Goal: Task Accomplishment & Management: Manage account settings

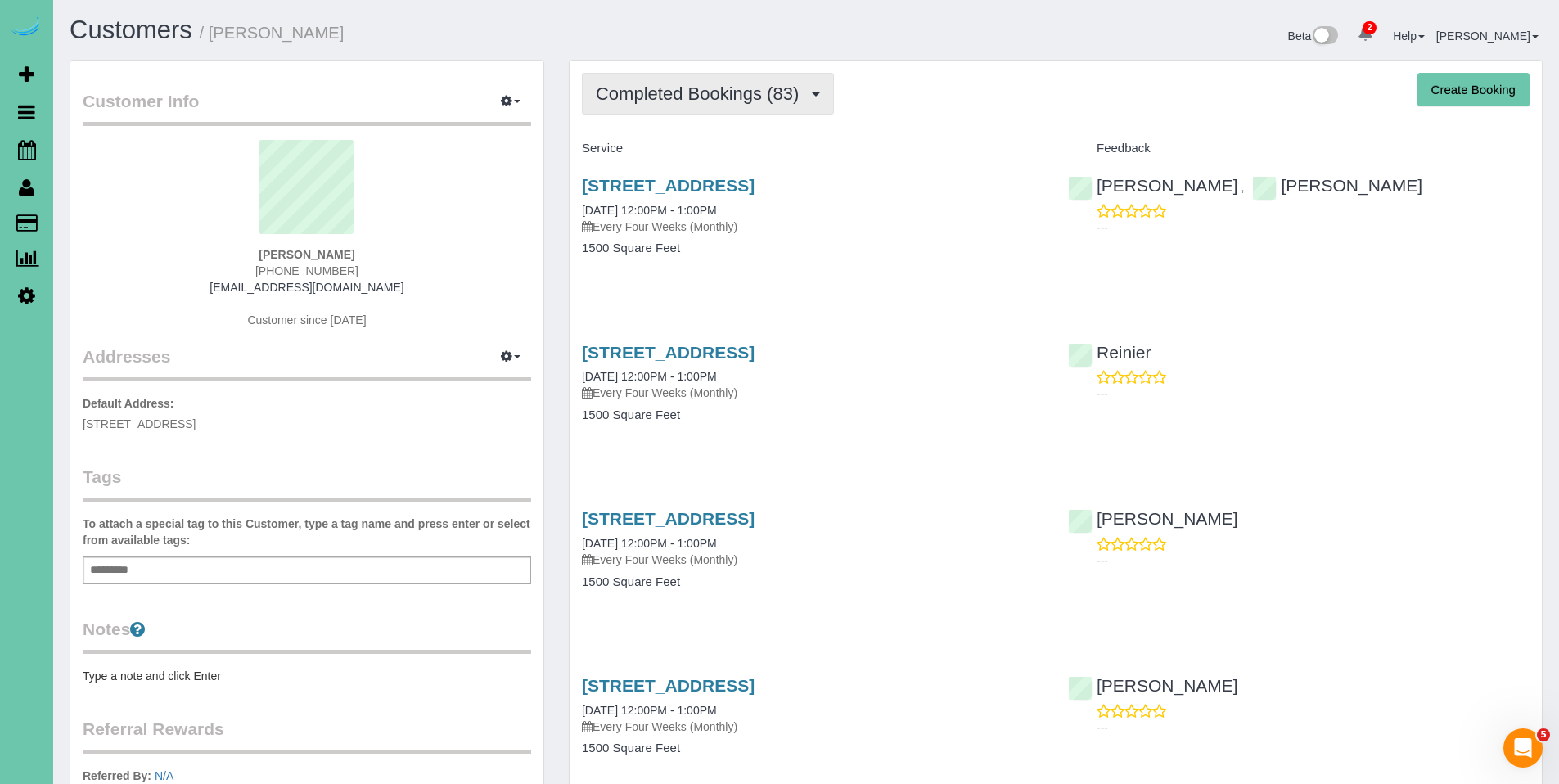
click at [692, 97] on span "Completed Bookings (83)" at bounding box center [702, 94] width 211 height 21
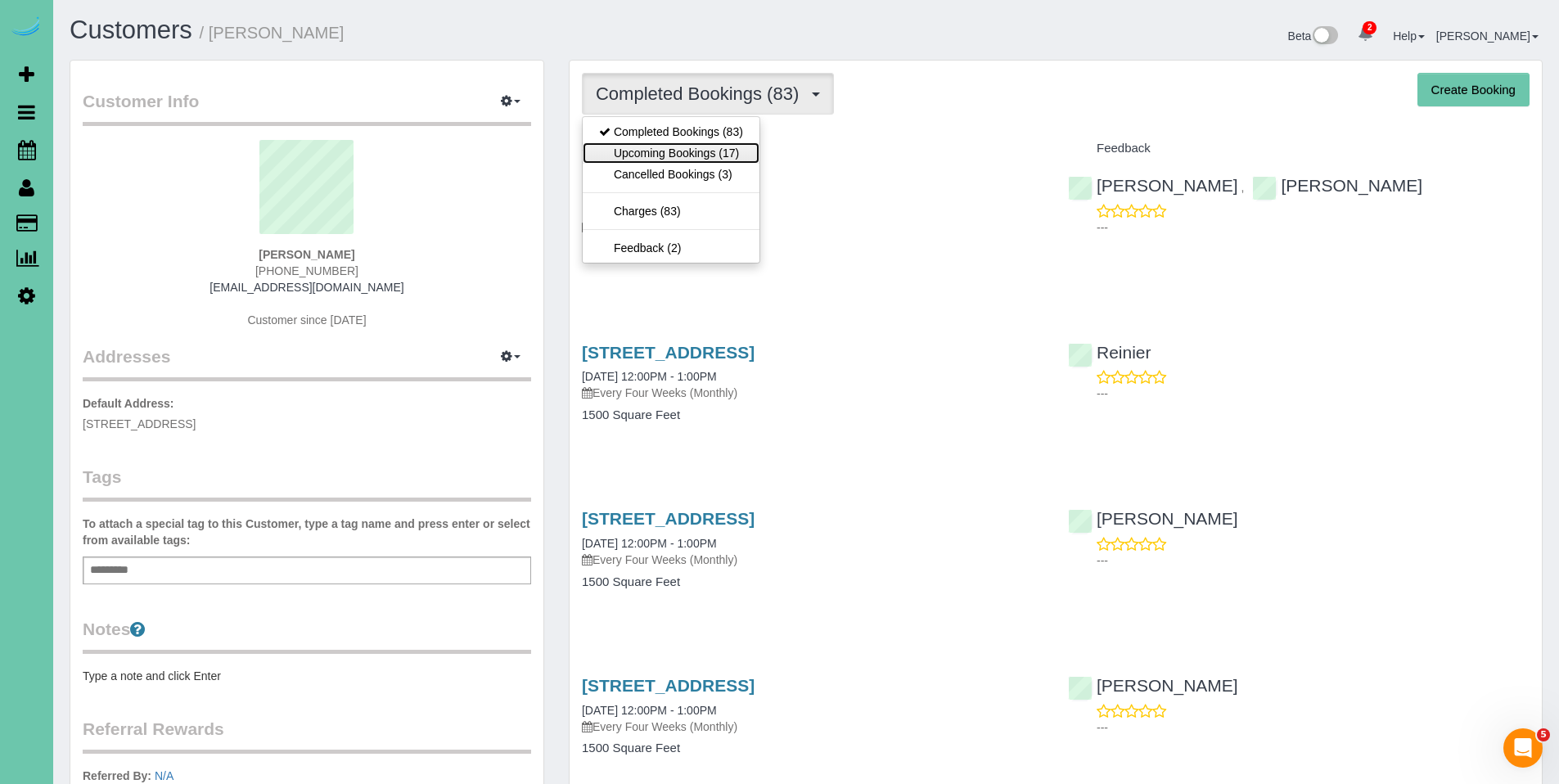
click at [664, 148] on link "Upcoming Bookings (17)" at bounding box center [671, 153] width 177 height 22
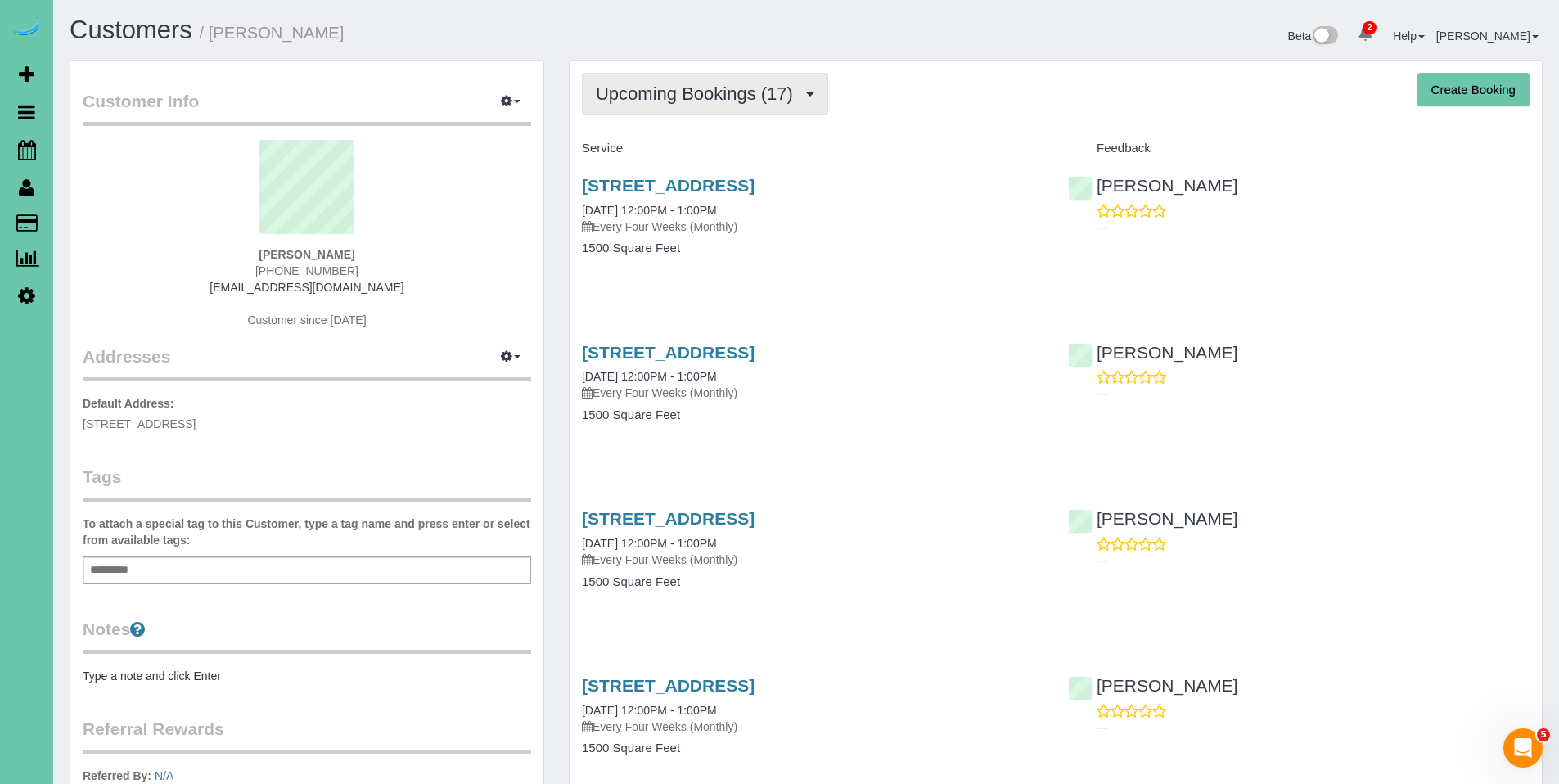
click at [667, 107] on button "Upcoming Bookings (17)" at bounding box center [705, 94] width 247 height 41
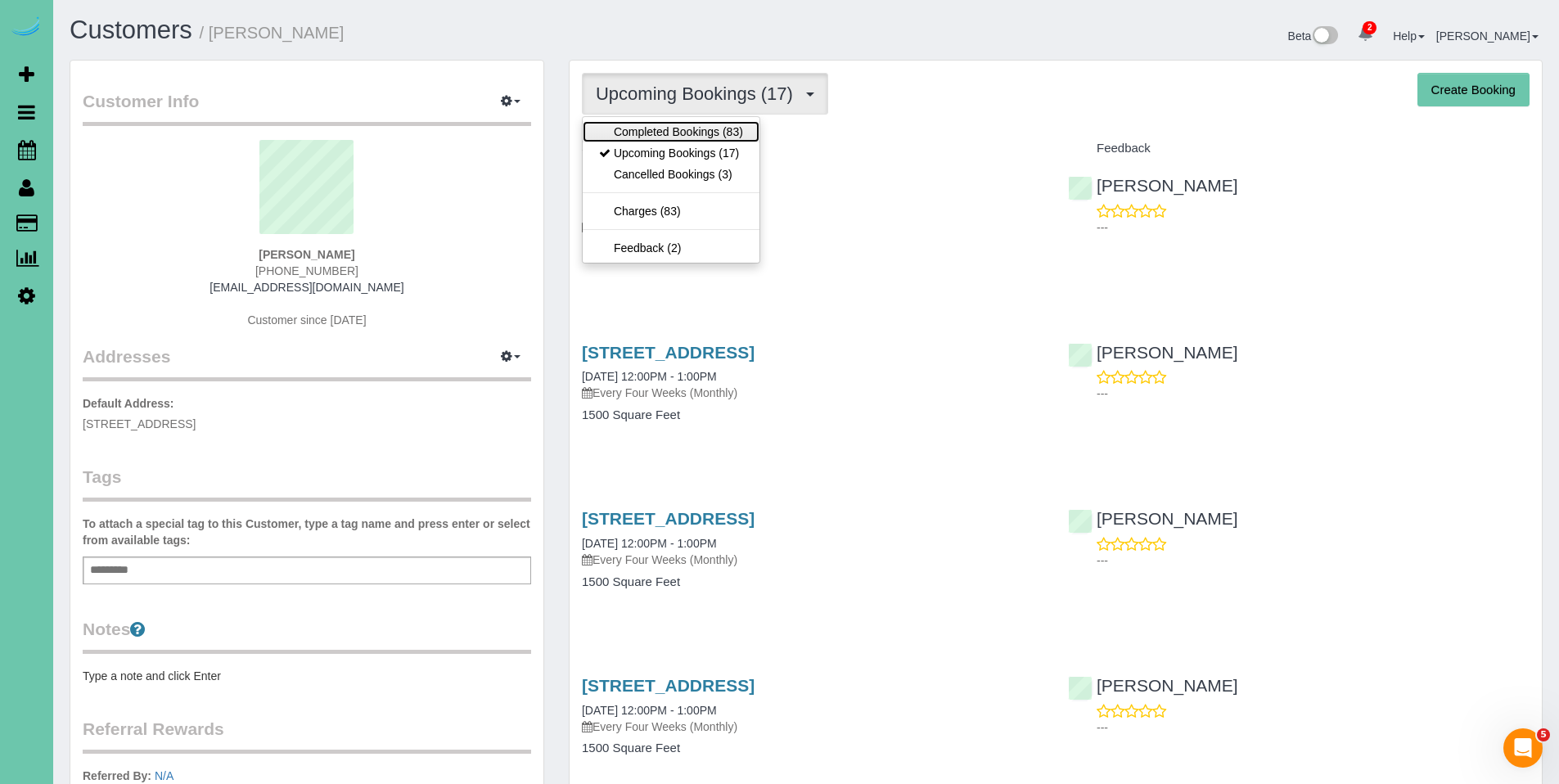
click at [668, 135] on link "Completed Bookings (83)" at bounding box center [671, 132] width 177 height 22
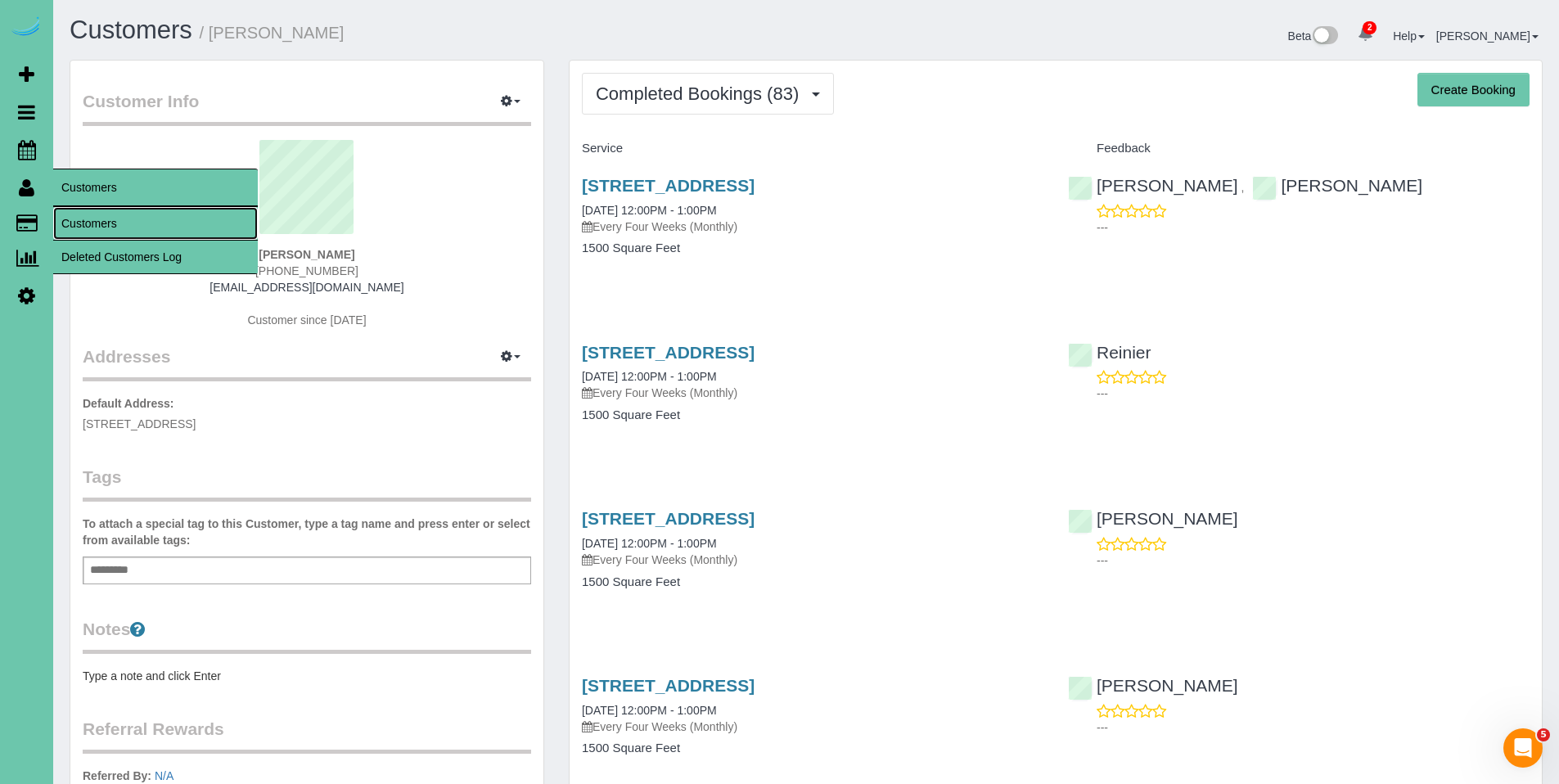
click at [83, 221] on link "Customers" at bounding box center [155, 223] width 204 height 33
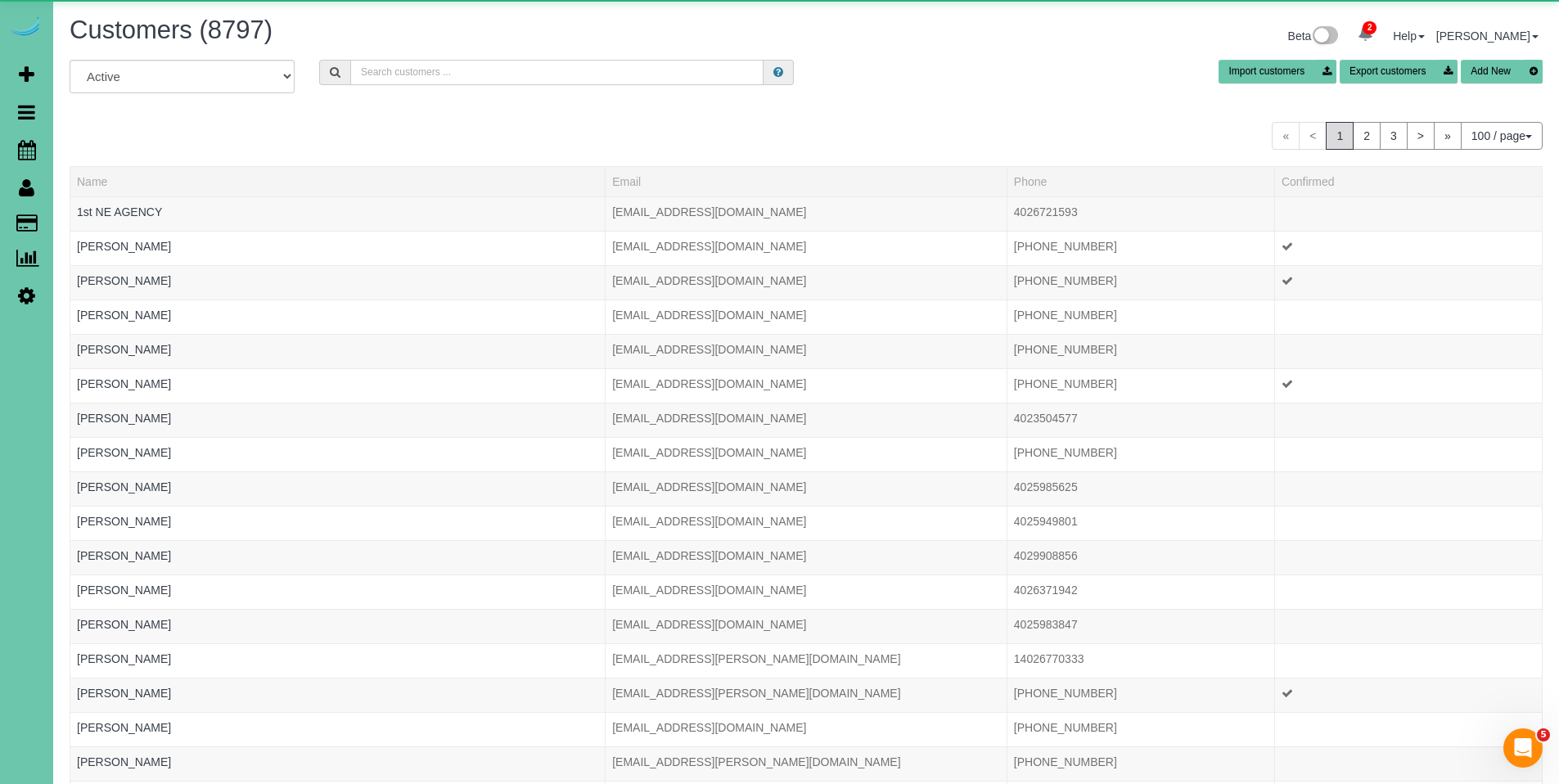
click at [591, 79] on input "text" at bounding box center [557, 73] width 413 height 26
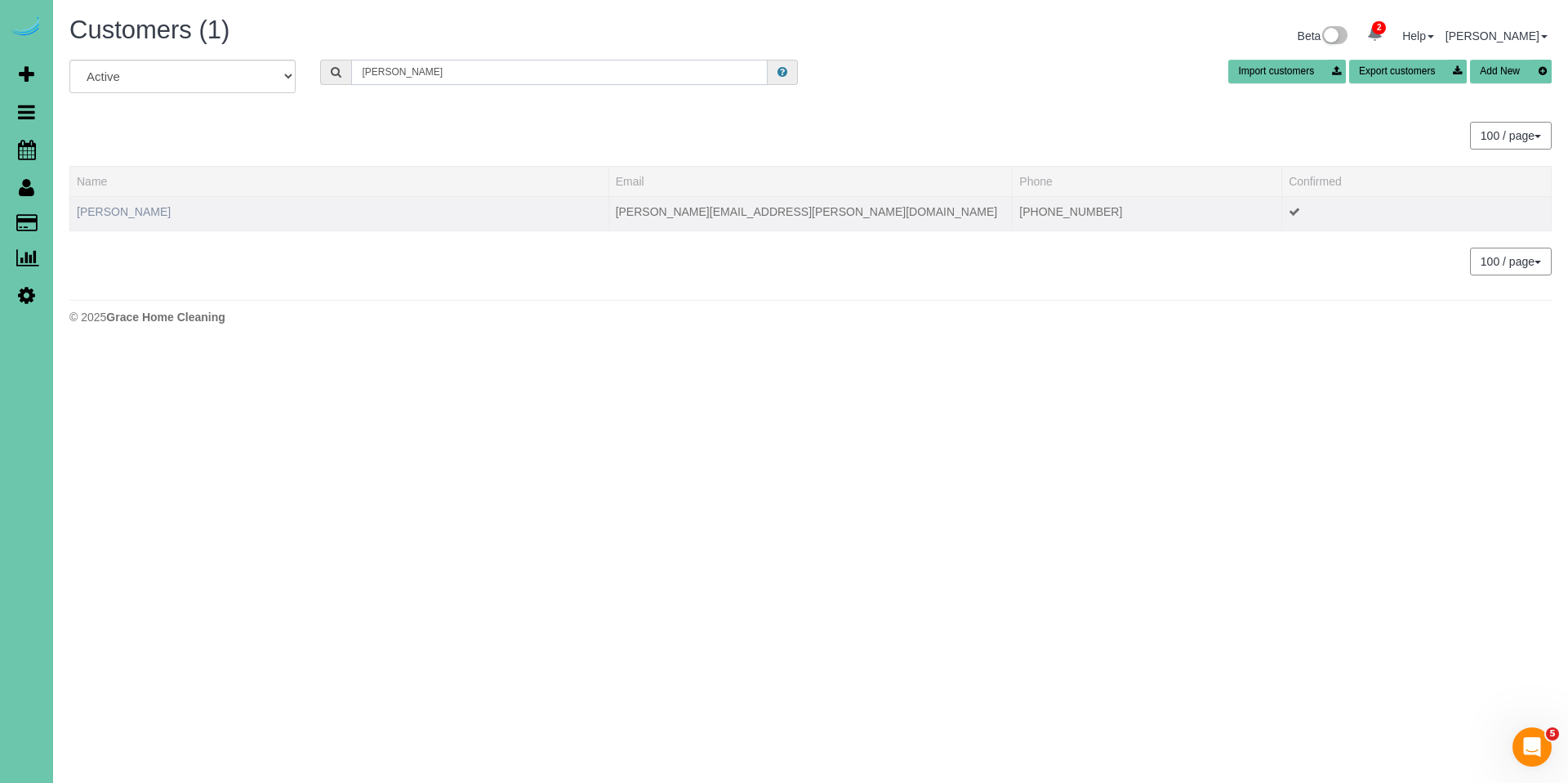
type input "Craig i"
click at [114, 208] on link "Craig Ingrisano" at bounding box center [123, 211] width 94 height 13
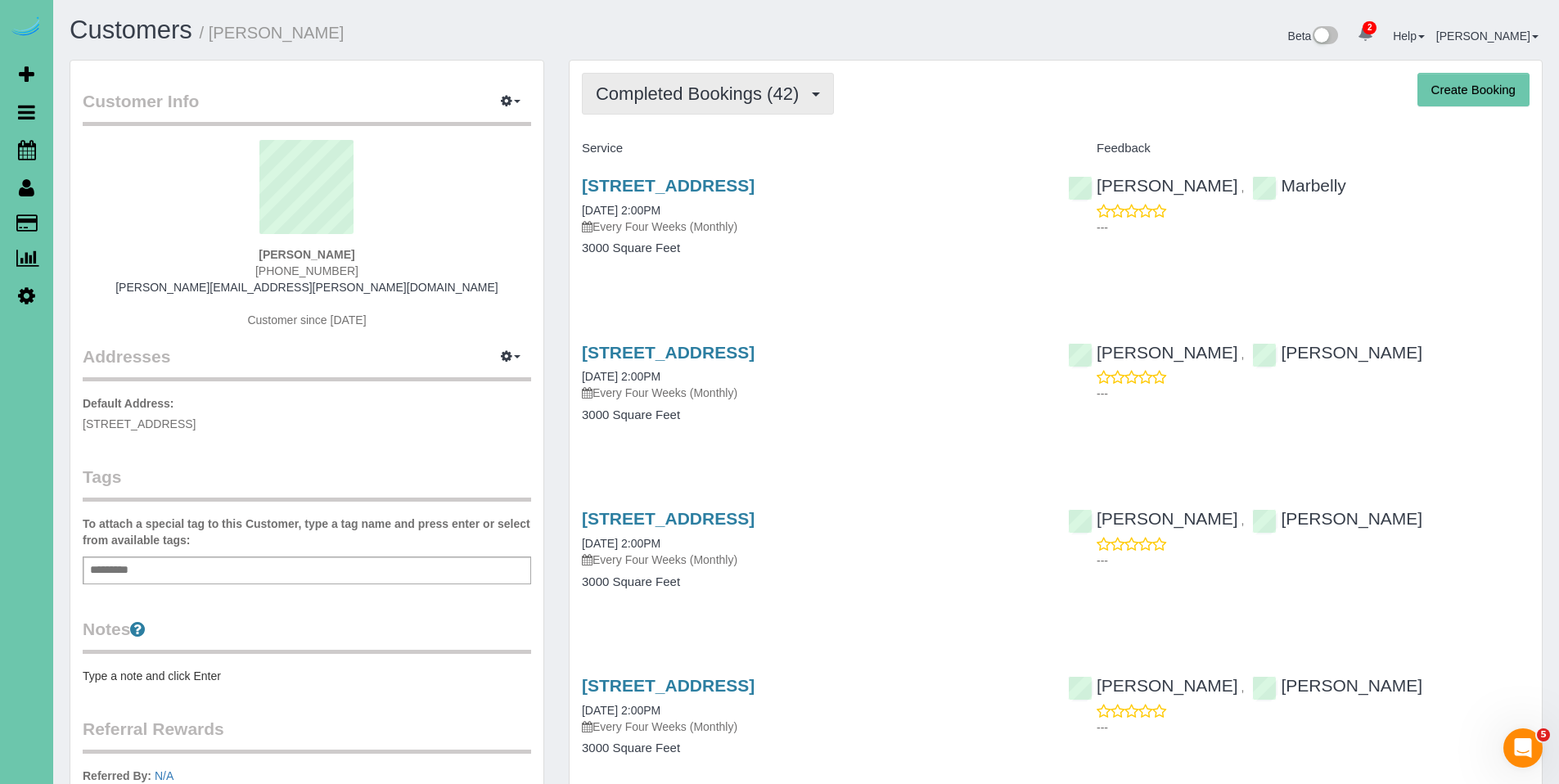
click at [673, 105] on button "Completed Bookings (42)" at bounding box center [707, 94] width 252 height 41
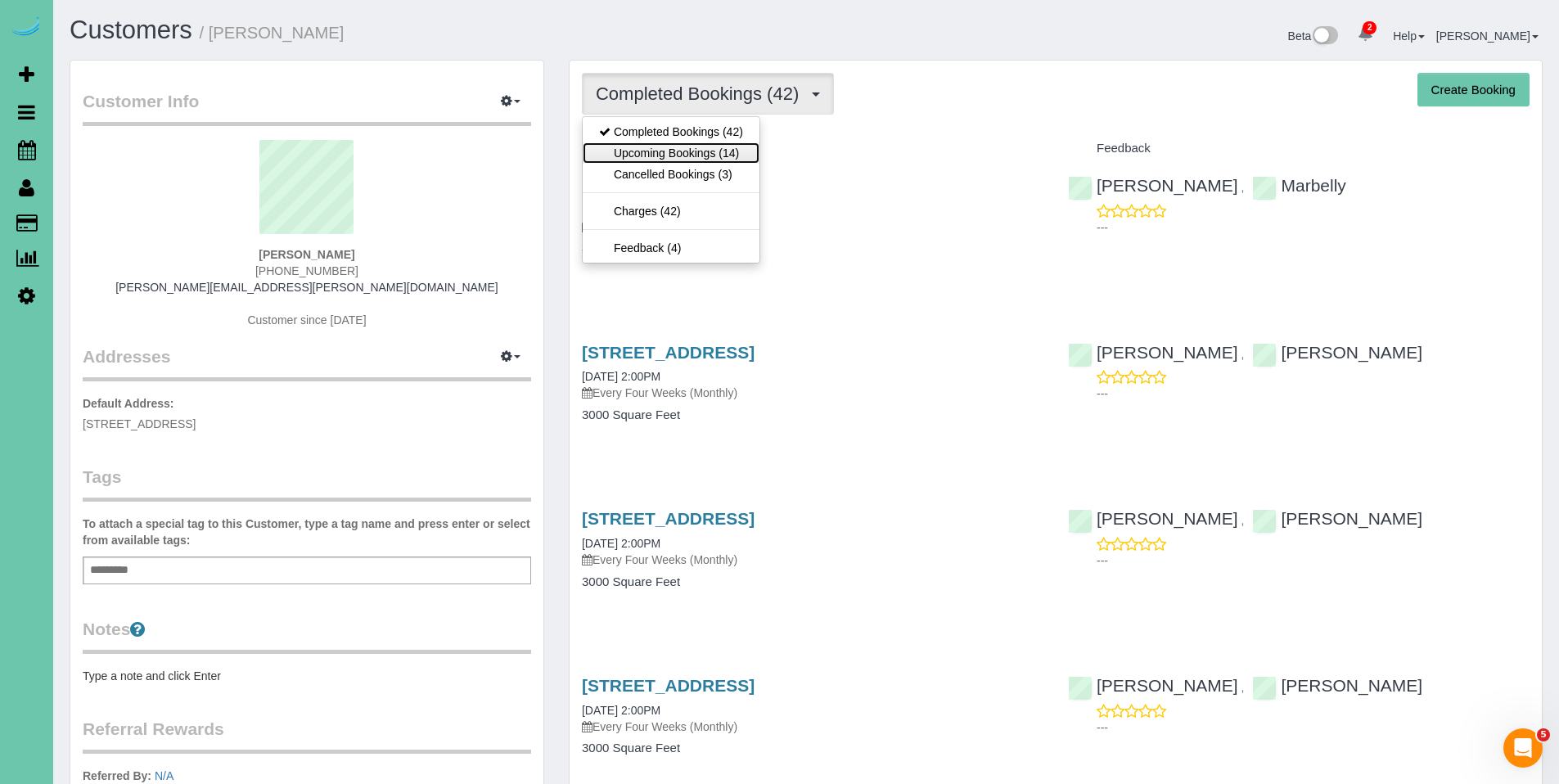
click at [669, 152] on link "Upcoming Bookings (14)" at bounding box center [671, 153] width 177 height 22
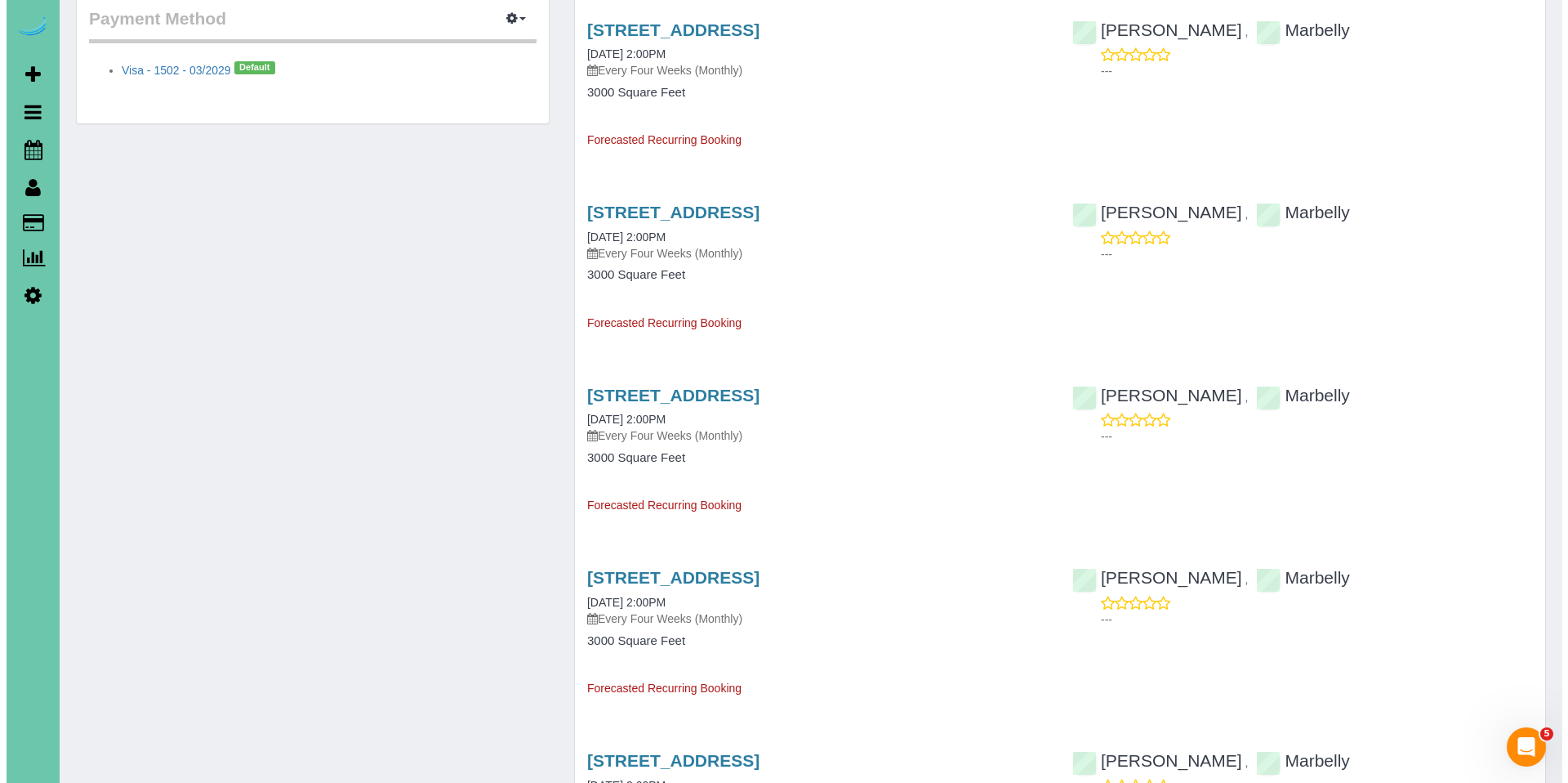
scroll to position [852, 0]
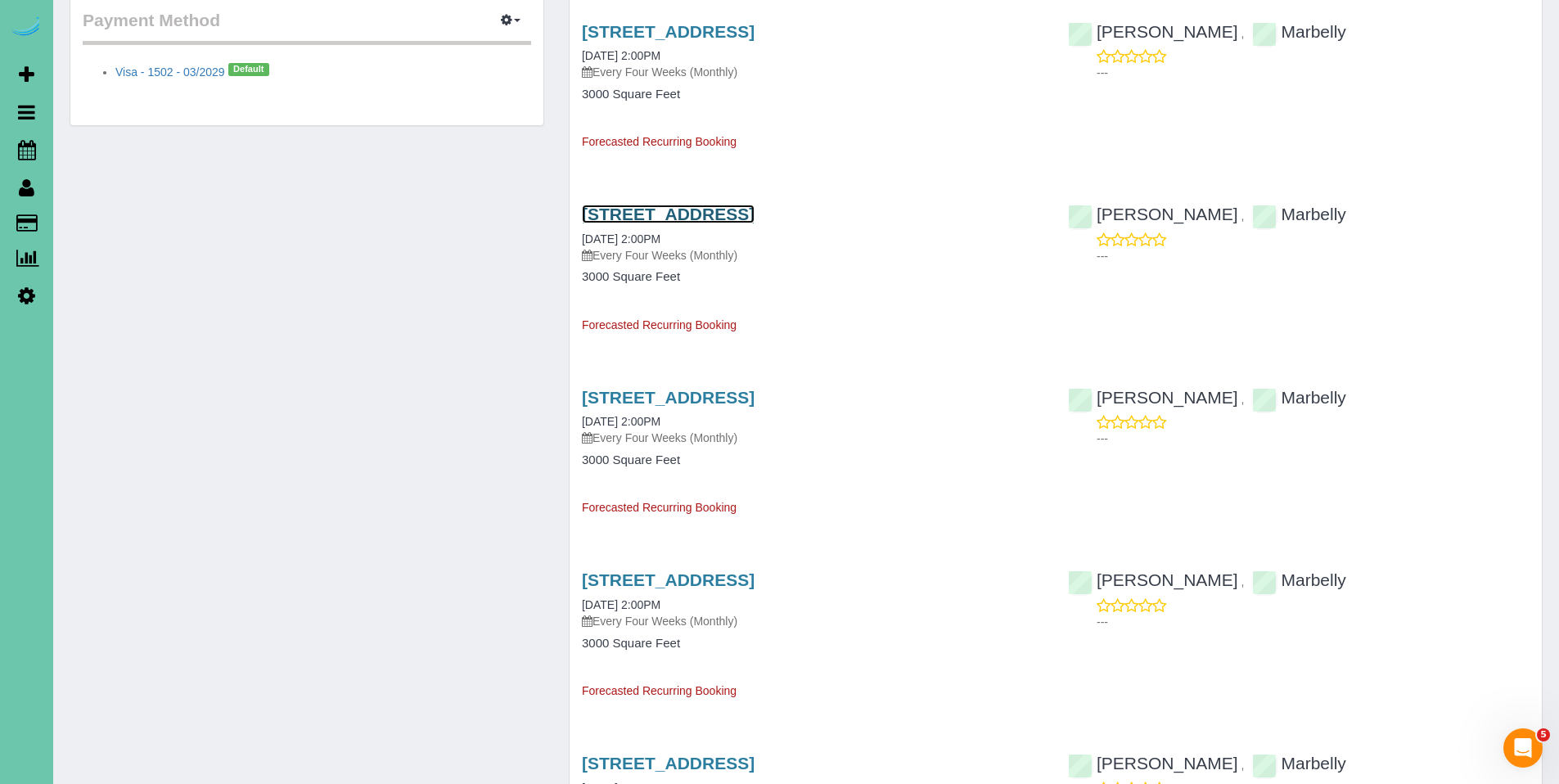
click at [712, 214] on link "17126 Colony Drive, Omaha, NE 68136" at bounding box center [668, 213] width 173 height 19
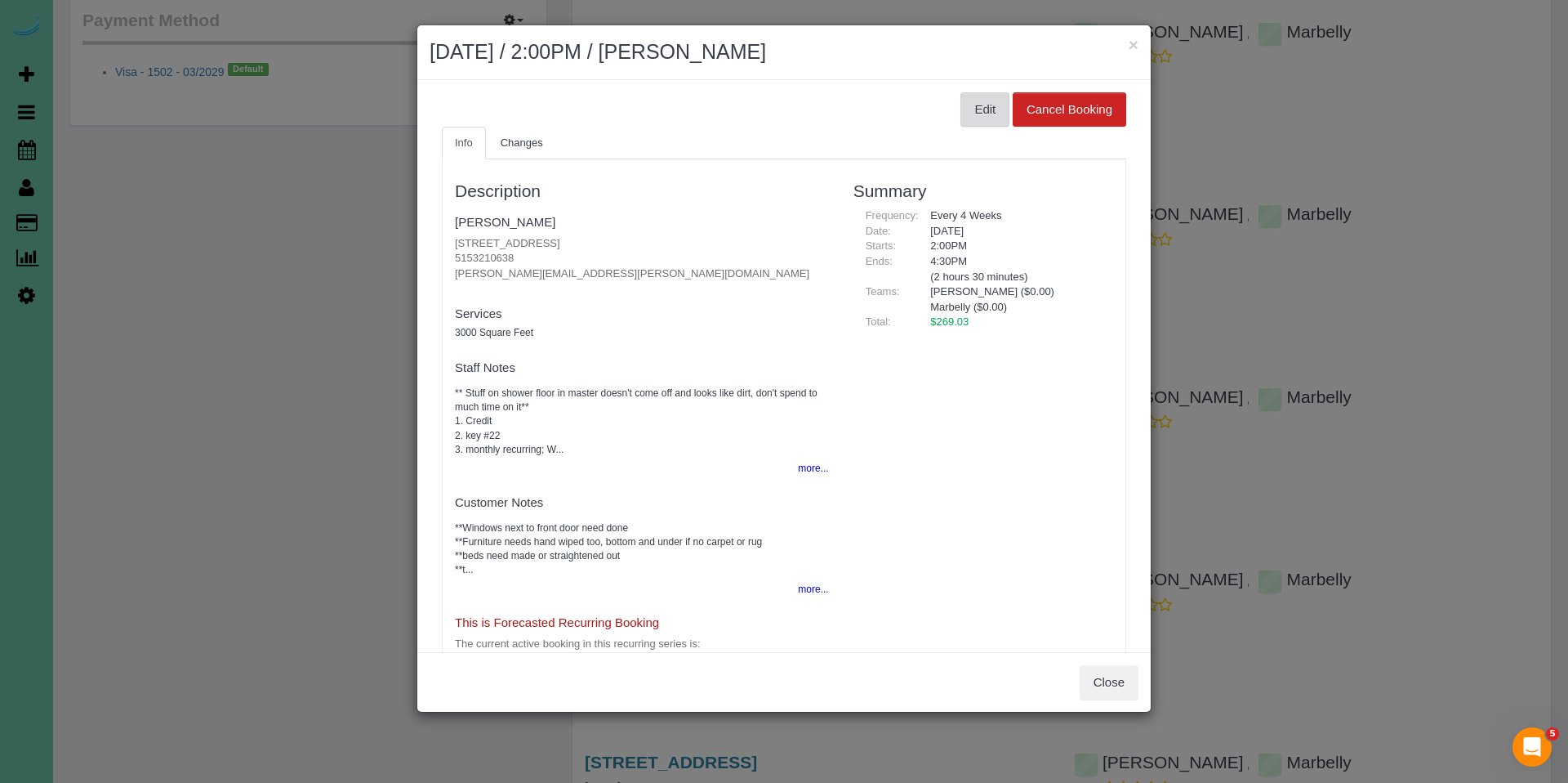
click at [961, 115] on button "Edit" at bounding box center [985, 109] width 49 height 34
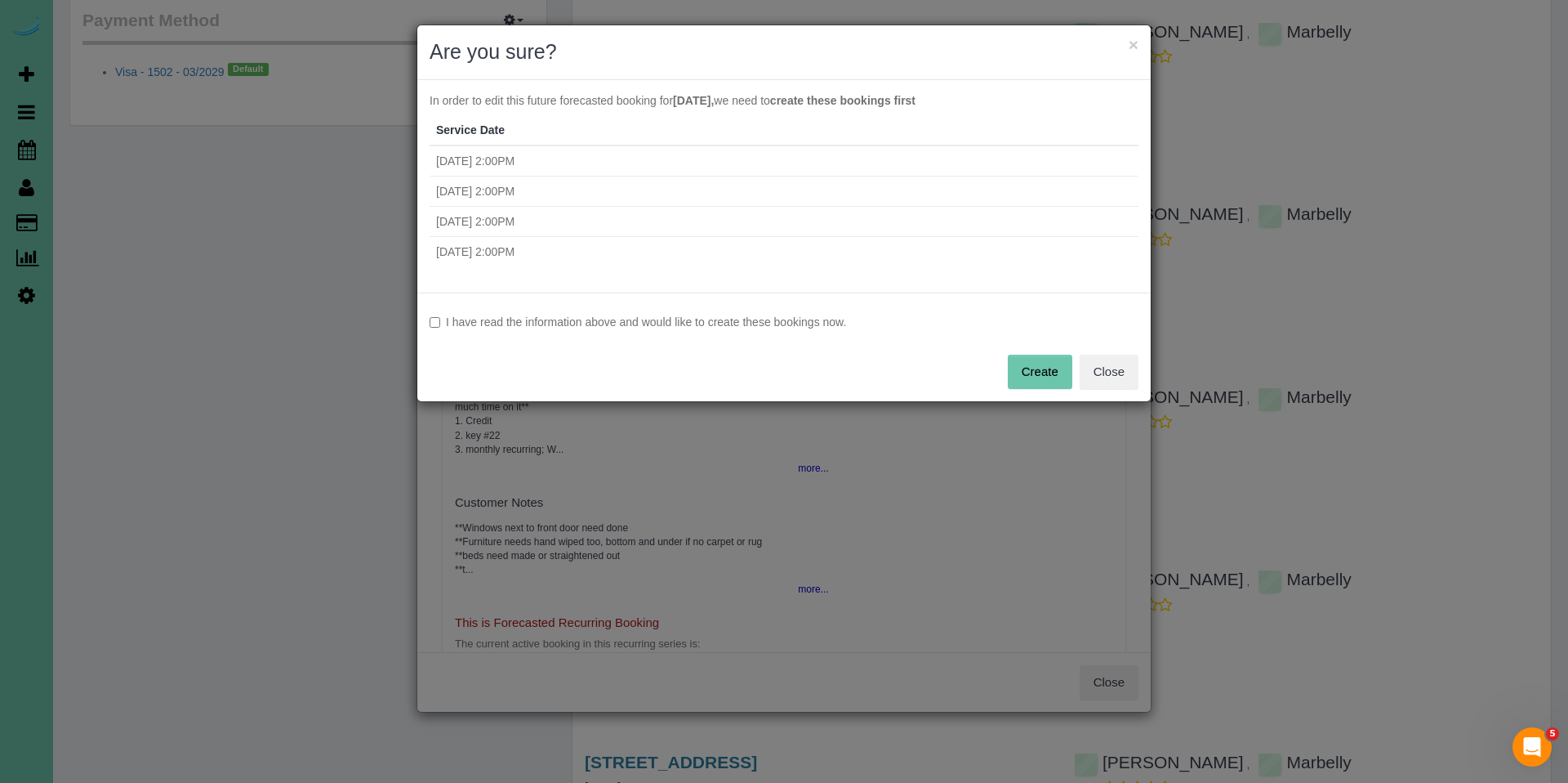
click at [741, 324] on label "I have read the information above and would like to create these bookings now." at bounding box center [784, 322] width 709 height 17
click at [1038, 372] on button "Create" at bounding box center [1040, 371] width 65 height 34
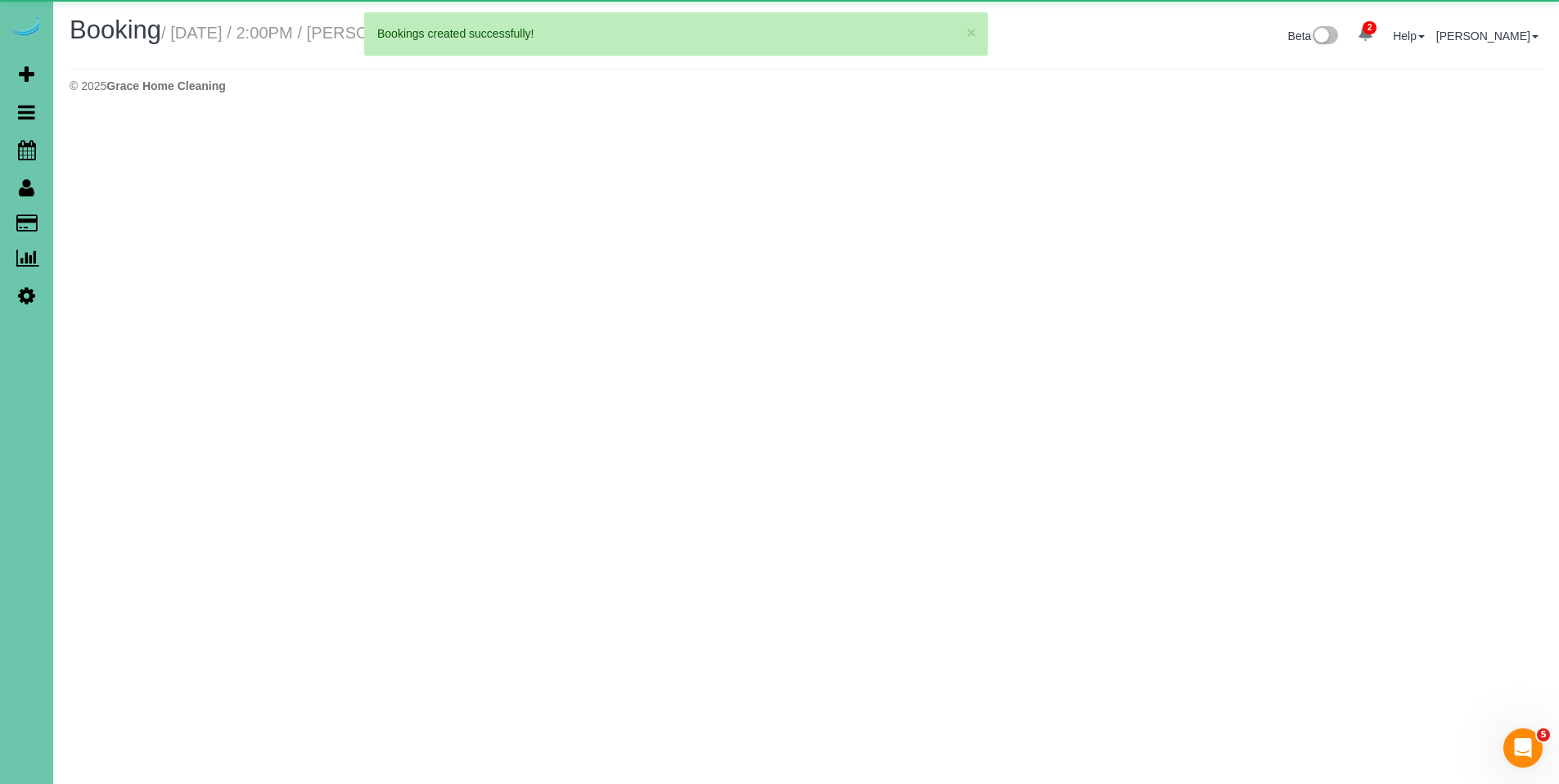
select select "NE"
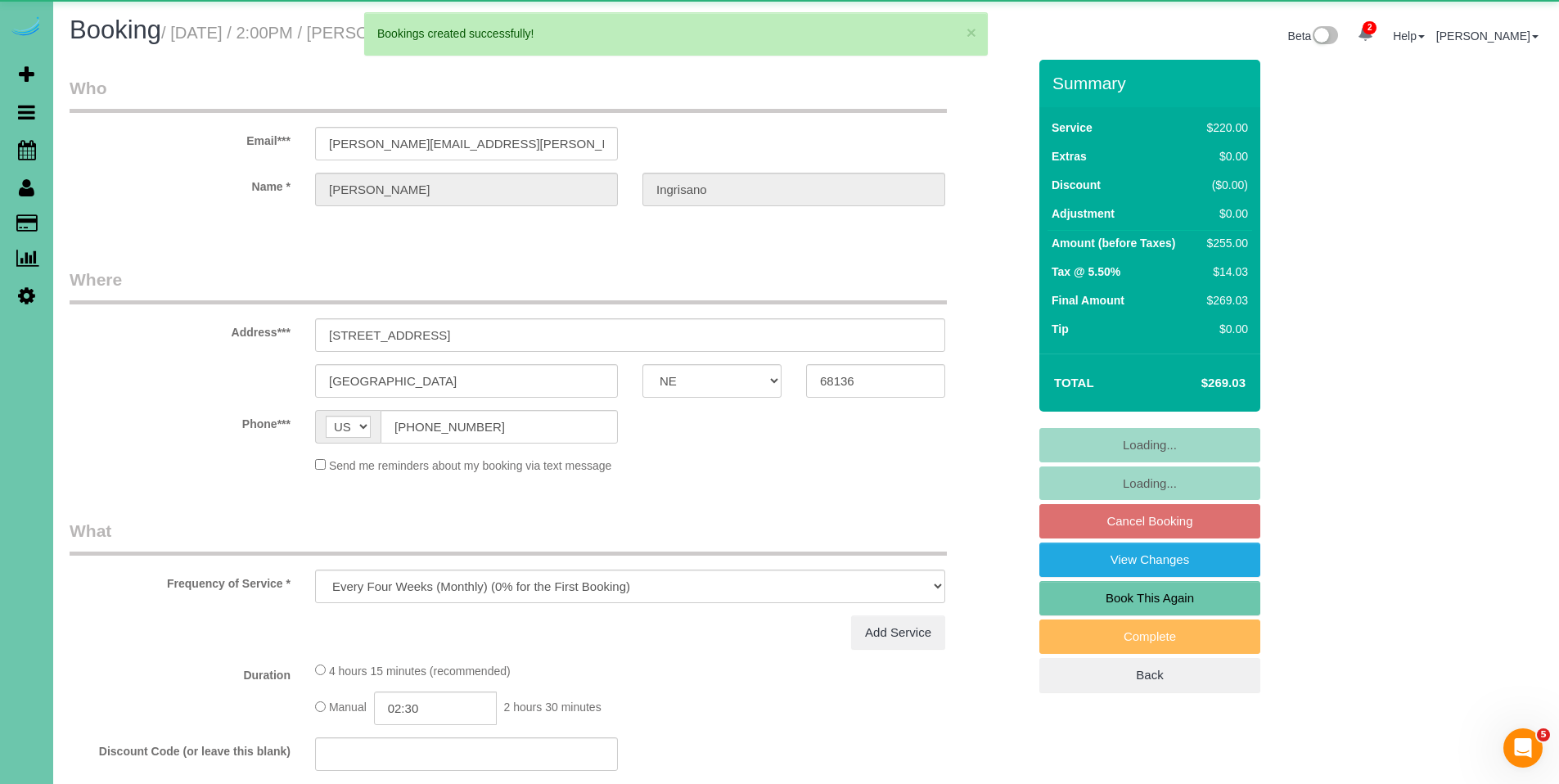
select select "object:7182"
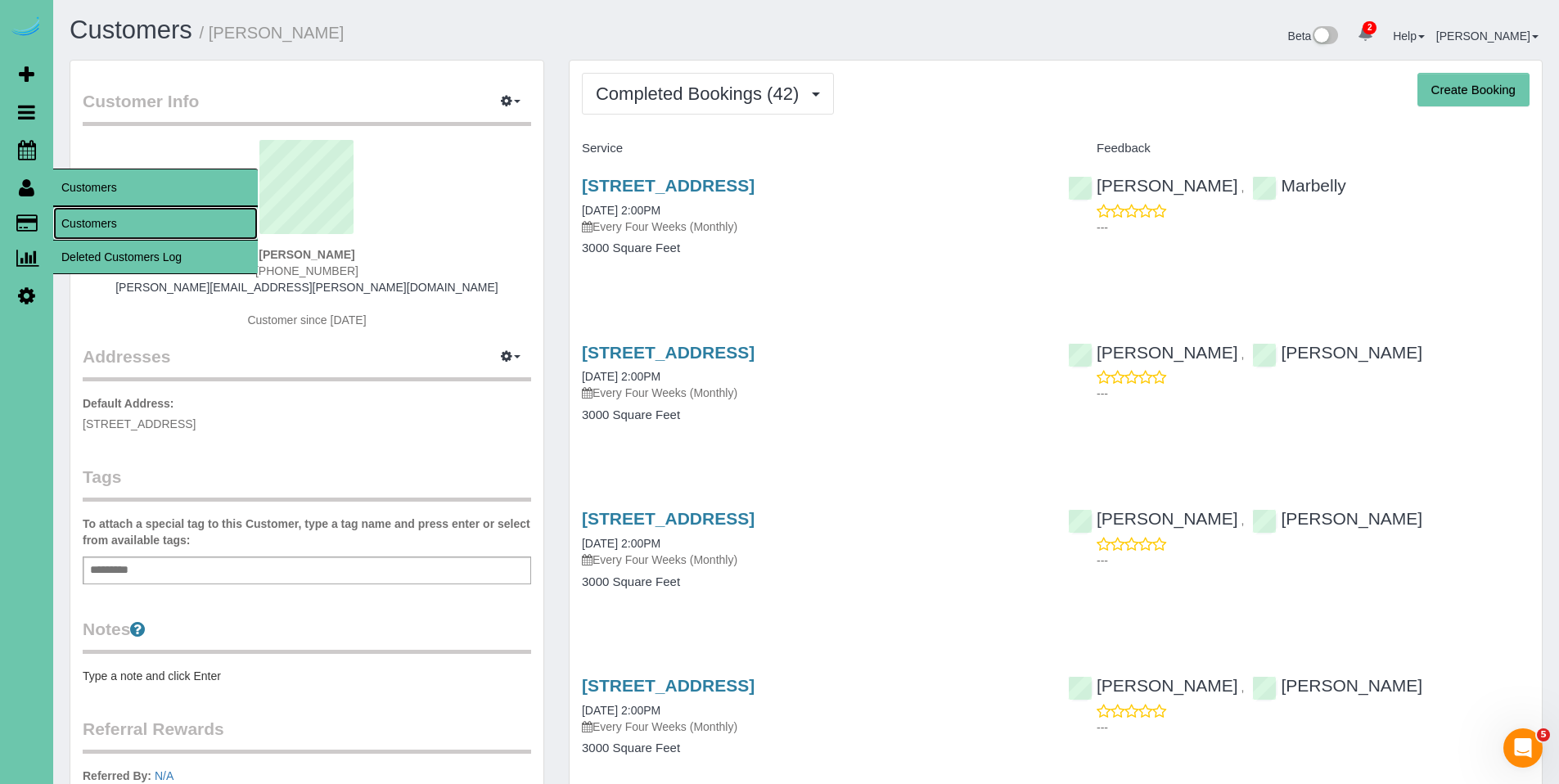
click at [102, 214] on link "Customers" at bounding box center [155, 223] width 204 height 33
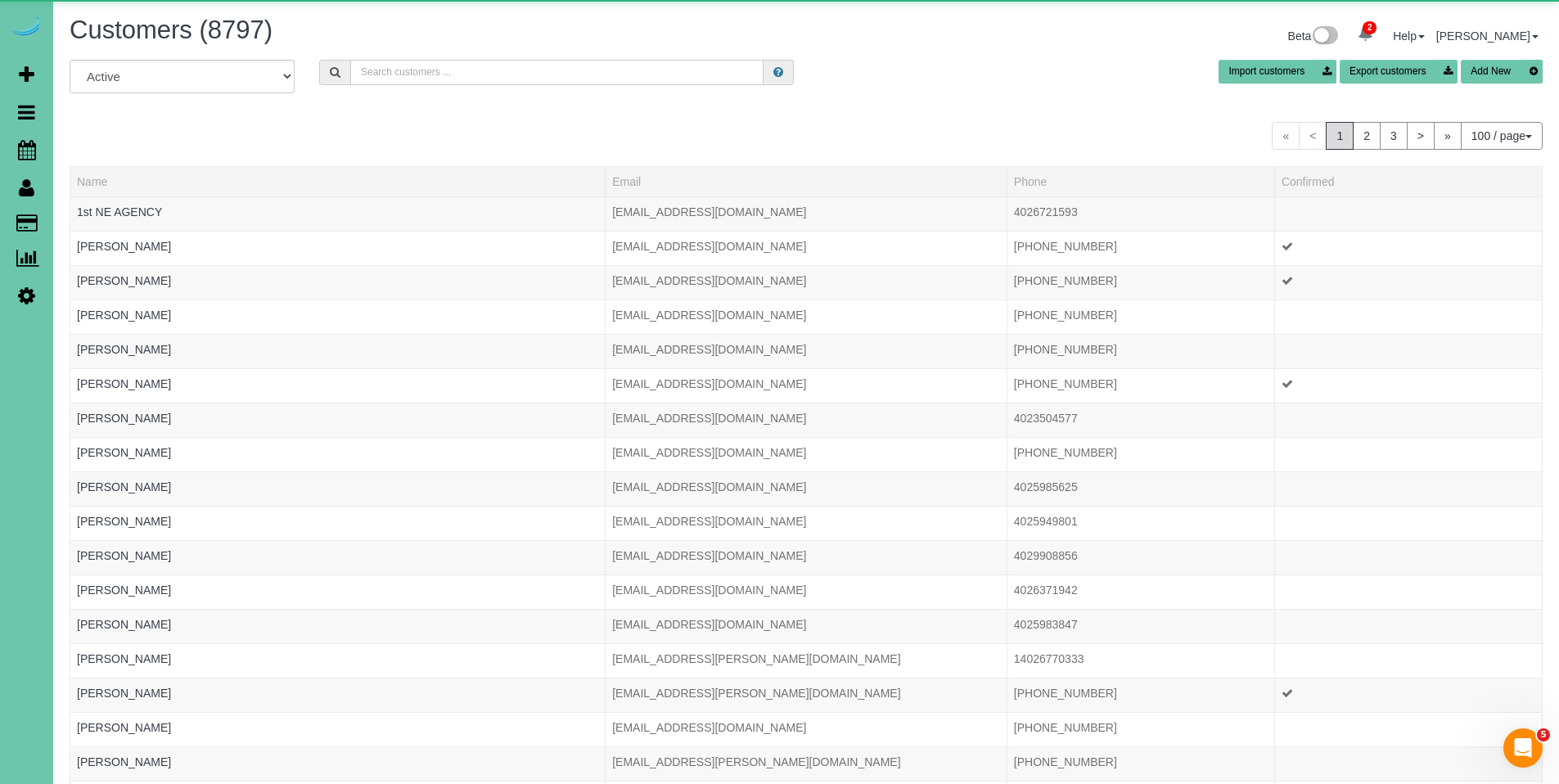
click at [581, 72] on input "text" at bounding box center [557, 73] width 413 height 26
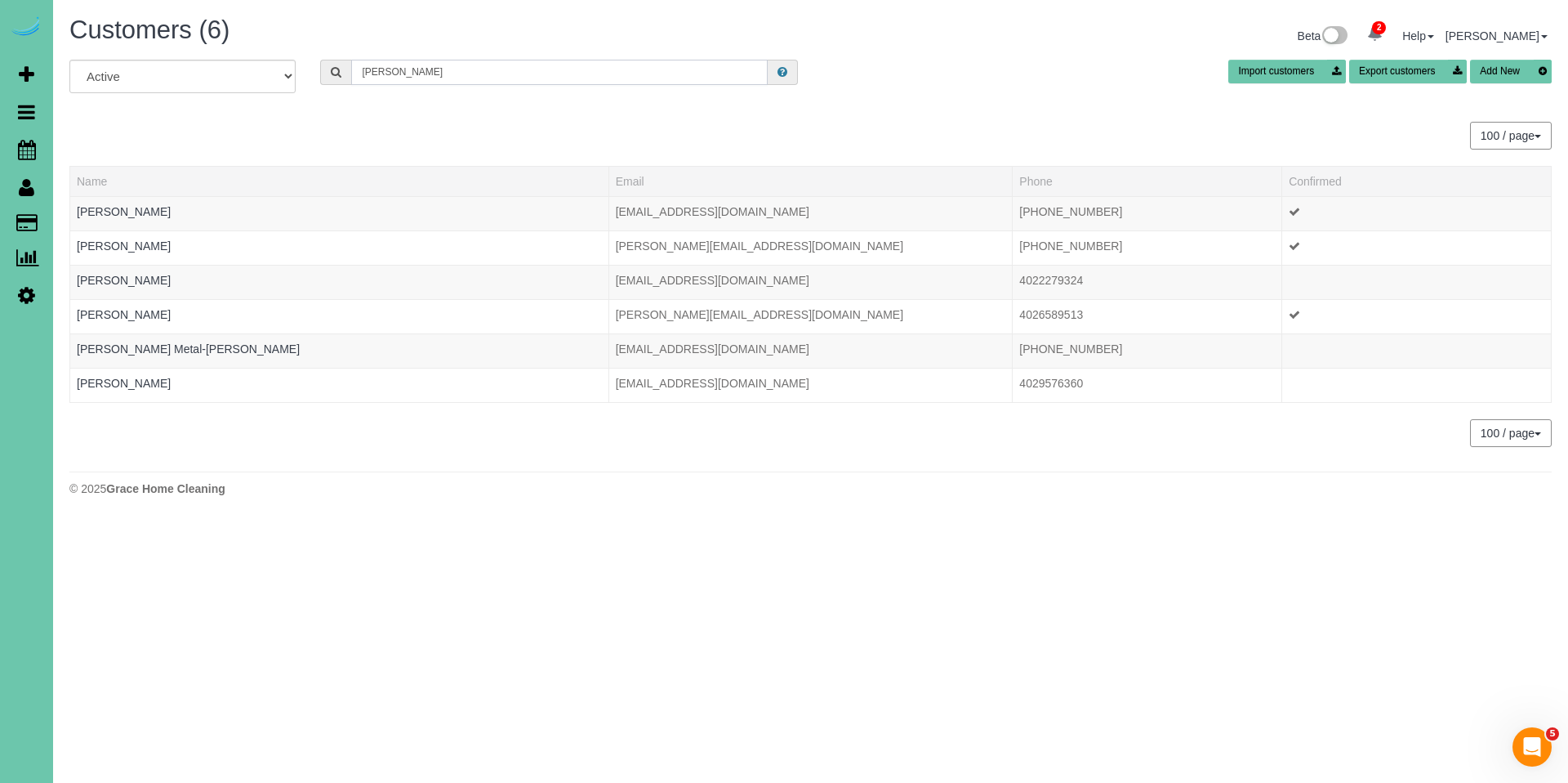
type input "josie"
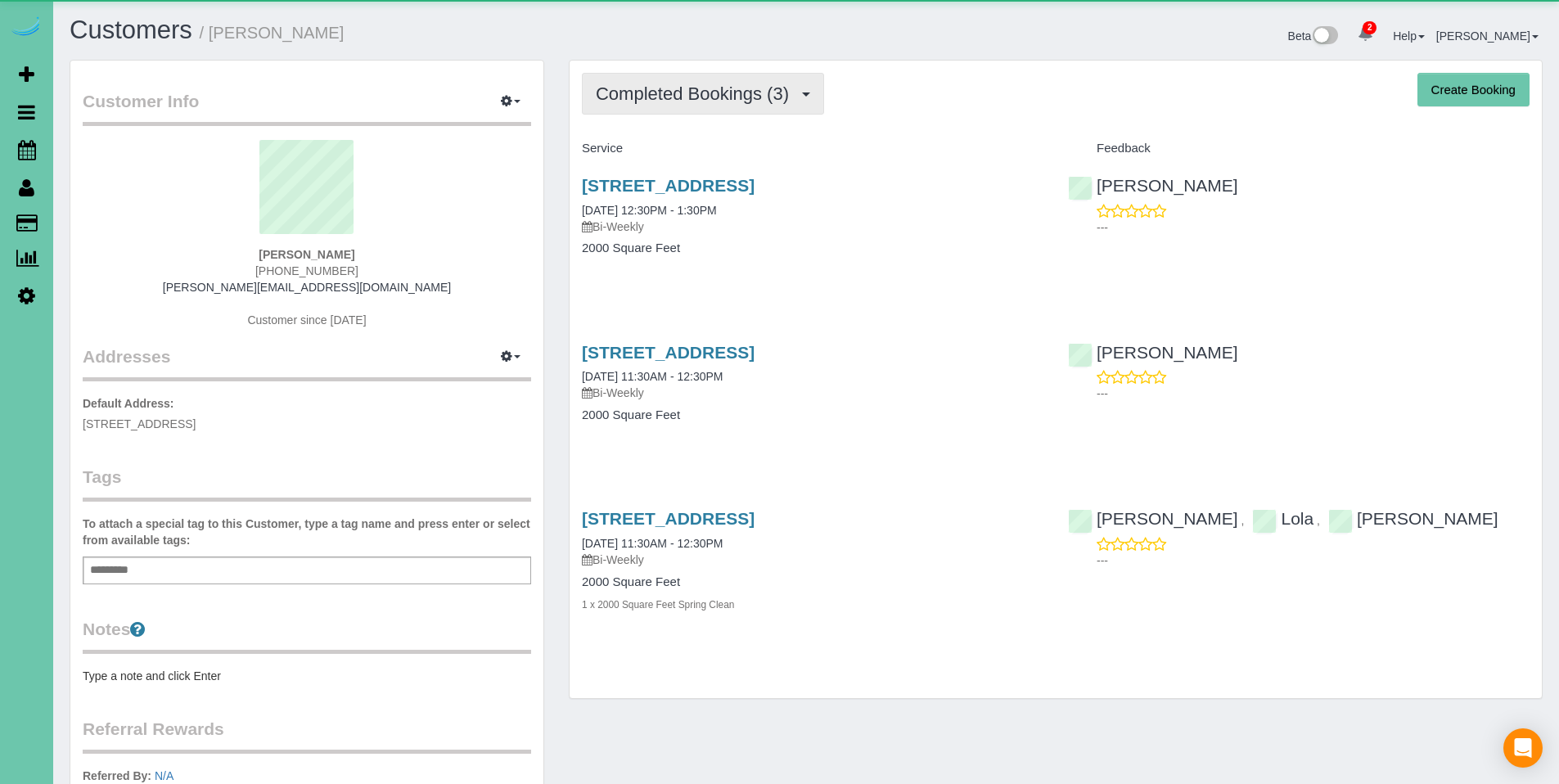
click at [690, 99] on span "Completed Bookings (3)" at bounding box center [697, 94] width 201 height 21
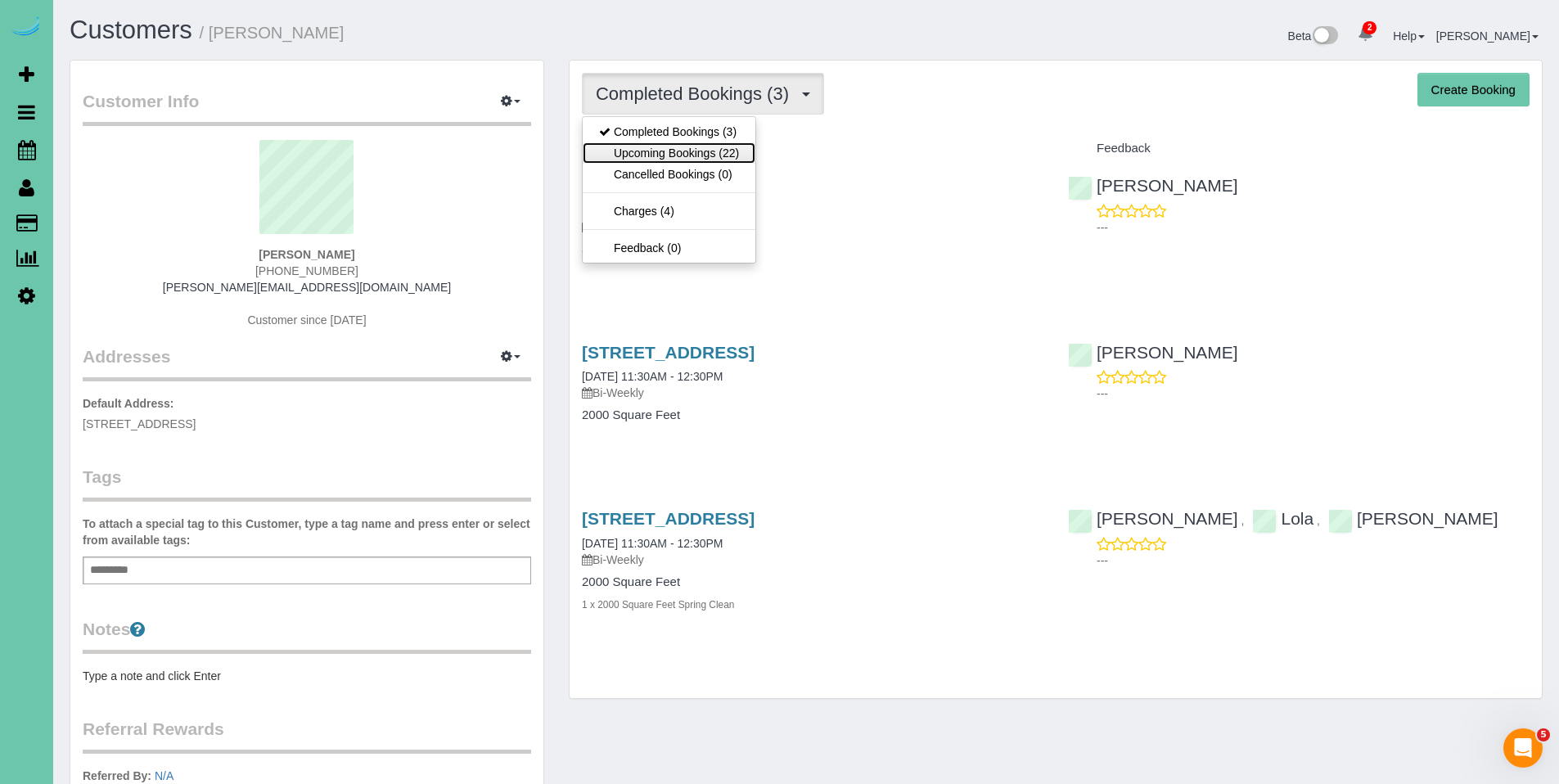
click at [670, 157] on link "Upcoming Bookings (22)" at bounding box center [669, 153] width 173 height 22
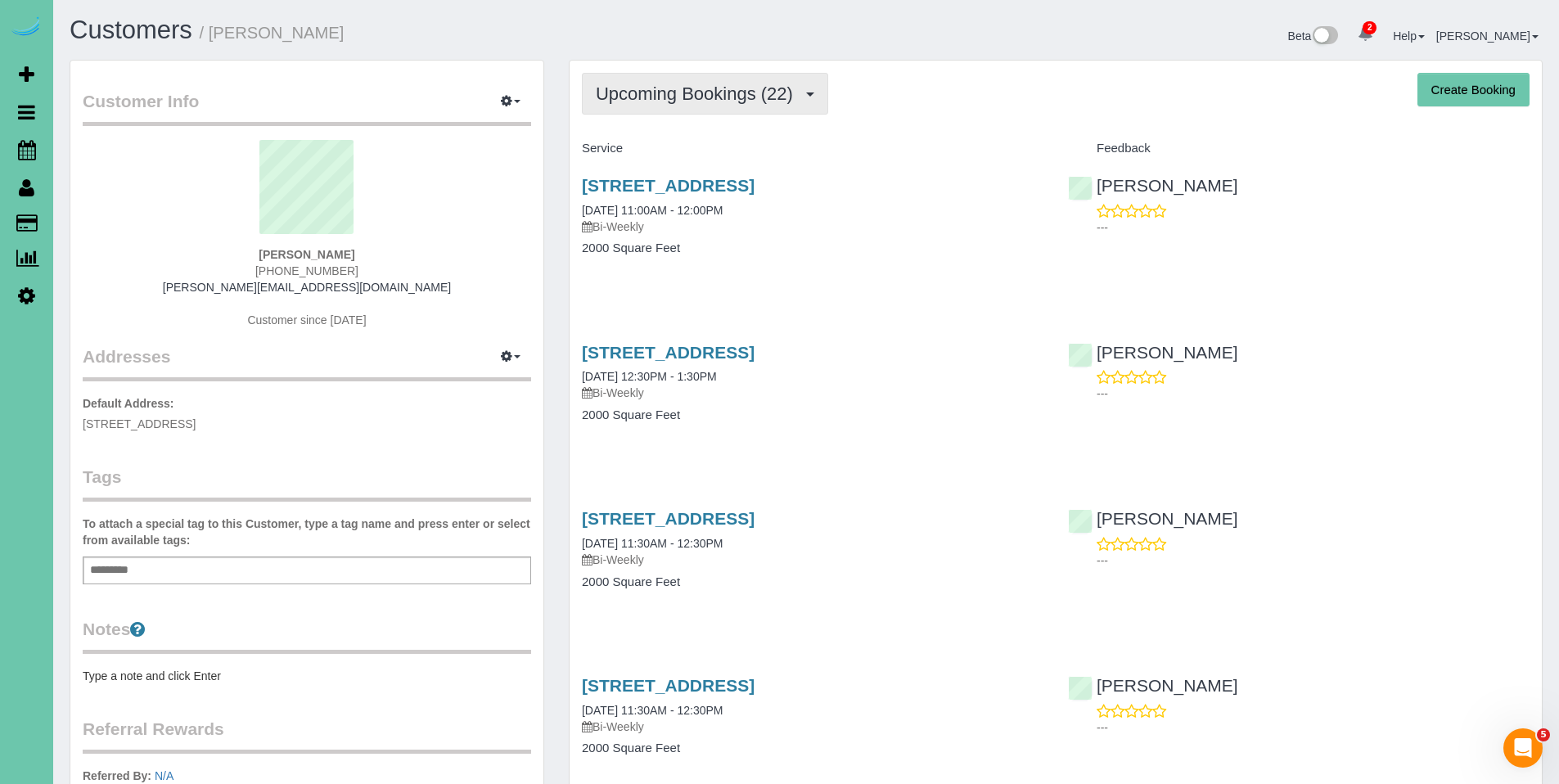
click at [697, 96] on span "Upcoming Bookings (22)" at bounding box center [699, 94] width 205 height 21
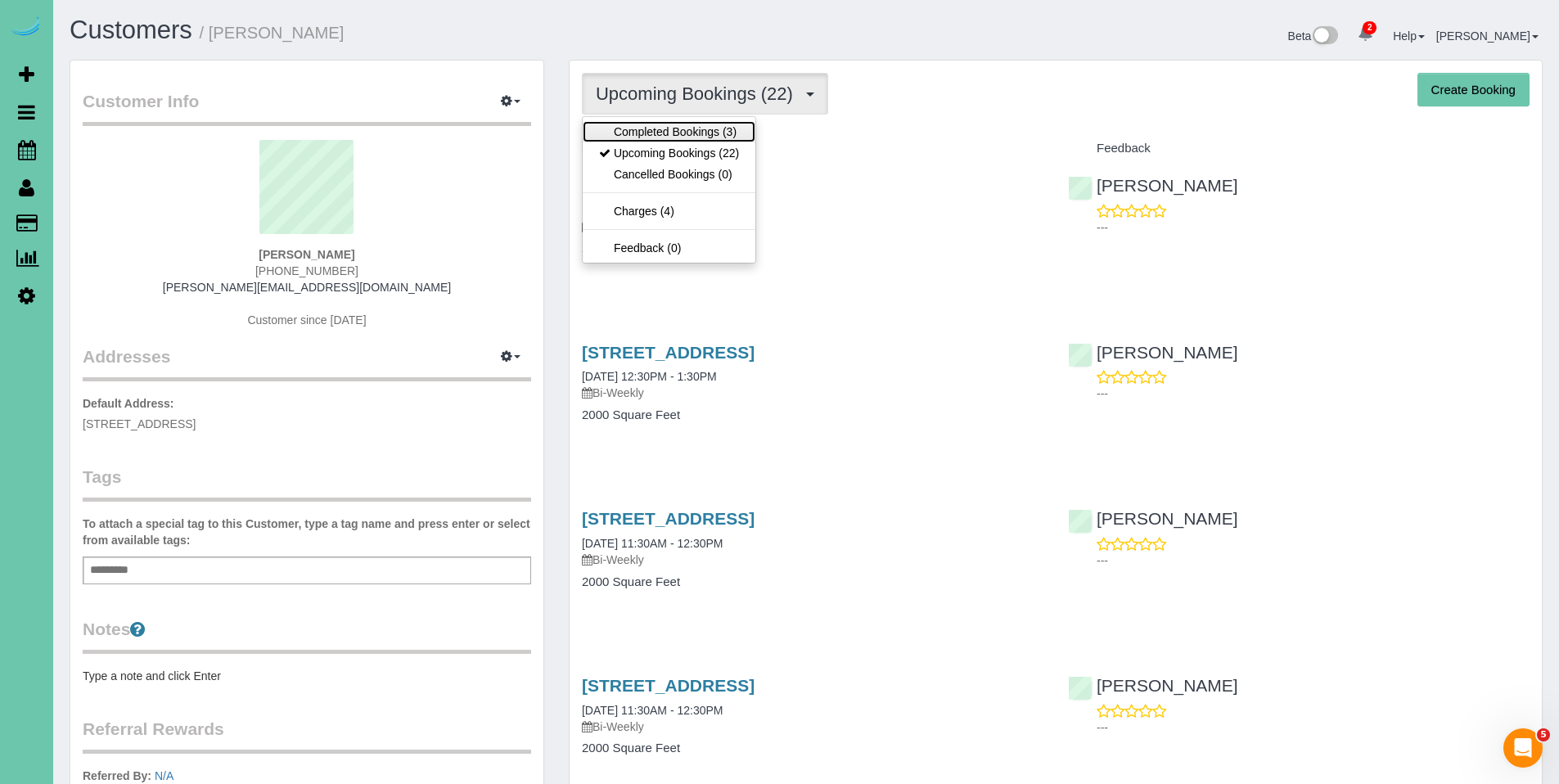
click at [692, 127] on link "Completed Bookings (3)" at bounding box center [669, 132] width 173 height 22
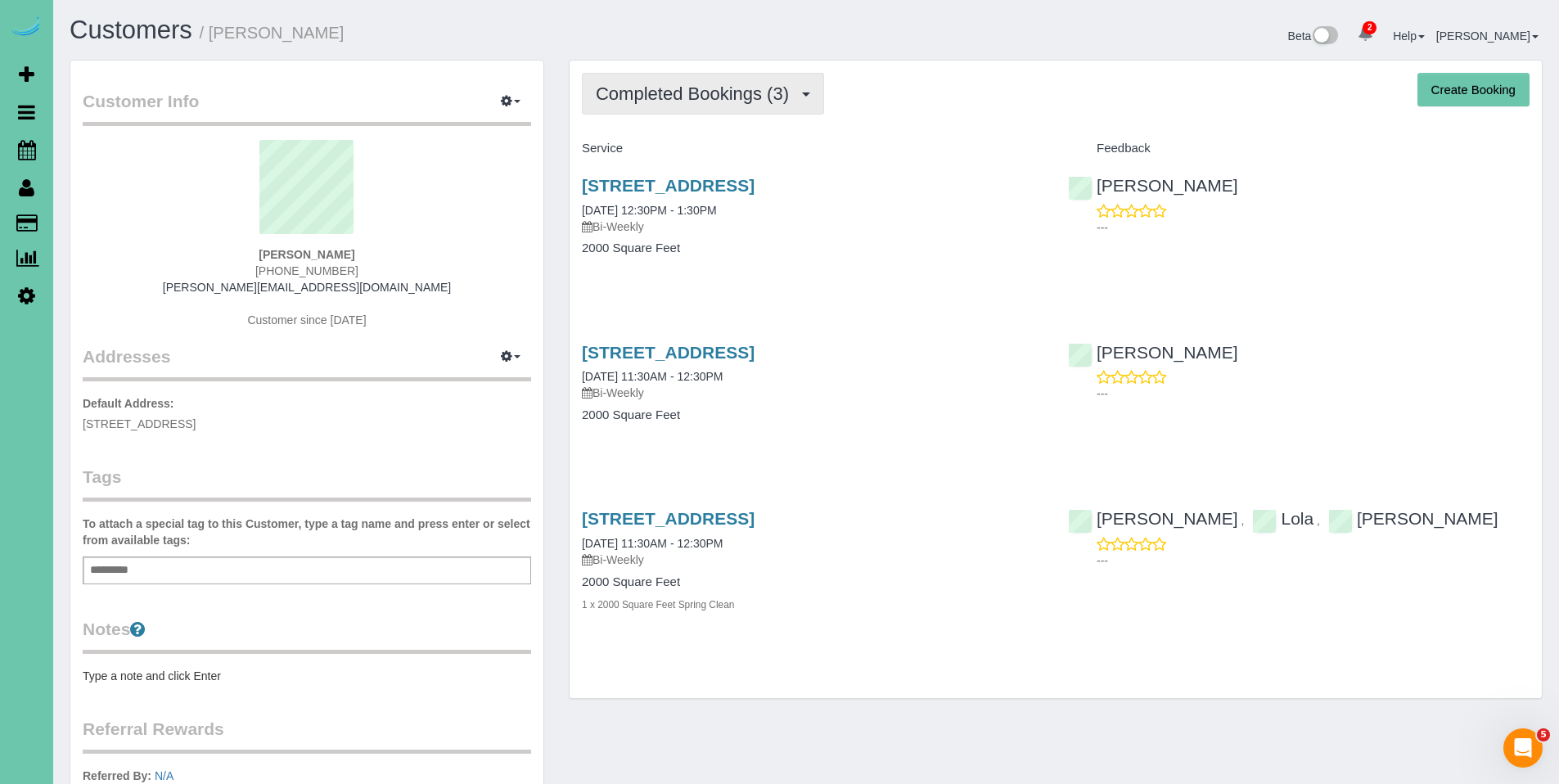
click at [661, 107] on button "Completed Bookings (3)" at bounding box center [704, 94] width 243 height 41
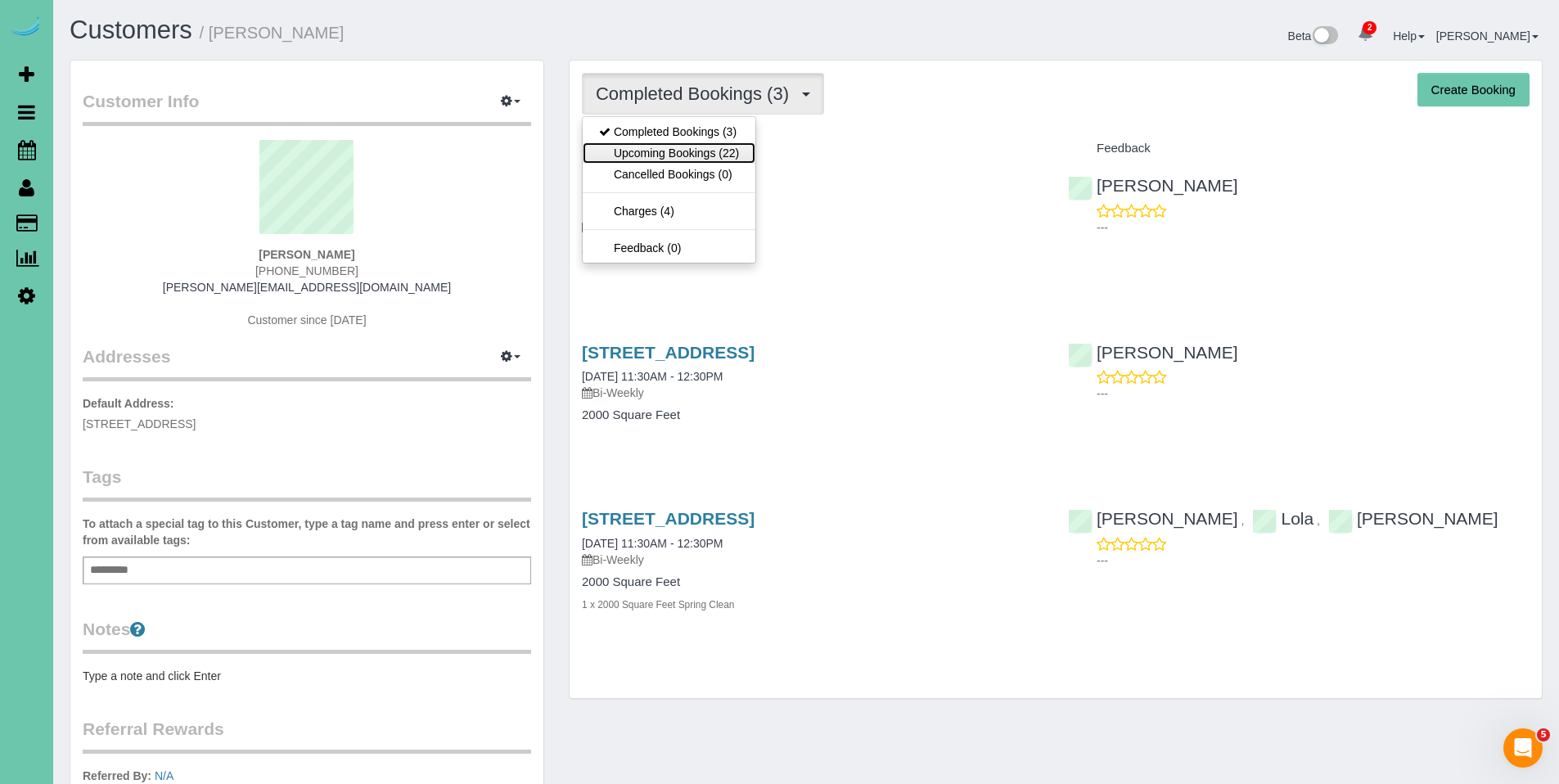
click at [664, 149] on link "Upcoming Bookings (22)" at bounding box center [669, 153] width 173 height 22
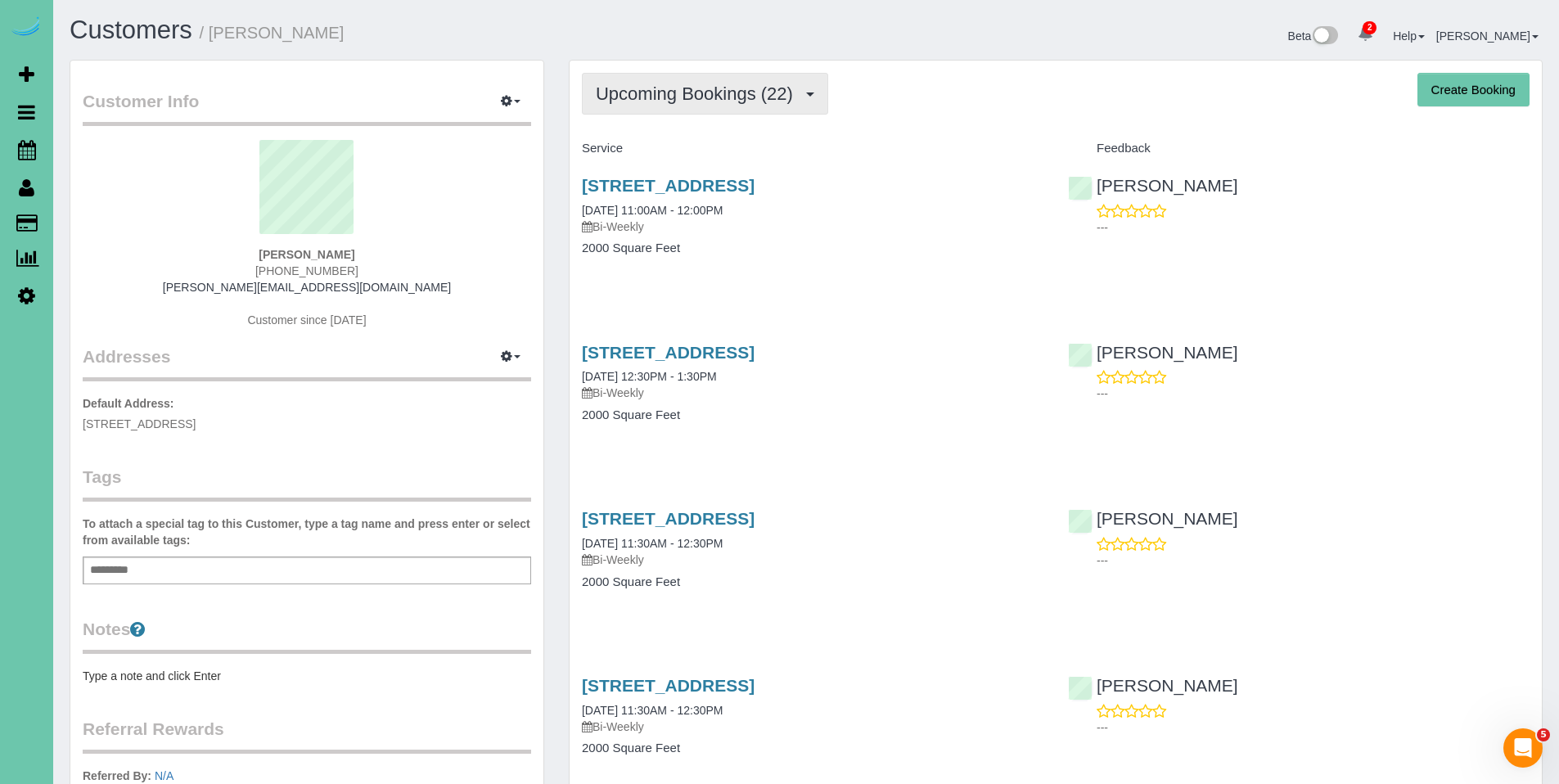
click at [660, 94] on span "Upcoming Bookings (22)" at bounding box center [699, 94] width 205 height 21
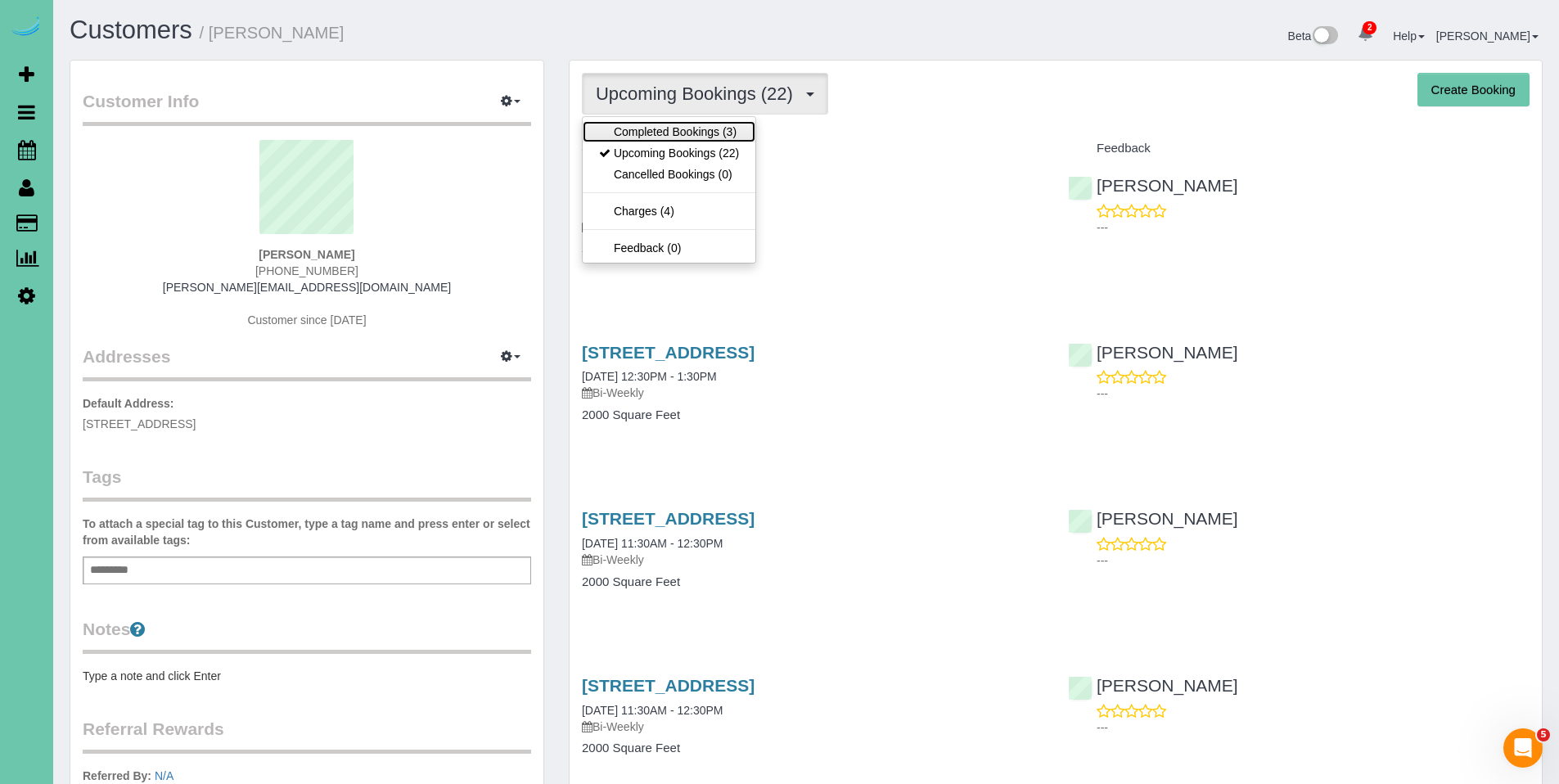
click at [665, 127] on link "Completed Bookings (3)" at bounding box center [669, 132] width 173 height 22
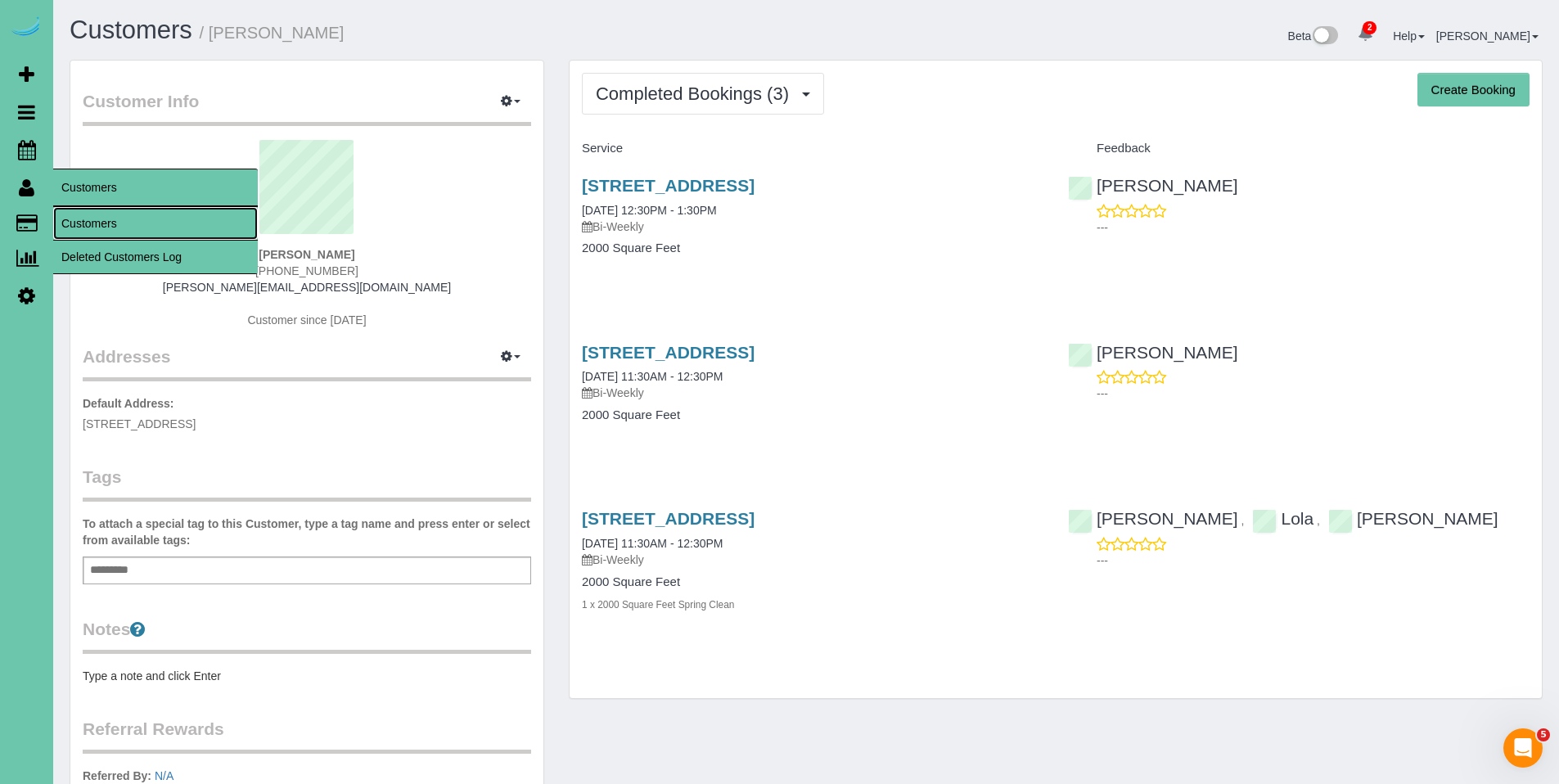
click at [108, 227] on link "Customers" at bounding box center [155, 223] width 204 height 33
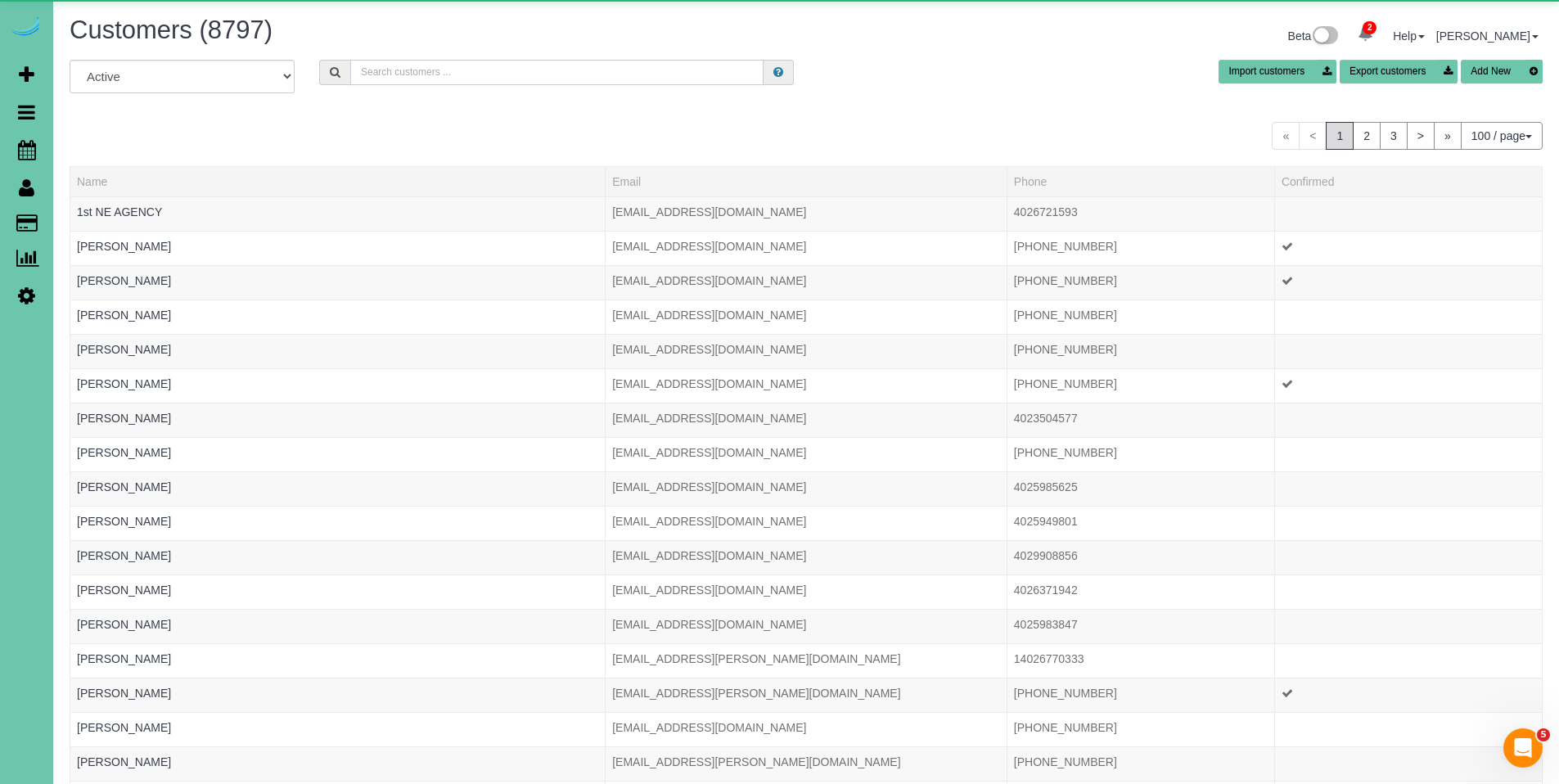
click at [516, 79] on input "text" at bounding box center [557, 73] width 413 height 26
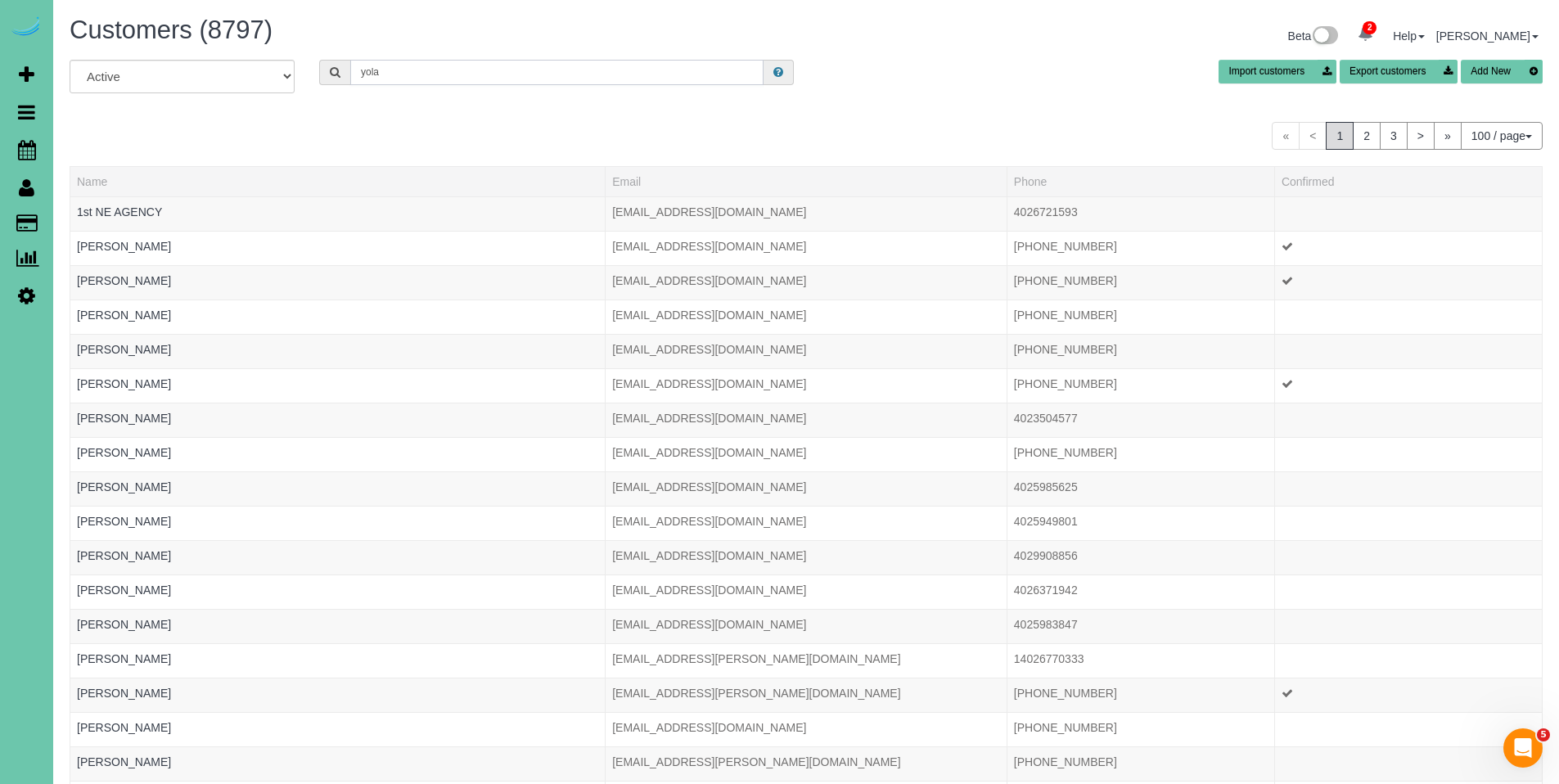
type input "[PERSON_NAME]"
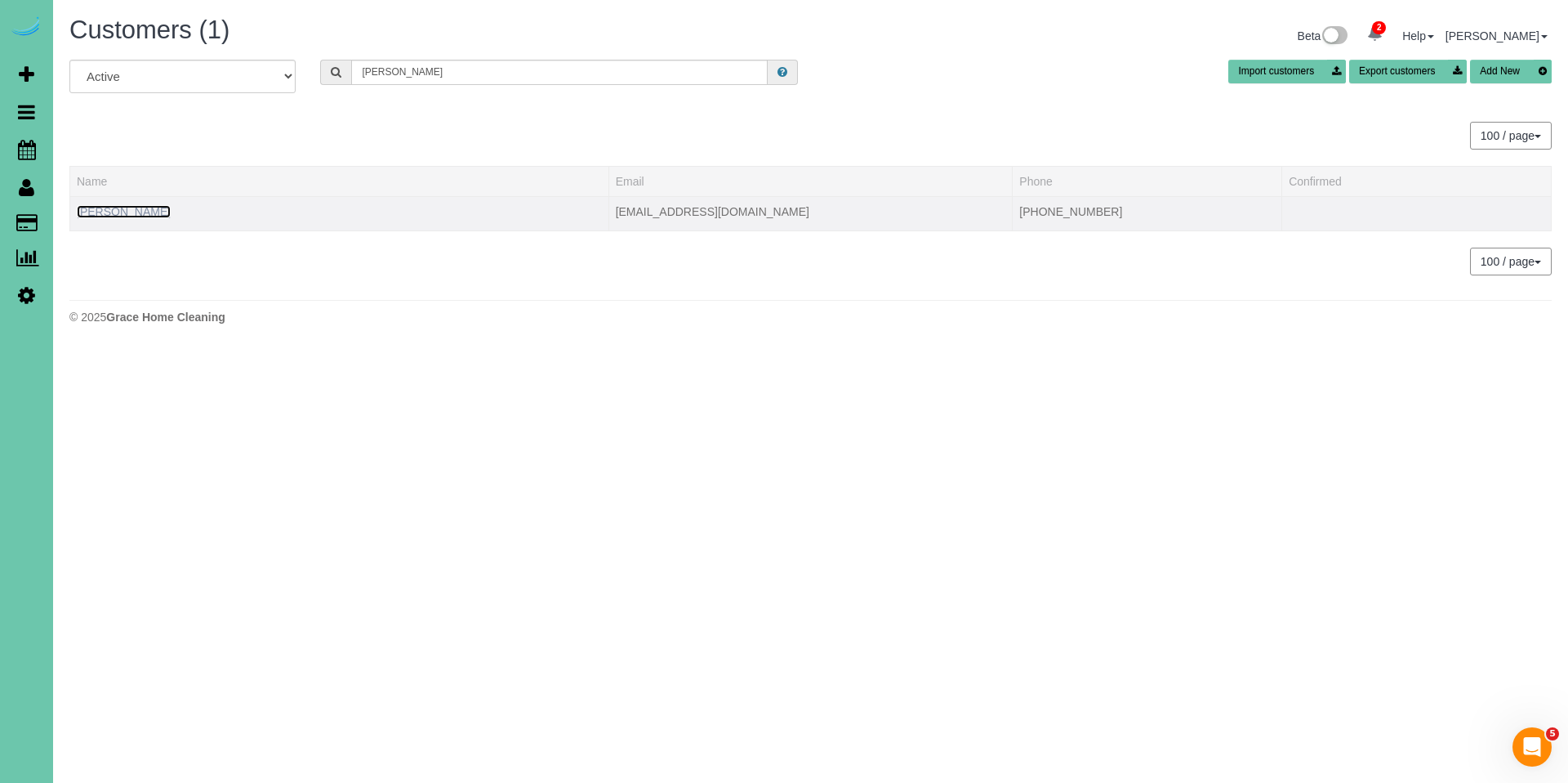
click at [108, 214] on link "[PERSON_NAME]" at bounding box center [123, 211] width 94 height 13
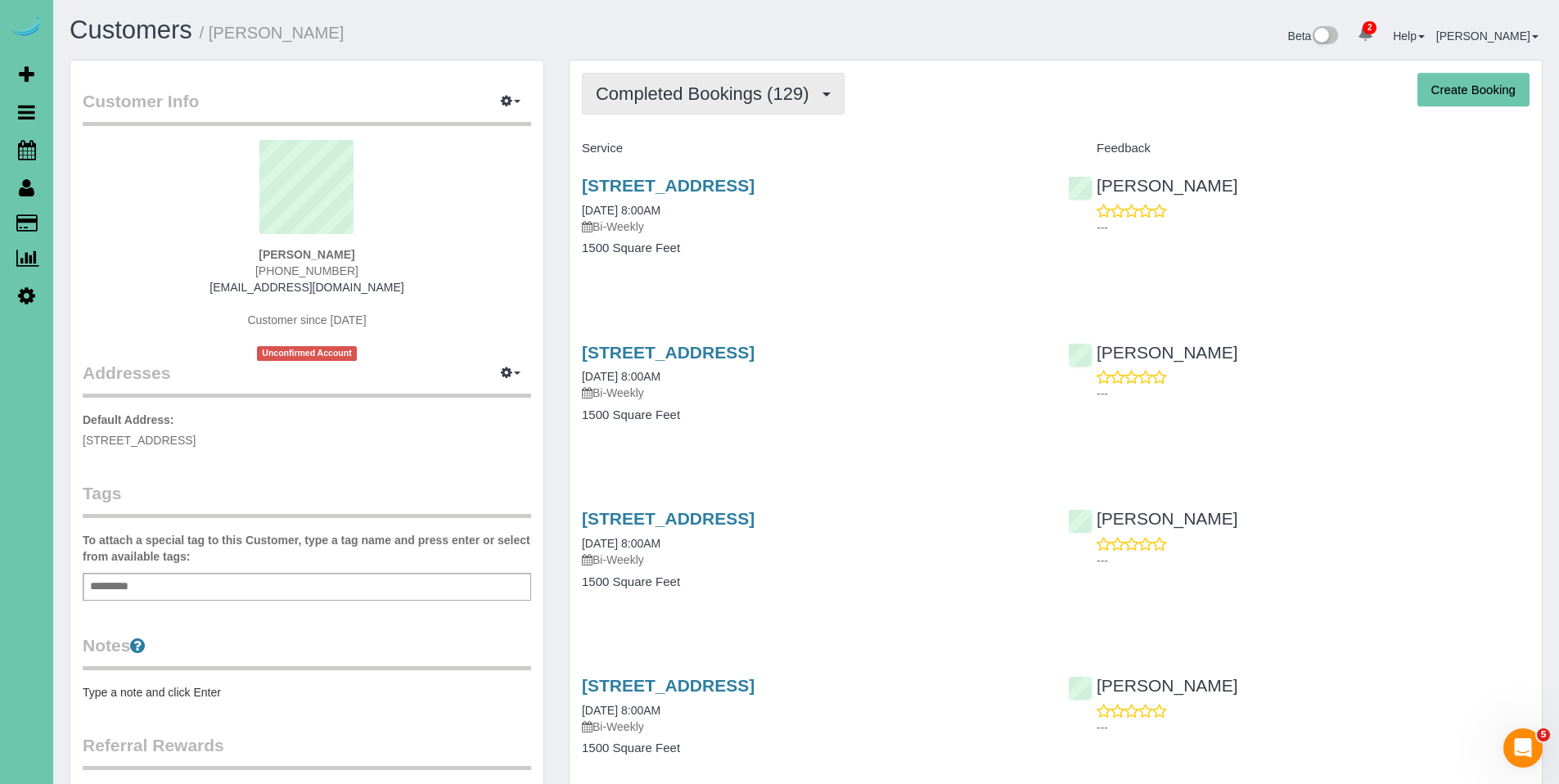
click at [718, 86] on span "Completed Bookings (129)" at bounding box center [706, 94] width 221 height 21
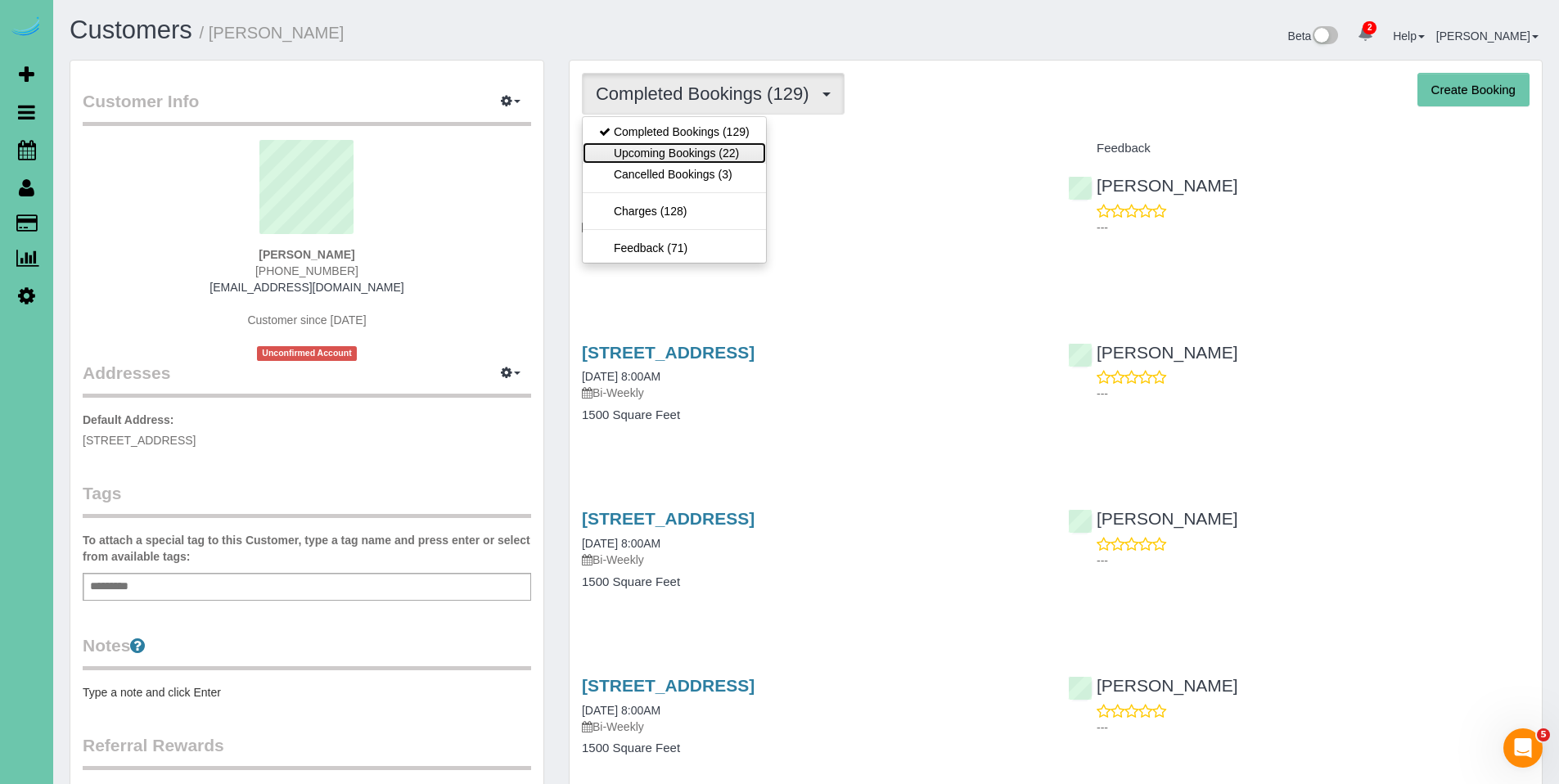
click at [684, 157] on link "Upcoming Bookings (22)" at bounding box center [675, 153] width 184 height 22
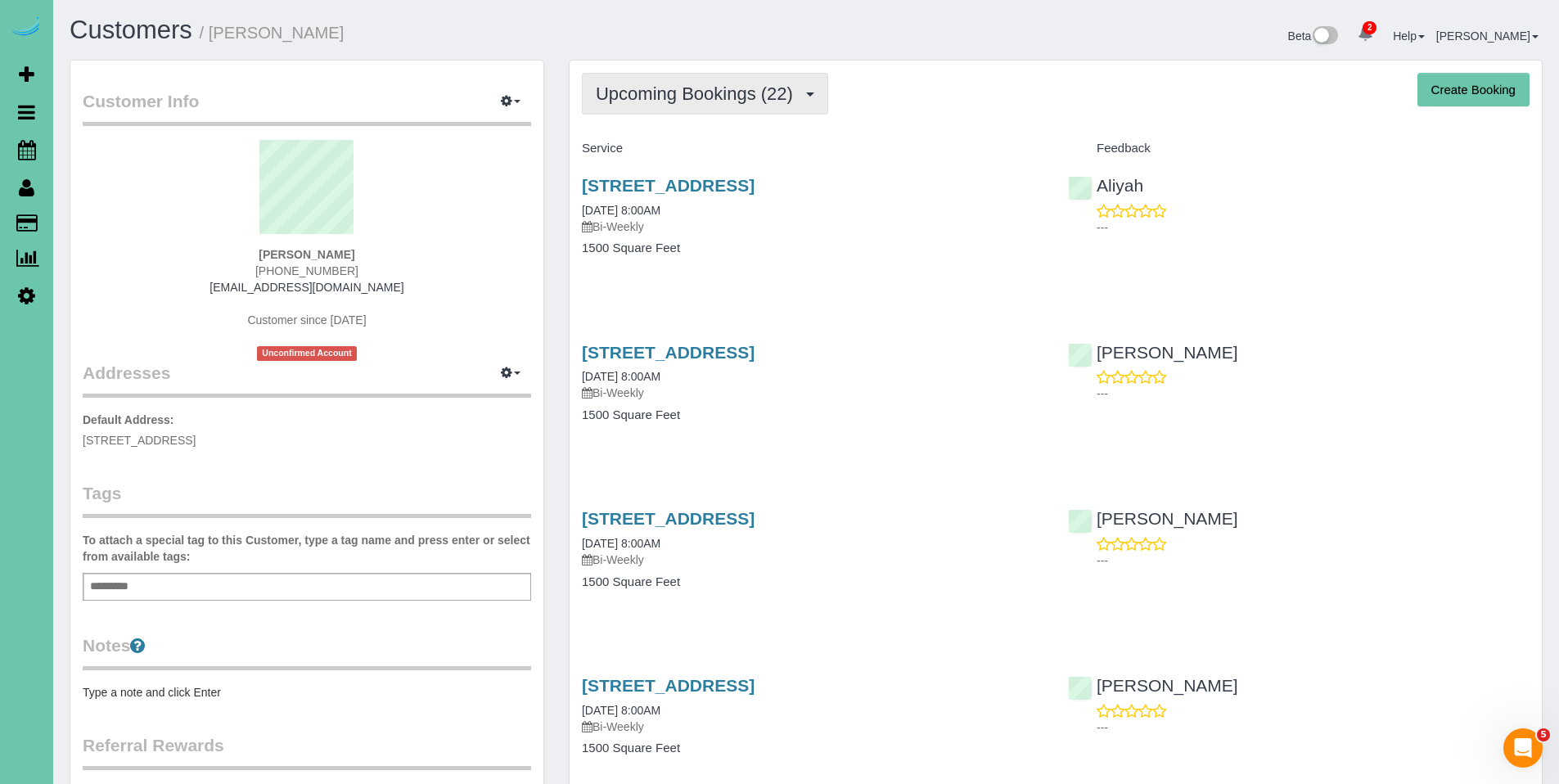
click at [701, 99] on span "Upcoming Bookings (22)" at bounding box center [699, 94] width 205 height 21
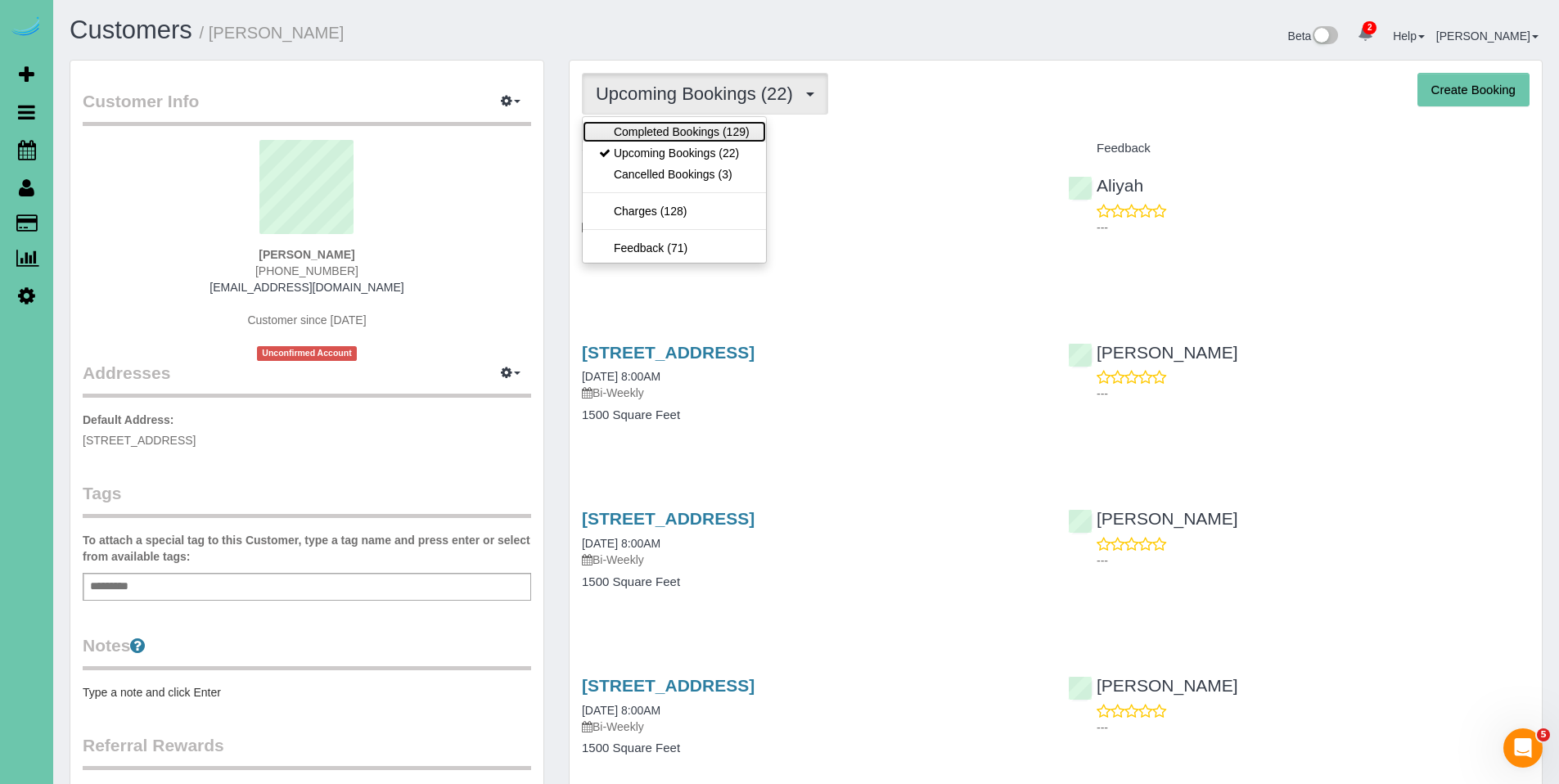
click at [679, 134] on link "Completed Bookings (129)" at bounding box center [675, 132] width 184 height 22
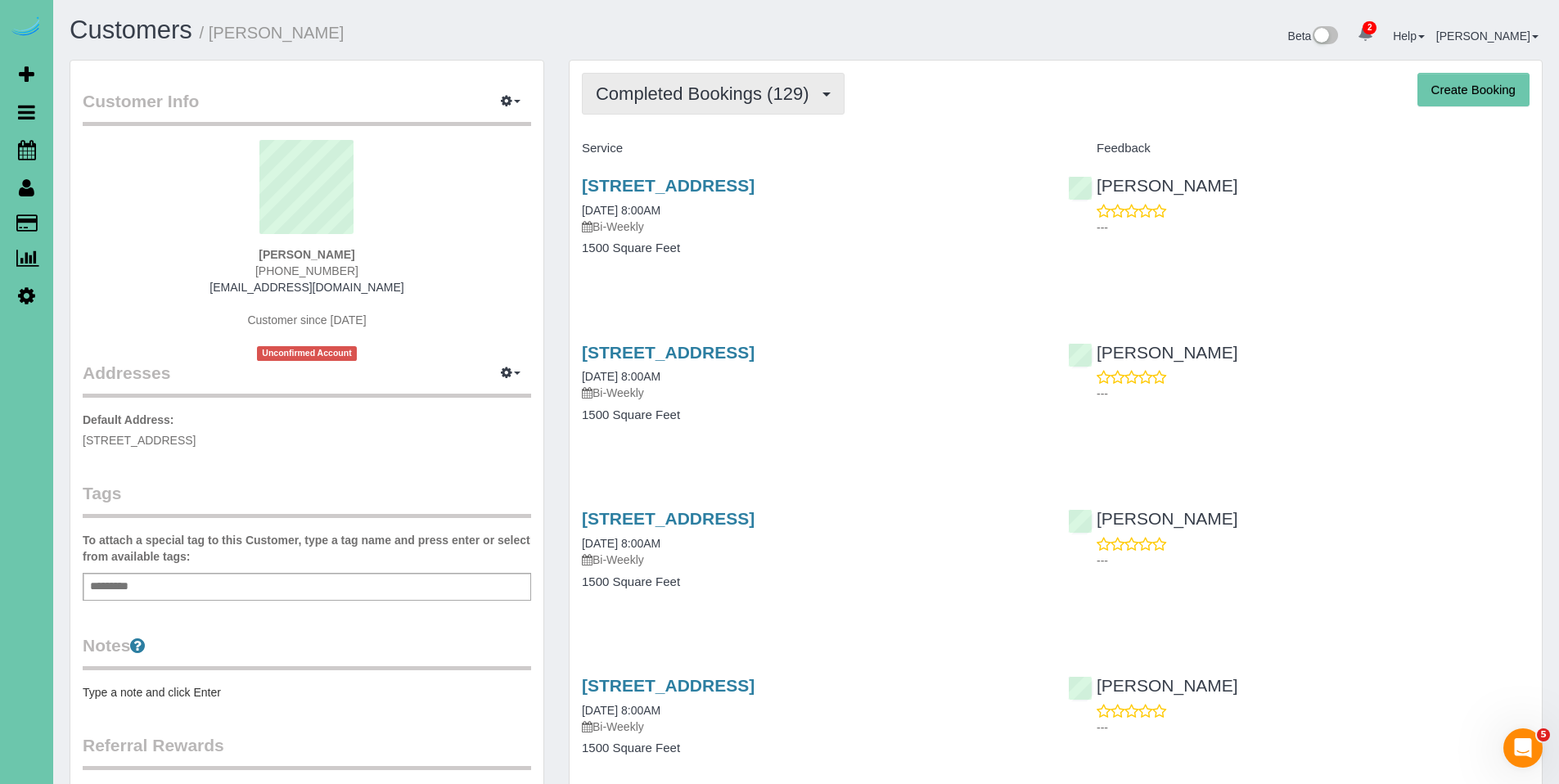
click at [693, 93] on span "Completed Bookings (129)" at bounding box center [706, 94] width 221 height 21
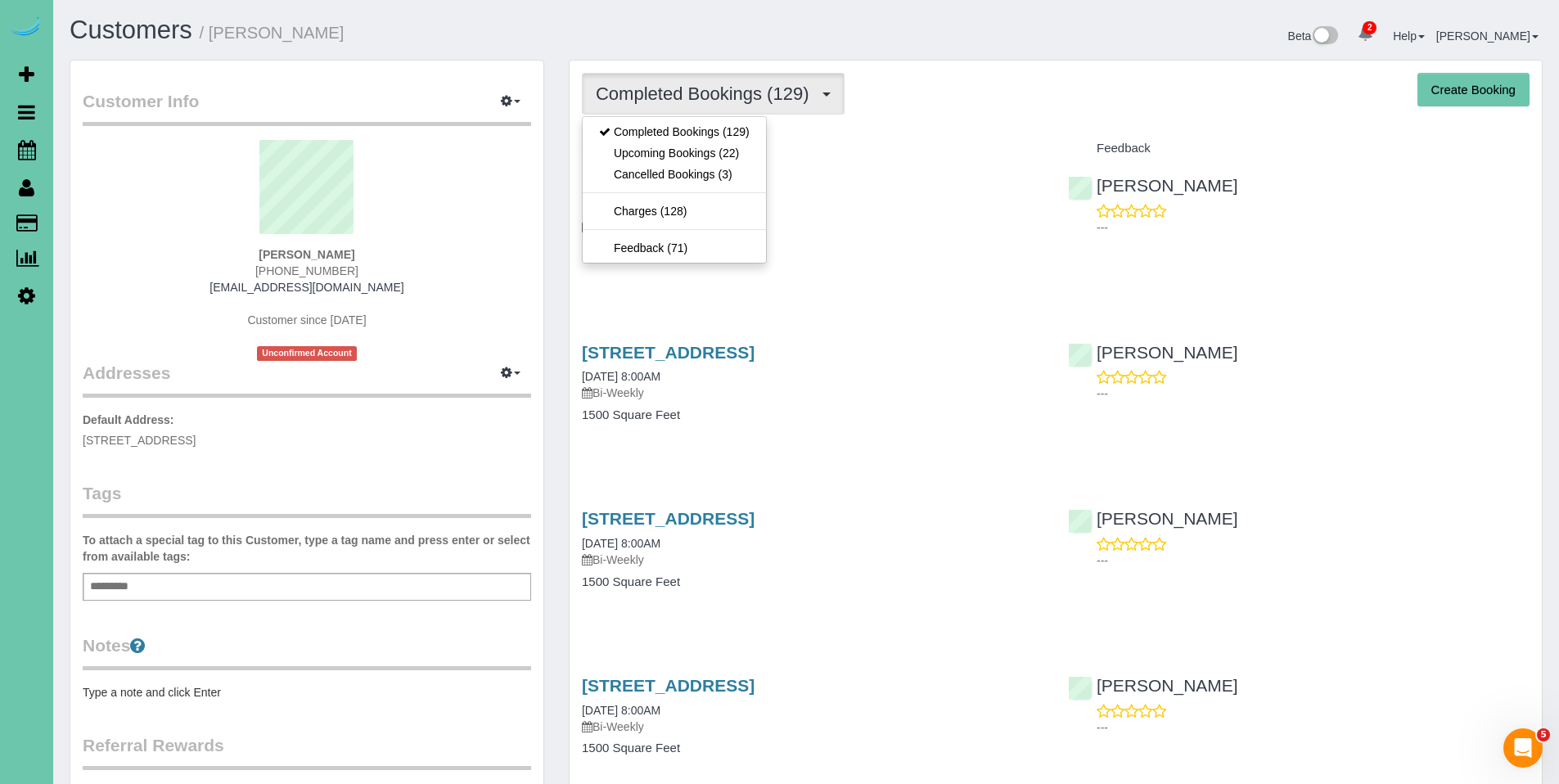
click at [940, 100] on div "Completed Bookings (129) Completed Bookings (129) Upcoming Bookings (22) Cancel…" at bounding box center [1056, 94] width 948 height 41
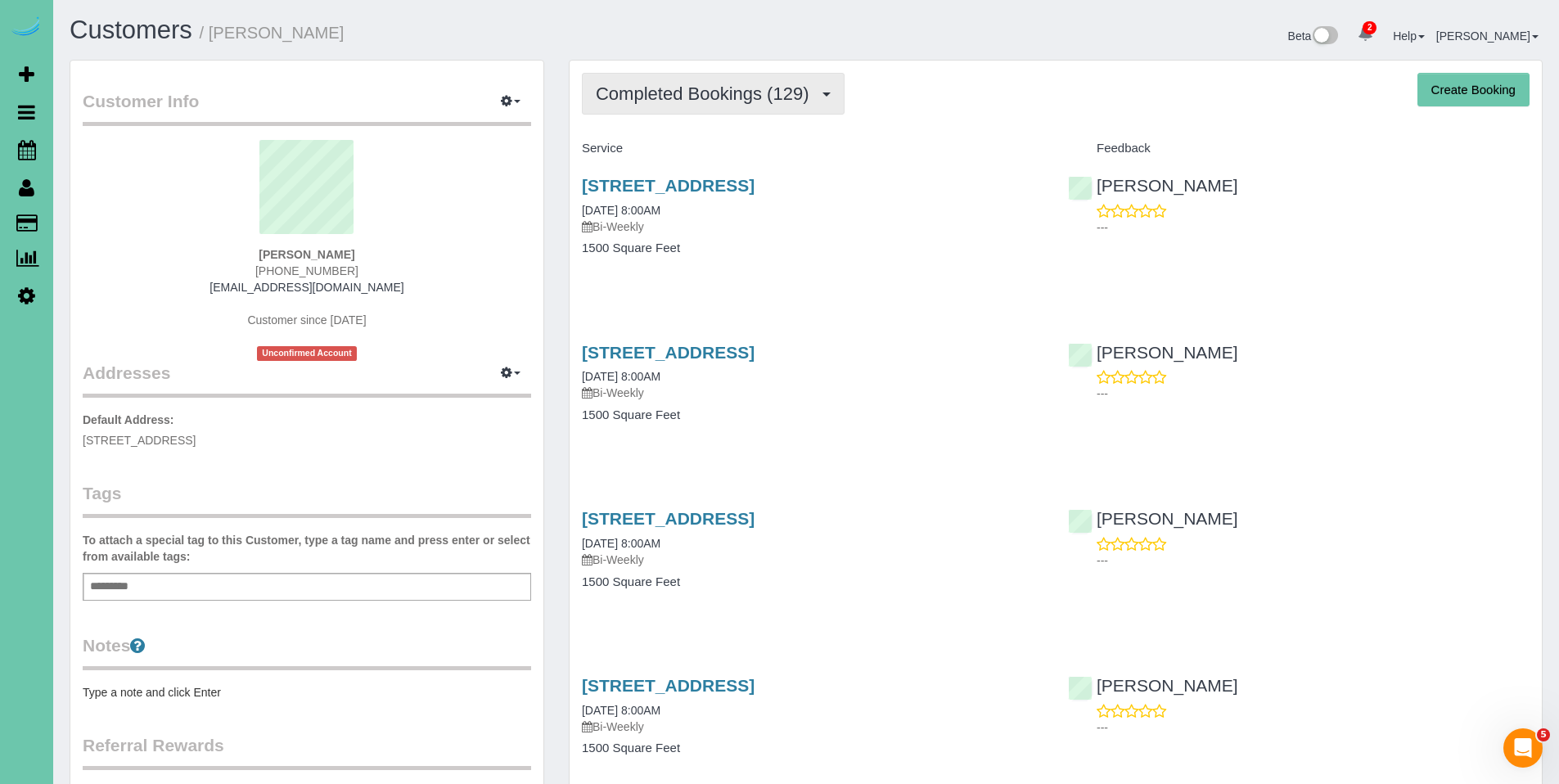
click at [718, 101] on span "Completed Bookings (129)" at bounding box center [706, 94] width 221 height 21
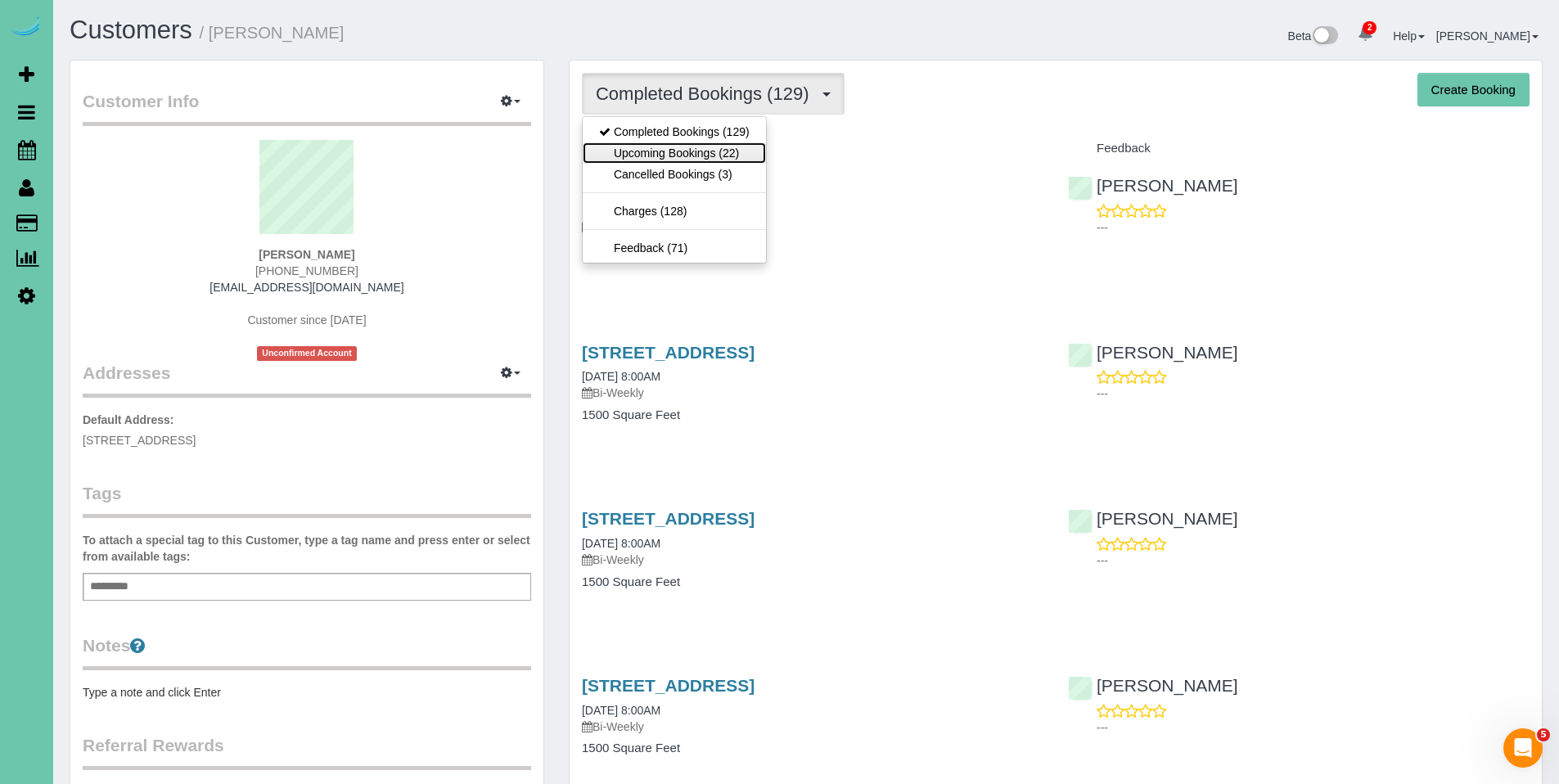
click at [708, 149] on link "Upcoming Bookings (22)" at bounding box center [675, 153] width 184 height 22
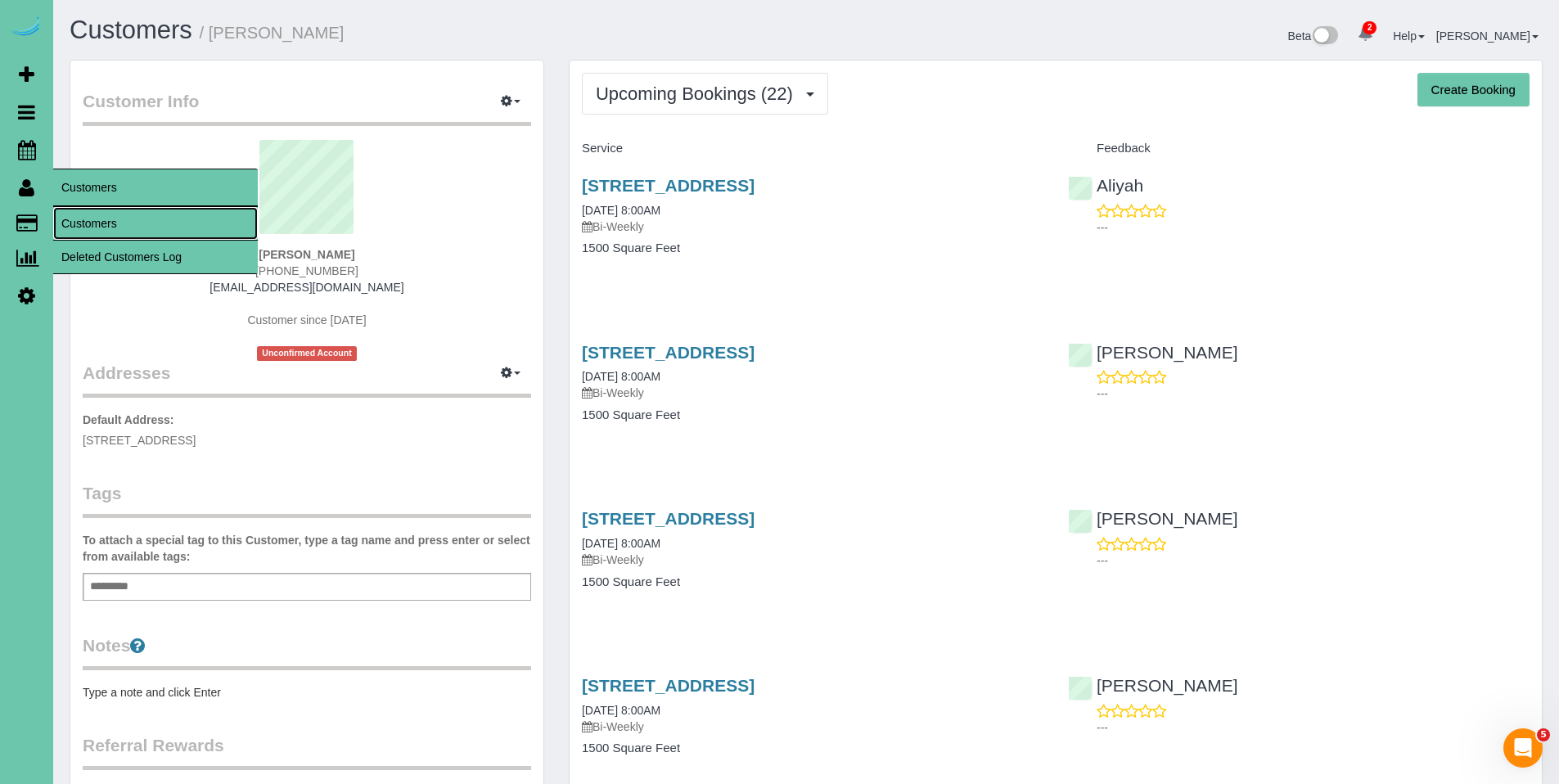
click at [87, 221] on link "Customers" at bounding box center [155, 223] width 204 height 33
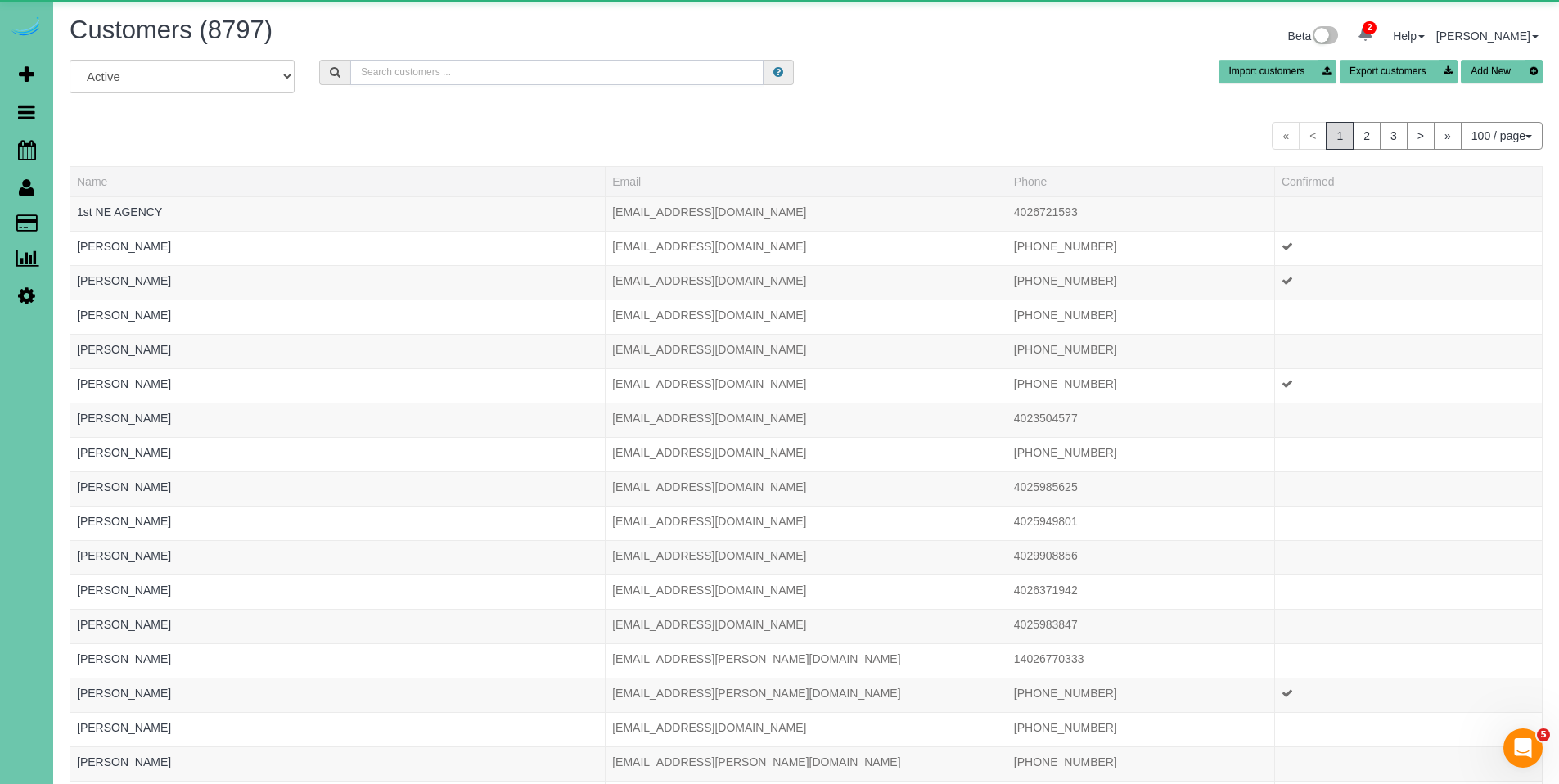
click at [506, 79] on input "text" at bounding box center [557, 73] width 413 height 26
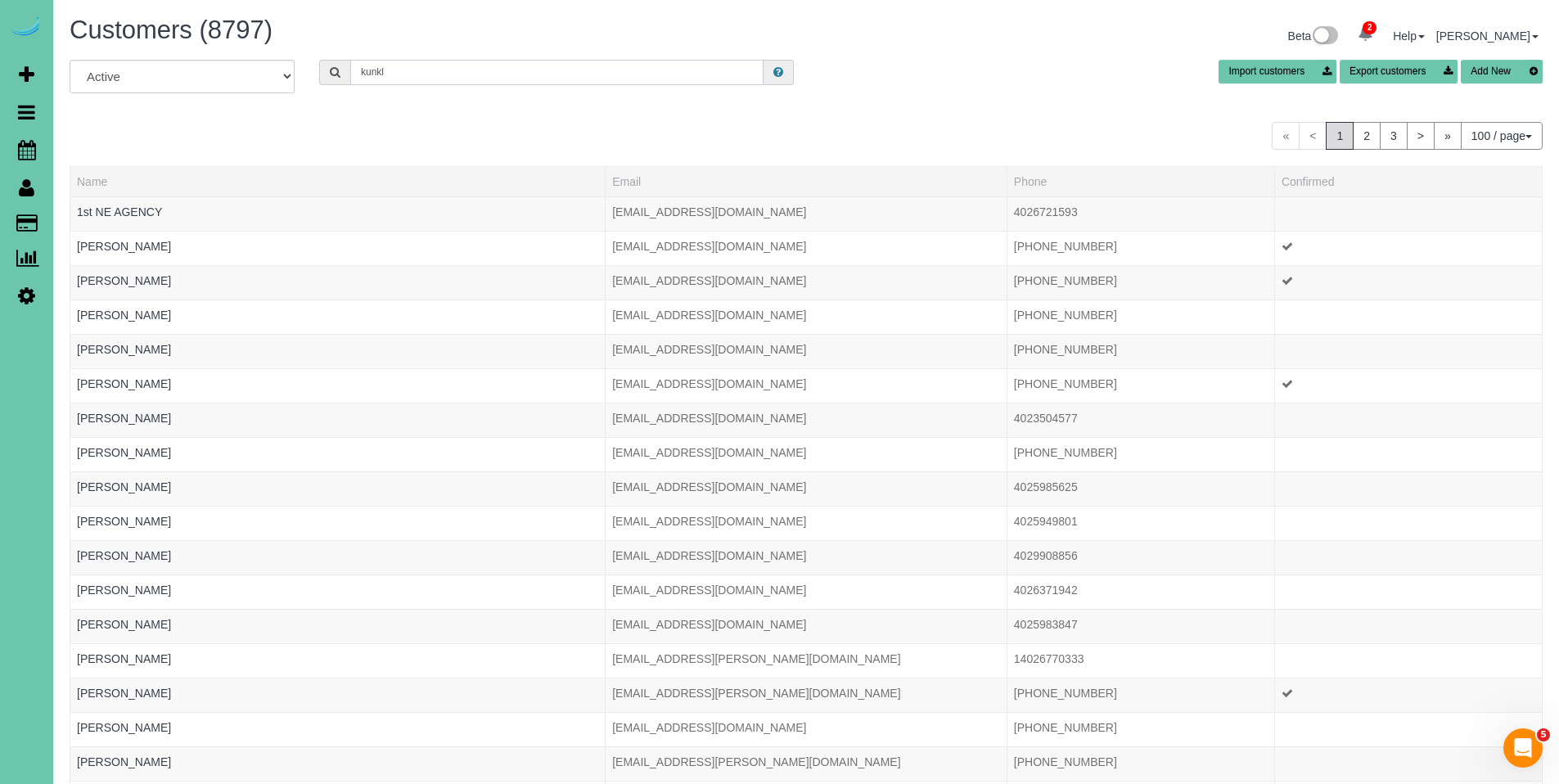
type input "[PERSON_NAME]"
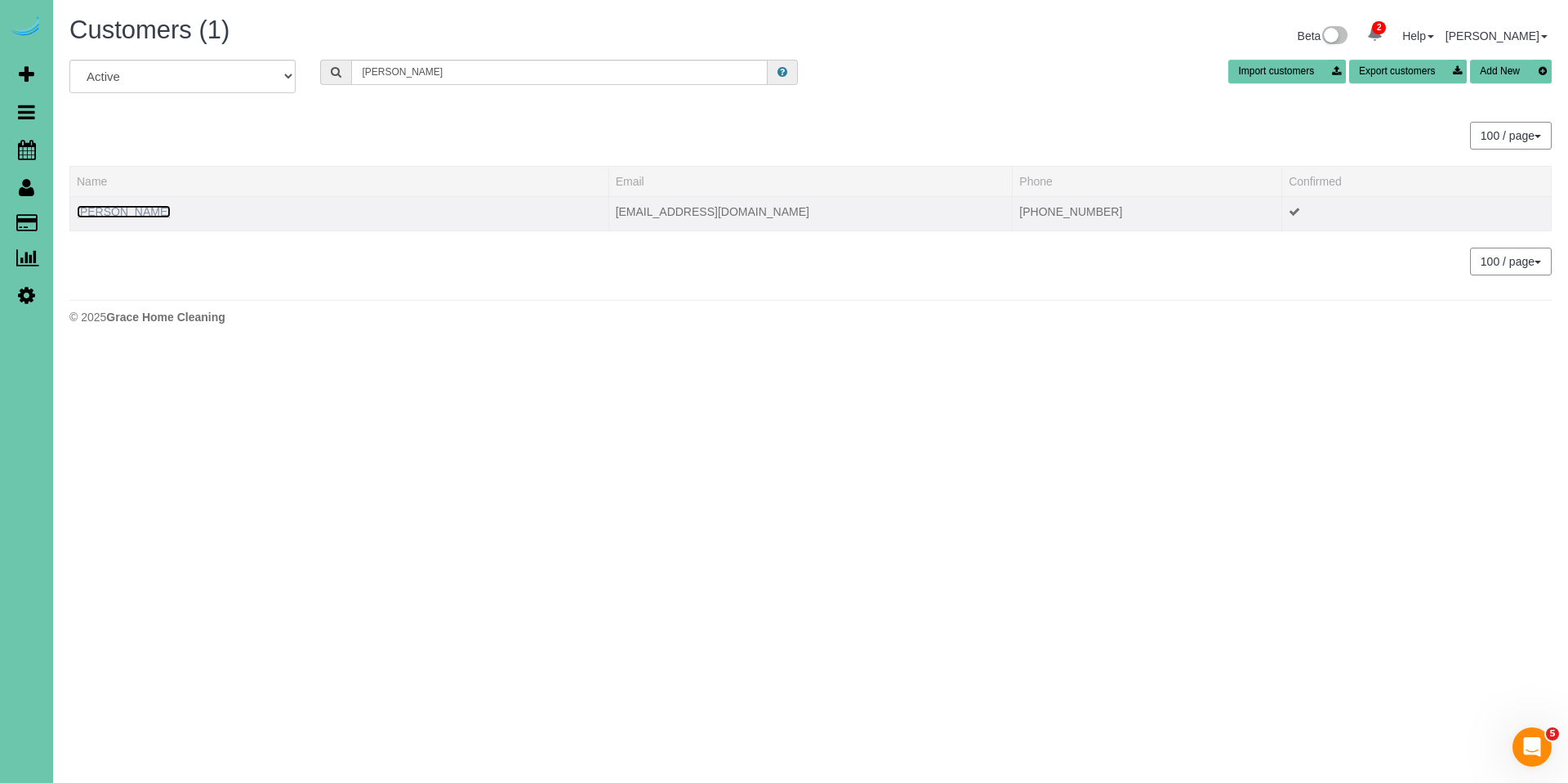
click at [143, 217] on link "[PERSON_NAME]" at bounding box center [123, 211] width 94 height 13
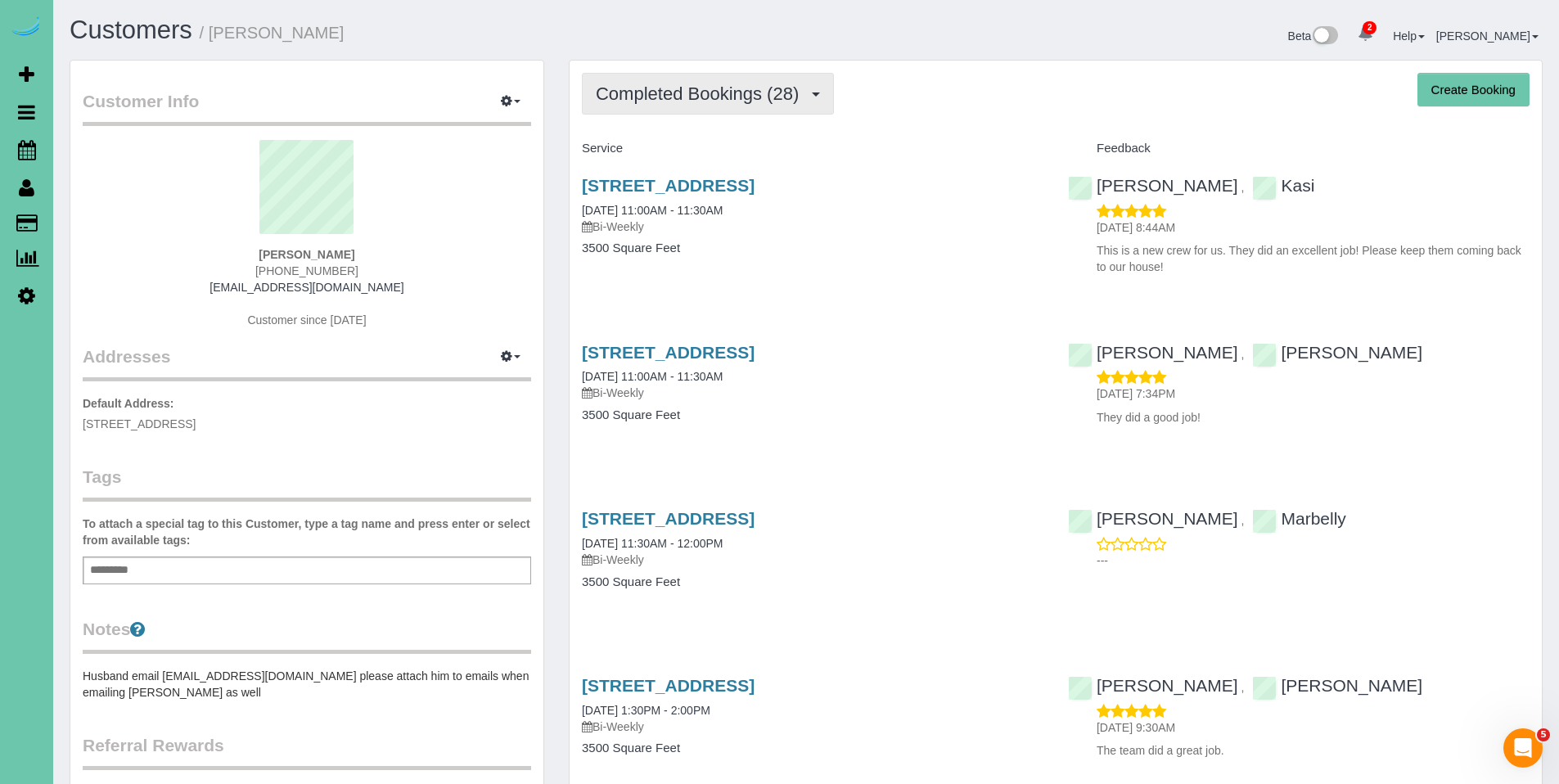
click at [701, 104] on span "Completed Bookings (28)" at bounding box center [702, 94] width 211 height 21
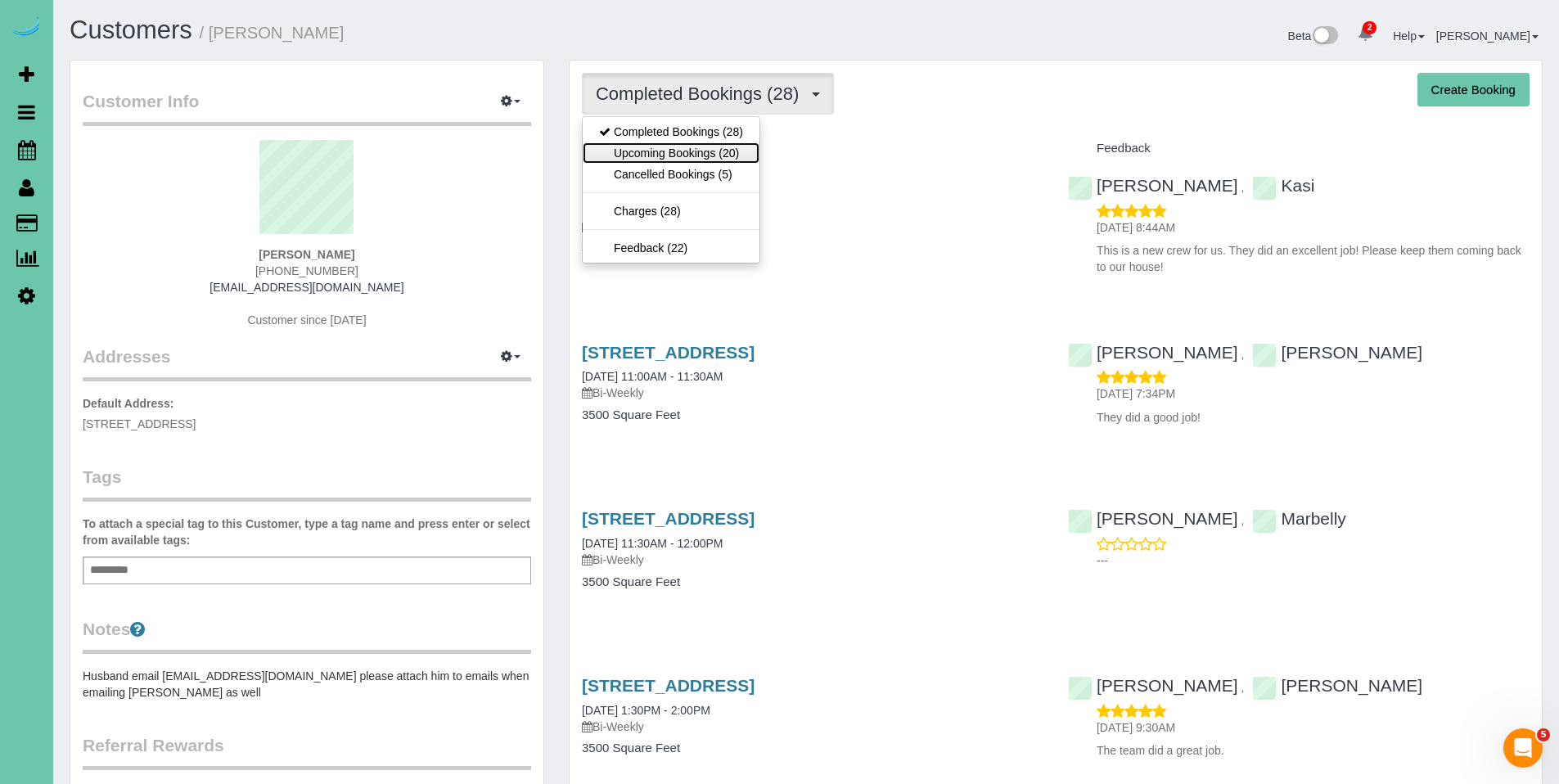
click at [675, 151] on link "Upcoming Bookings (20)" at bounding box center [671, 153] width 177 height 22
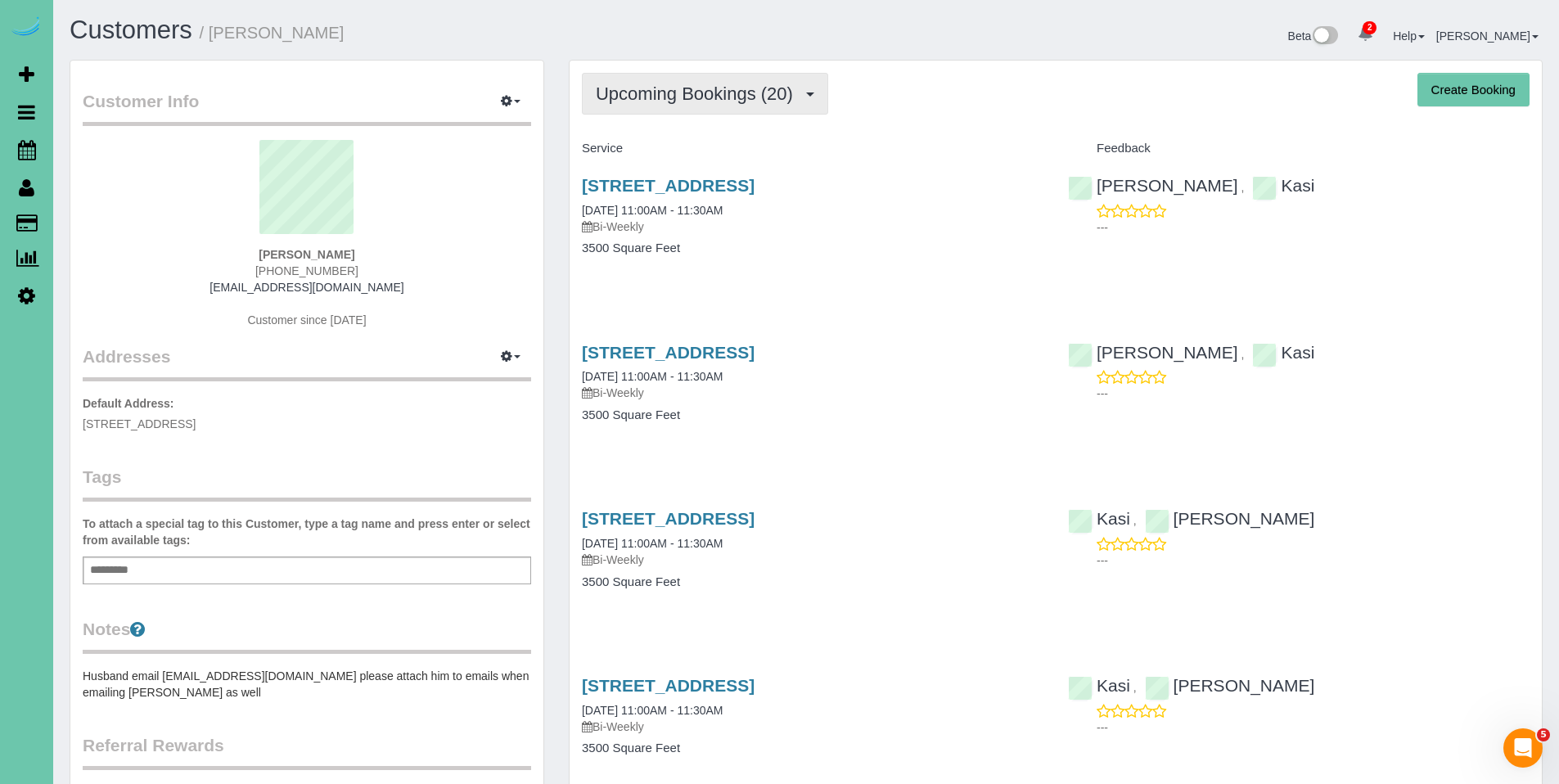
click at [670, 102] on span "Upcoming Bookings (20)" at bounding box center [699, 94] width 205 height 21
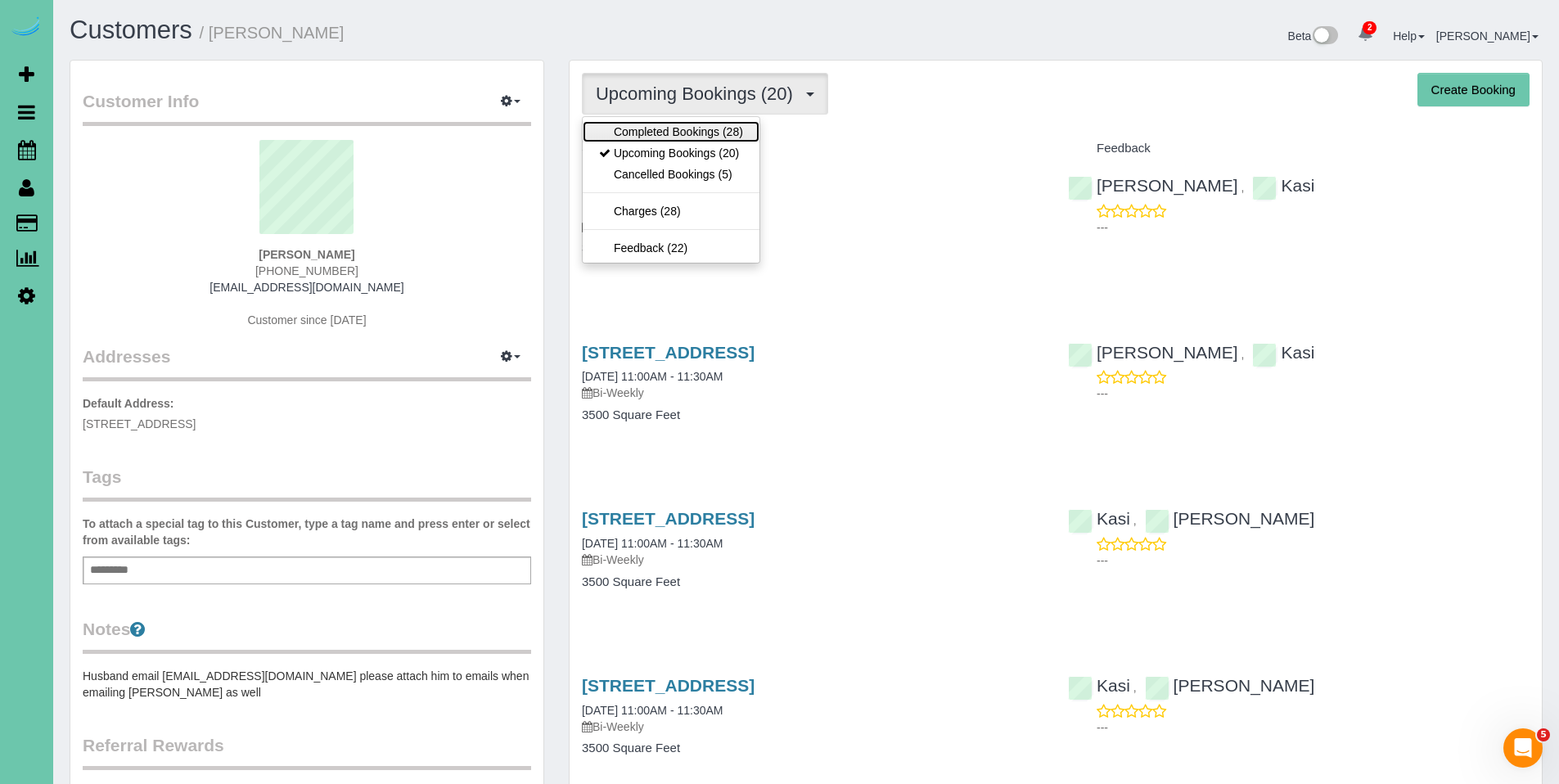
click at [670, 132] on link "Completed Bookings (28)" at bounding box center [671, 132] width 177 height 22
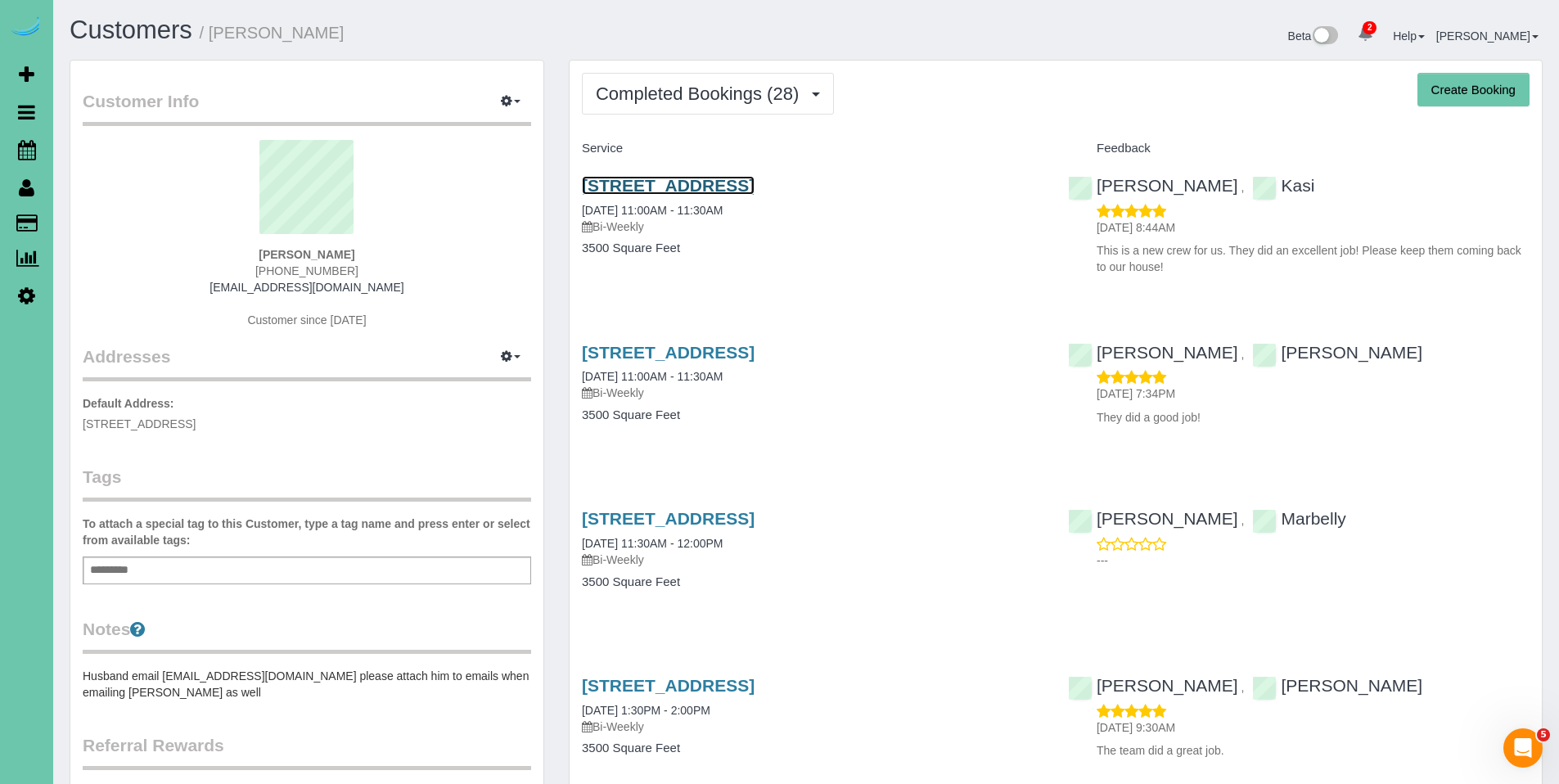
click at [686, 184] on link "[STREET_ADDRESS]" at bounding box center [668, 184] width 173 height 19
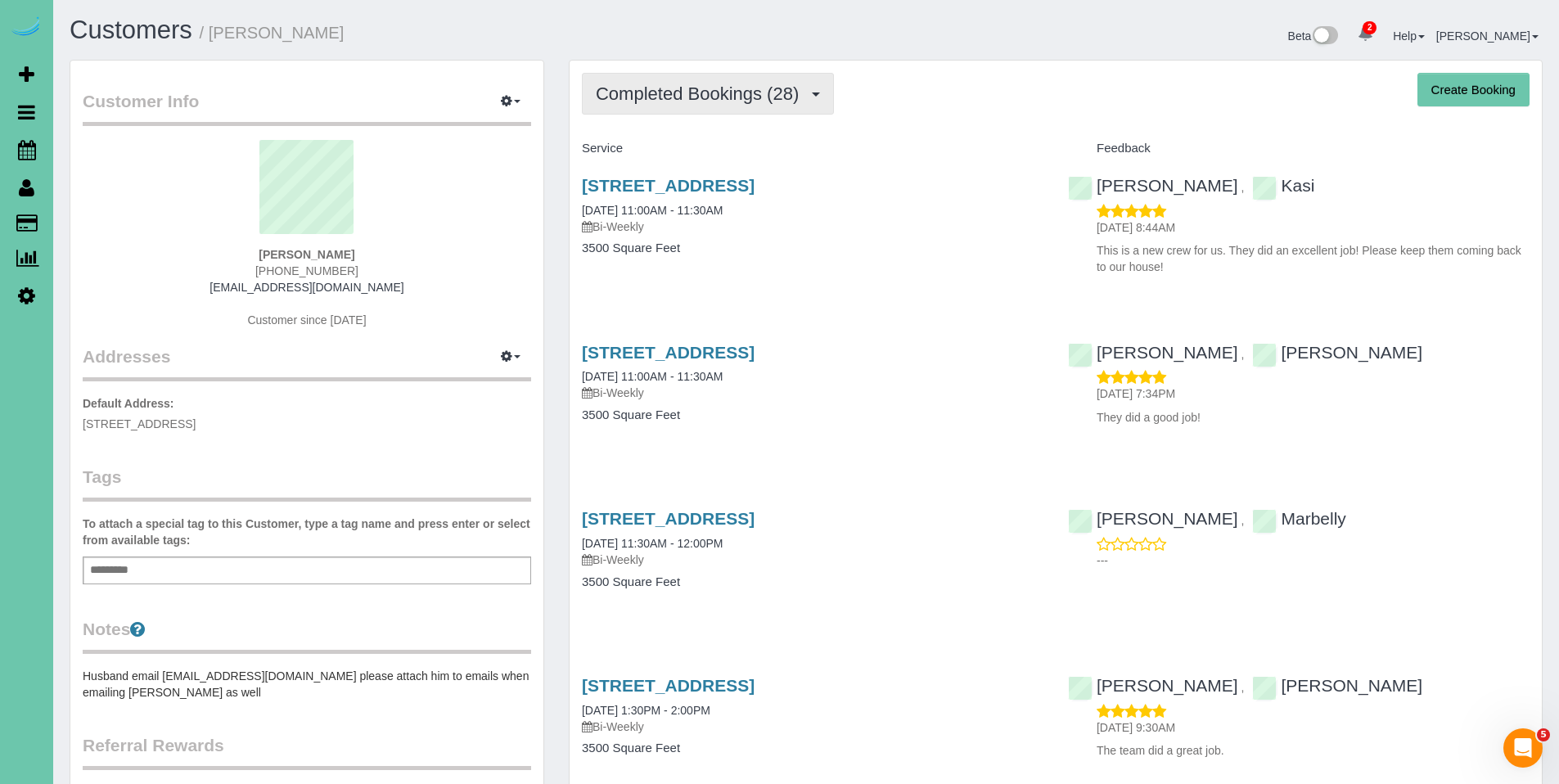
click at [695, 84] on span "Completed Bookings (28)" at bounding box center [702, 94] width 211 height 21
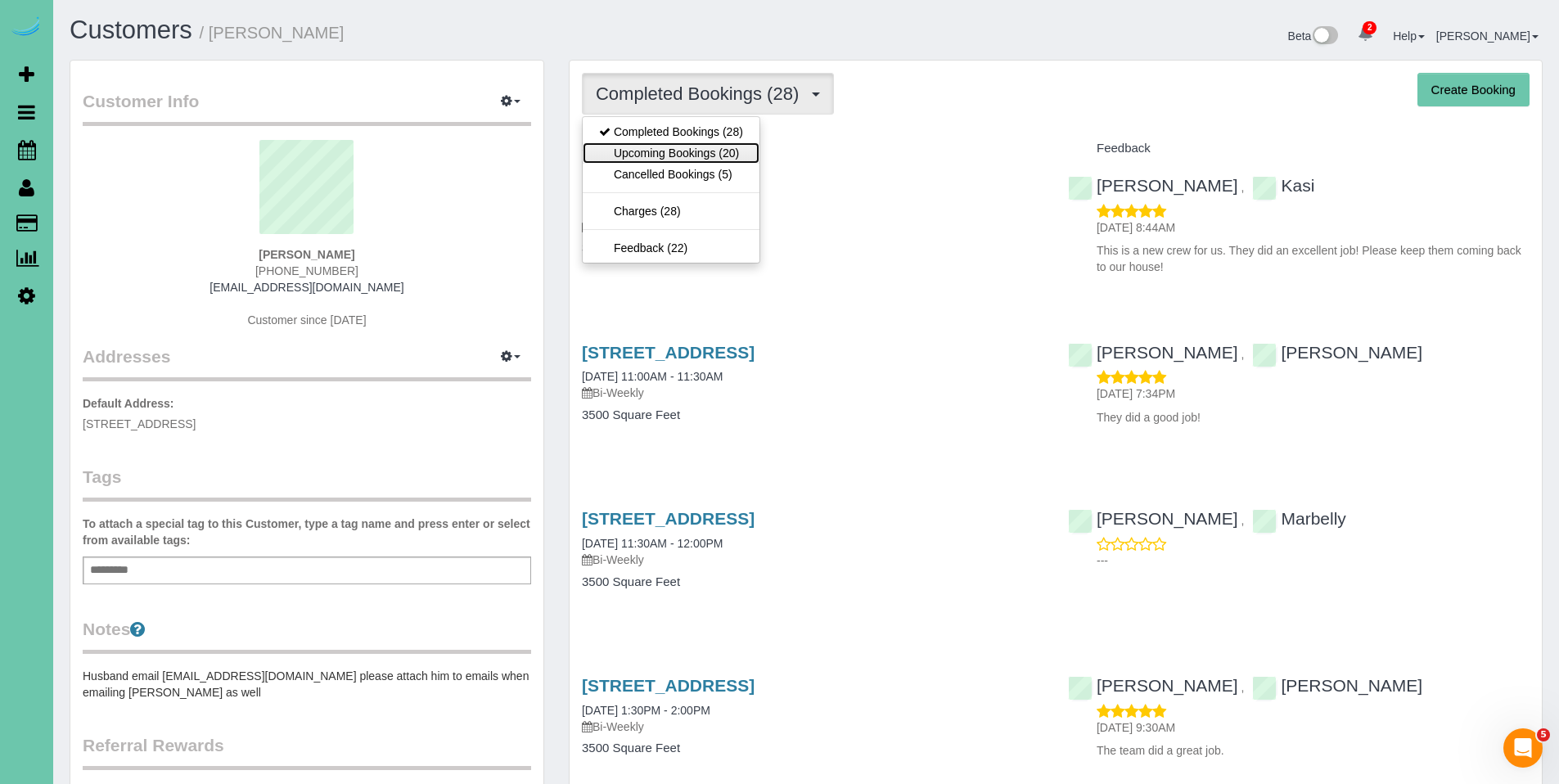
click at [682, 147] on link "Upcoming Bookings (20)" at bounding box center [671, 153] width 177 height 22
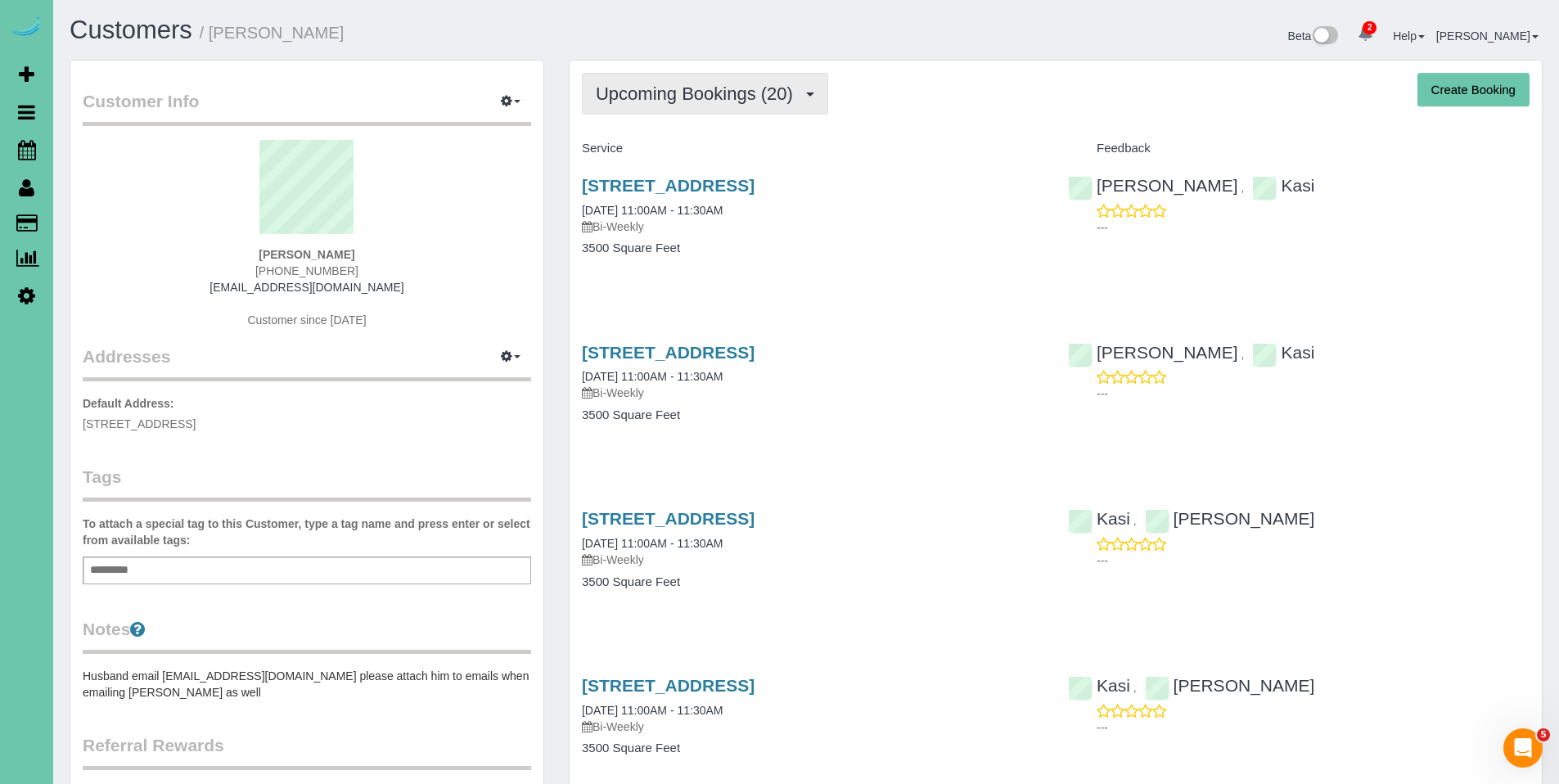
click at [684, 89] on span "Upcoming Bookings (20)" at bounding box center [699, 94] width 205 height 21
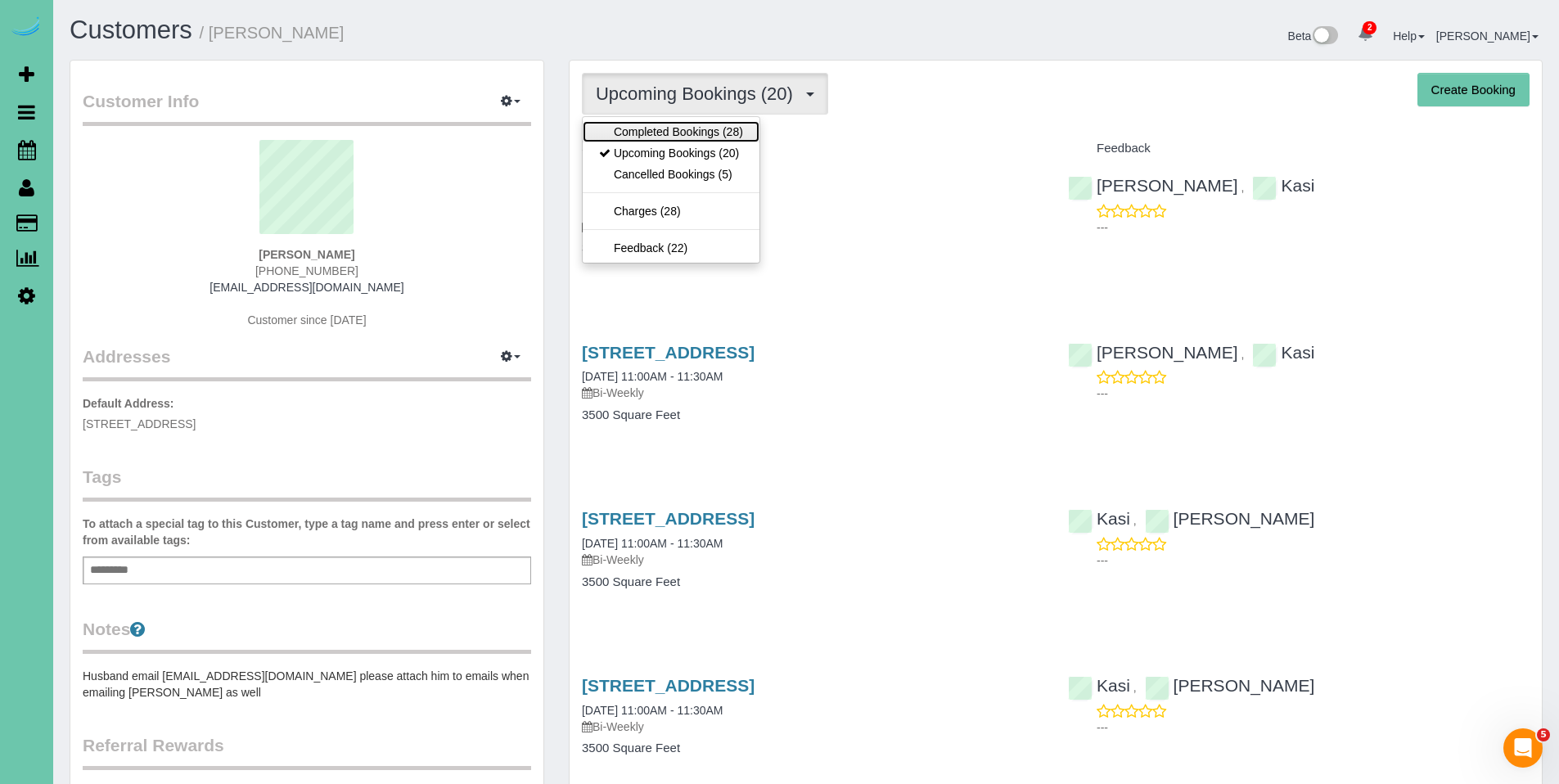
click at [675, 130] on link "Completed Bookings (28)" at bounding box center [671, 132] width 177 height 22
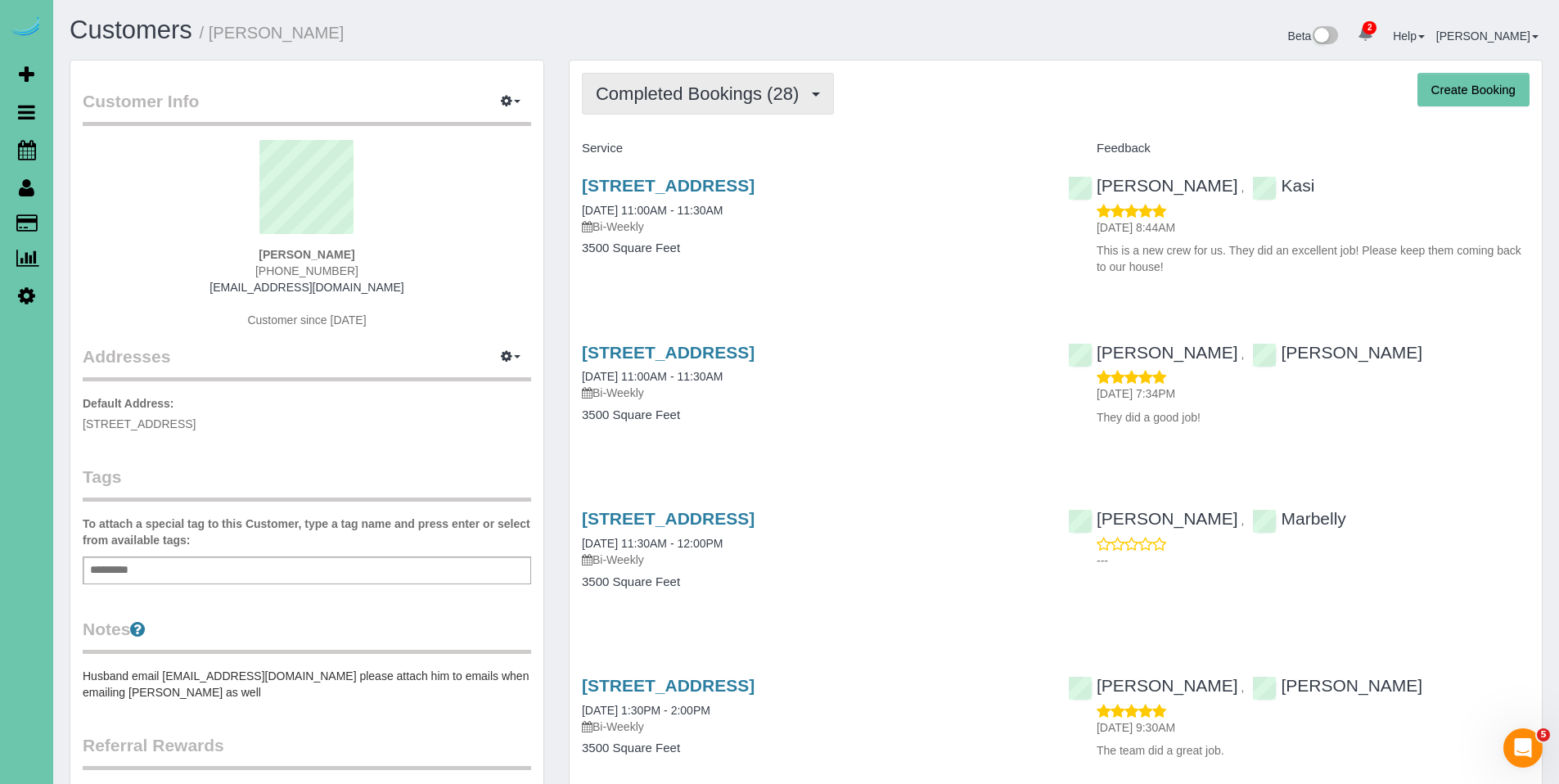
click at [706, 104] on span "Completed Bookings (28)" at bounding box center [702, 94] width 211 height 21
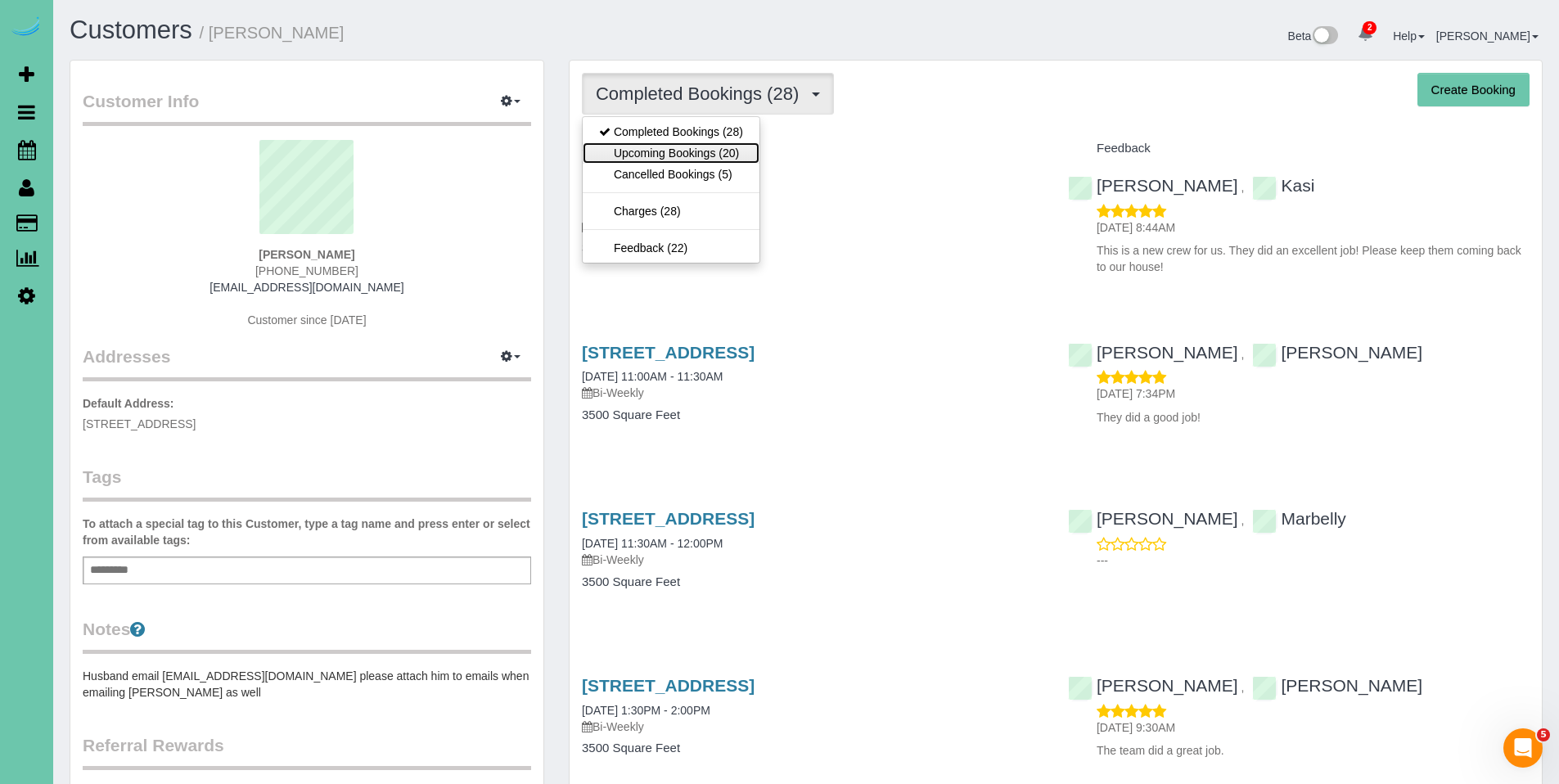
click at [670, 154] on link "Upcoming Bookings (20)" at bounding box center [671, 153] width 177 height 22
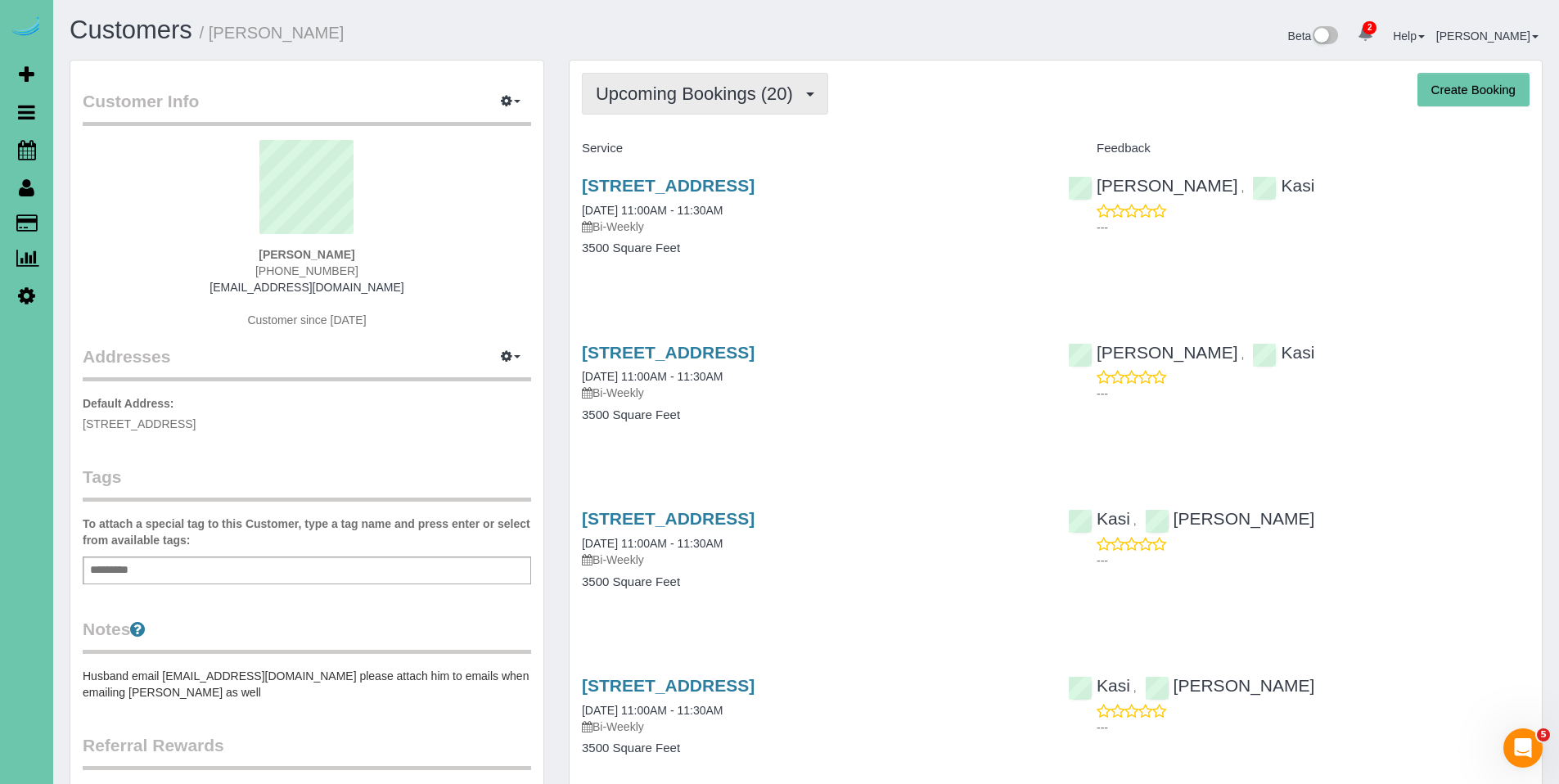
click at [670, 101] on span "Upcoming Bookings (20)" at bounding box center [699, 94] width 205 height 21
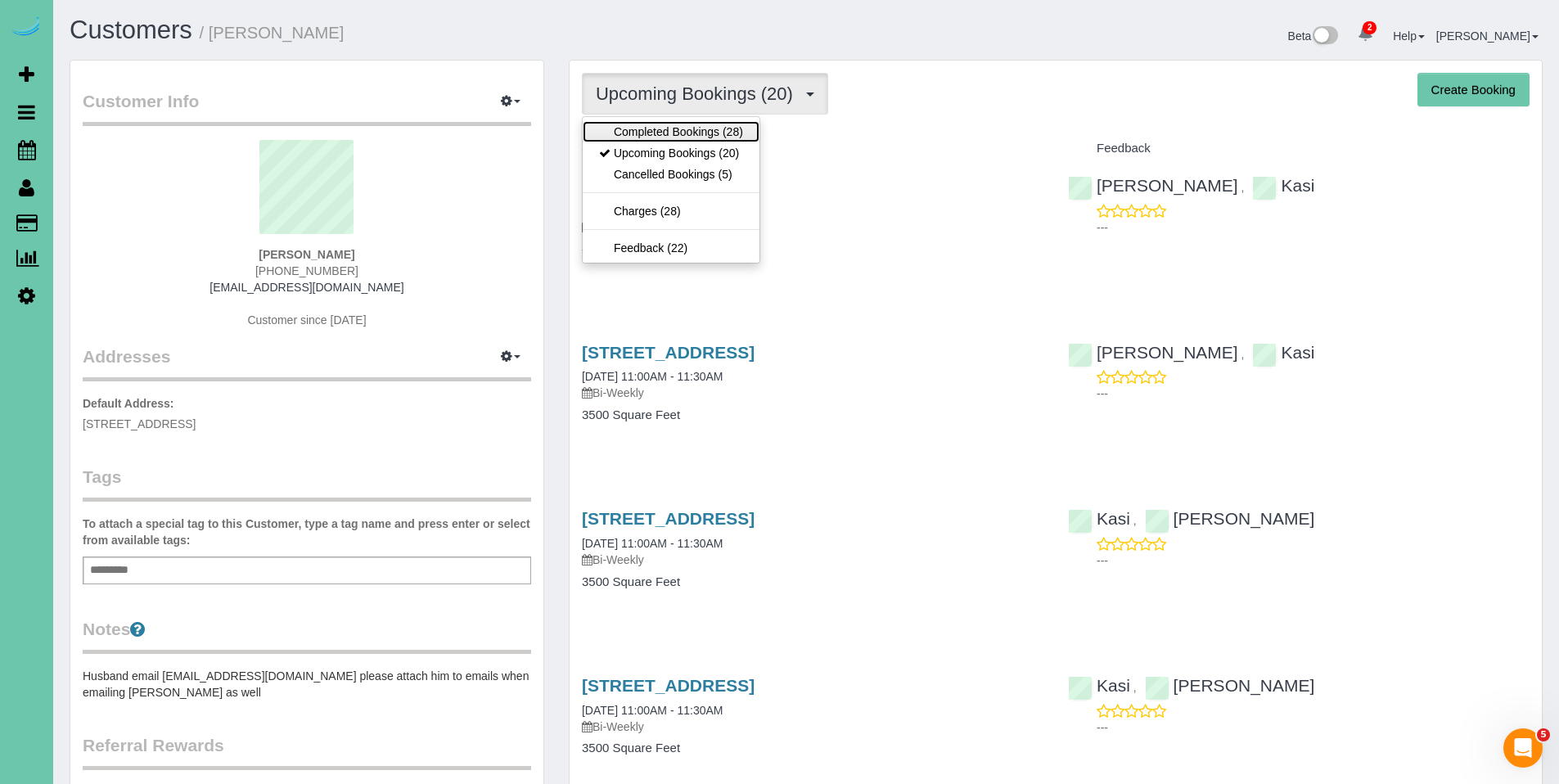
click at [671, 132] on link "Completed Bookings (28)" at bounding box center [671, 132] width 177 height 22
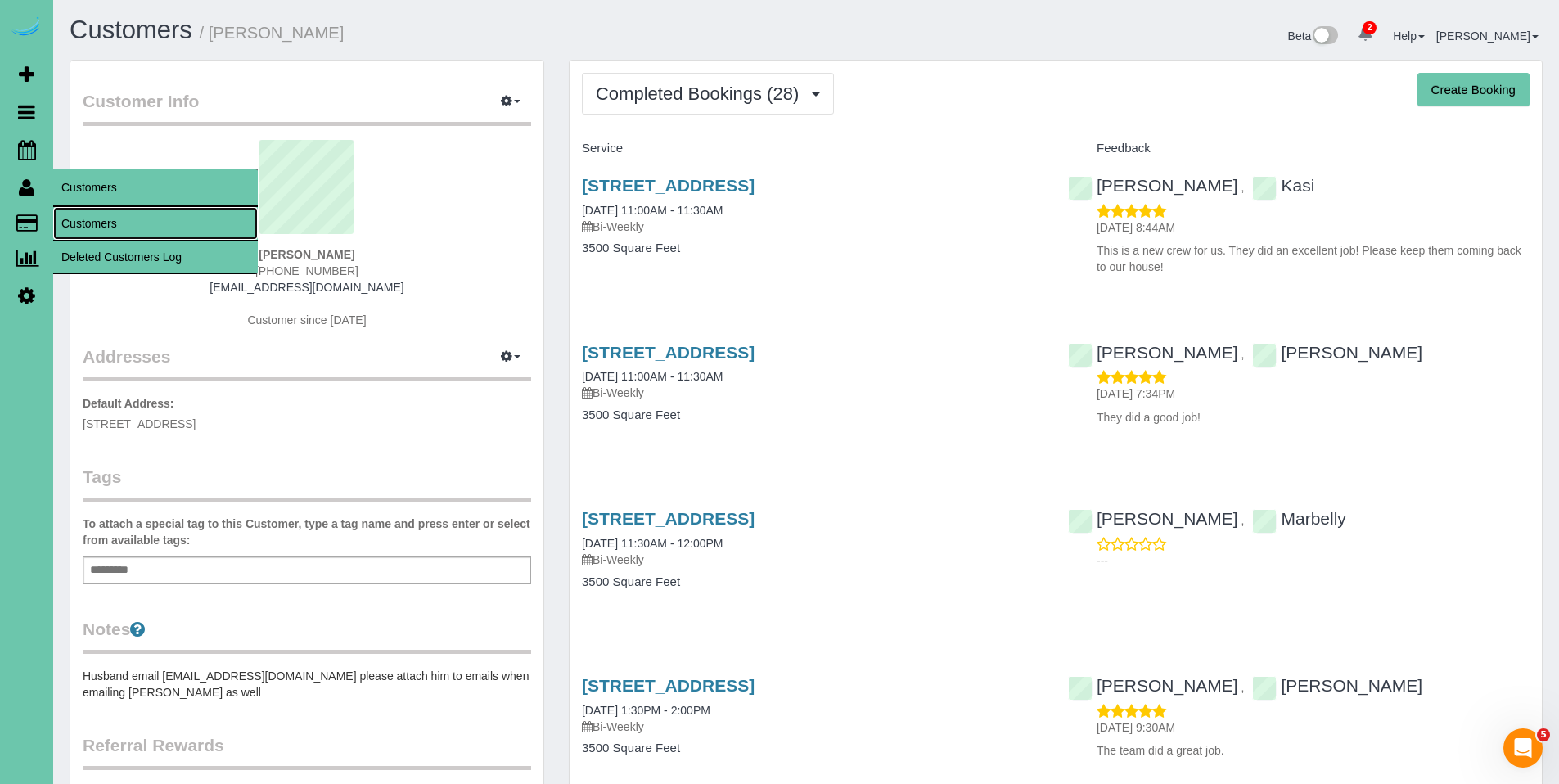
click at [112, 216] on link "Customers" at bounding box center [155, 223] width 204 height 33
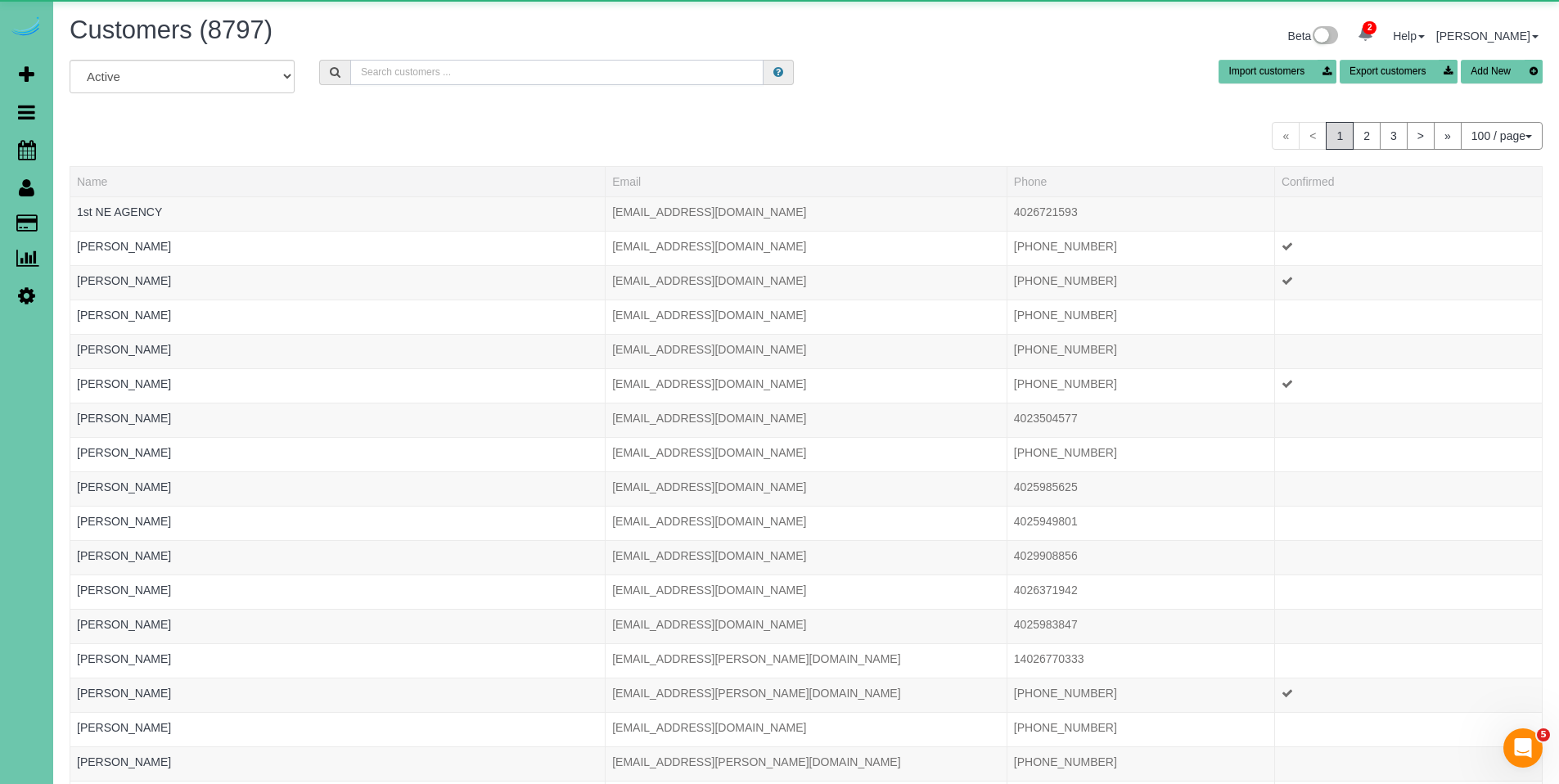
click at [644, 77] on input "text" at bounding box center [557, 73] width 413 height 26
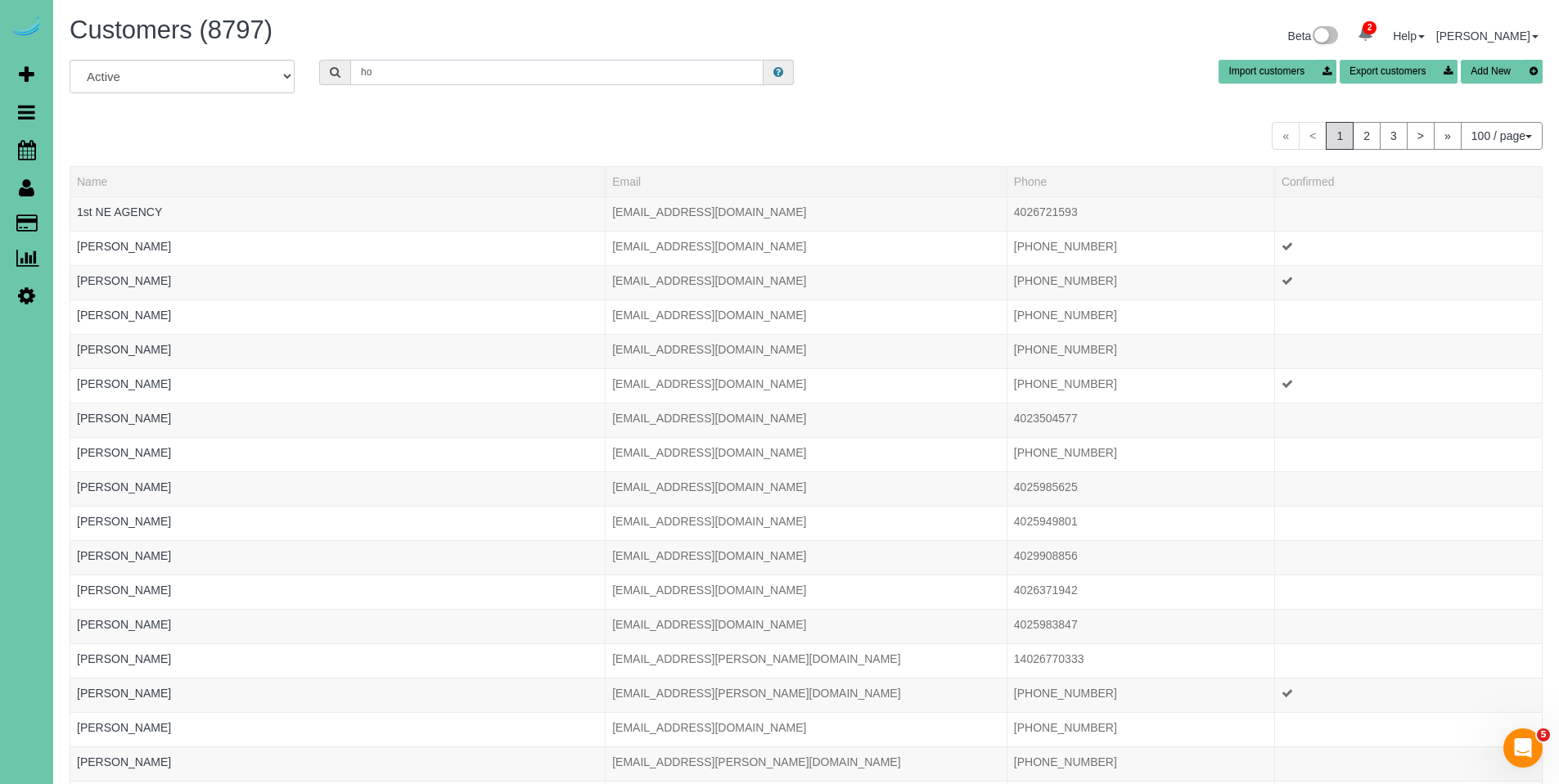
type input "[PERSON_NAME]"
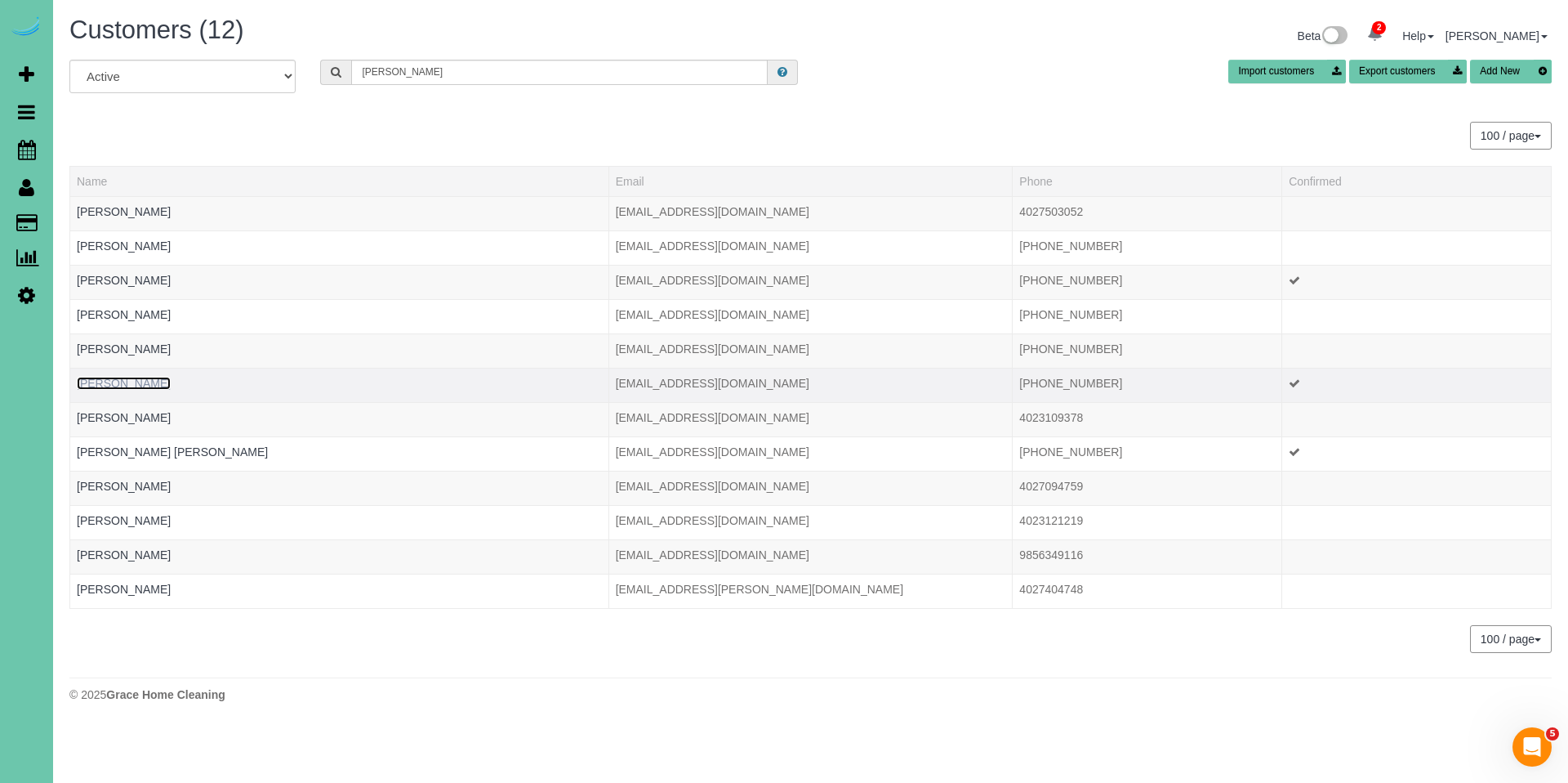
click at [130, 378] on link "[PERSON_NAME]" at bounding box center [123, 382] width 94 height 13
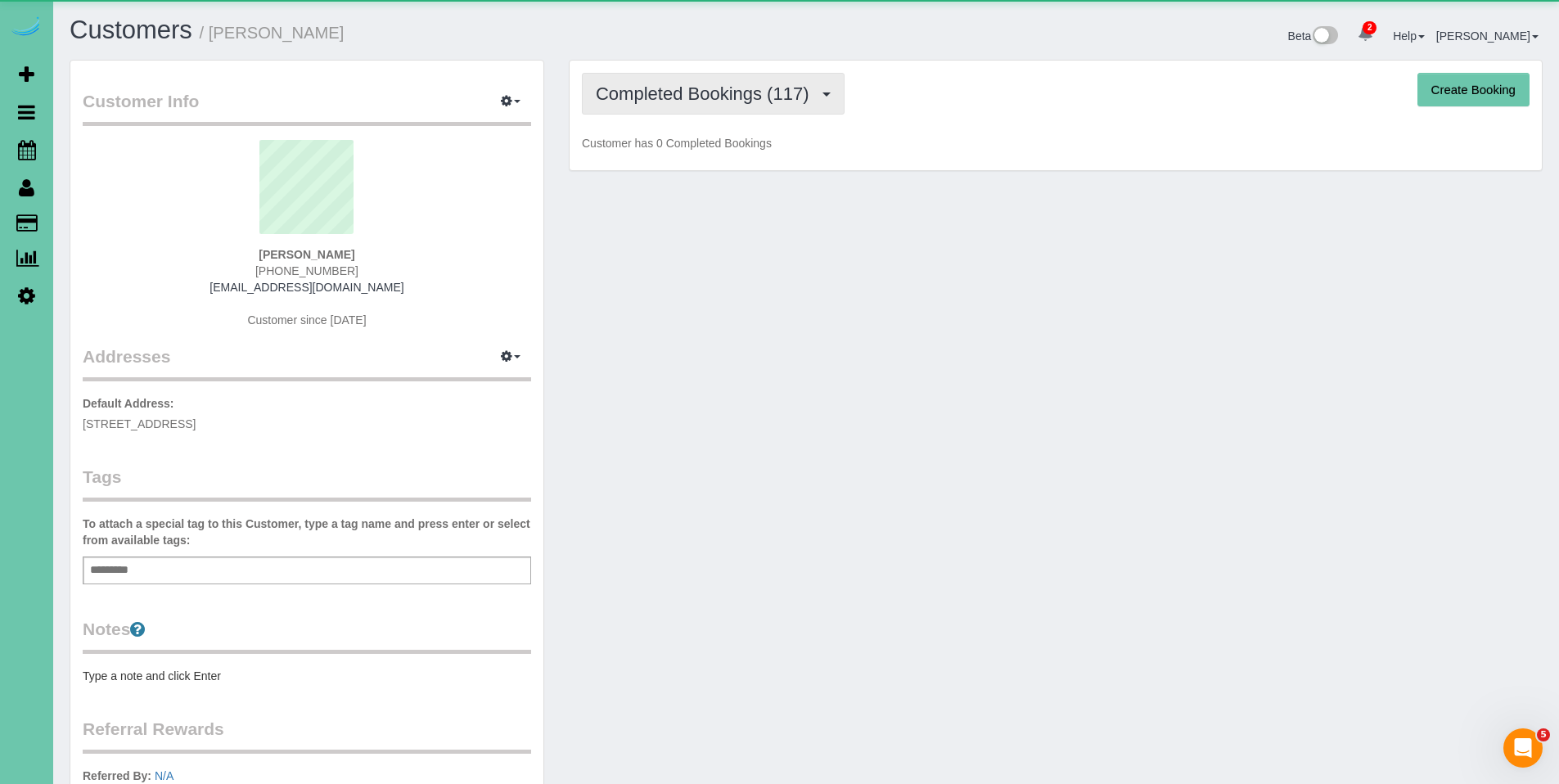
click at [680, 95] on span "Completed Bookings (117)" at bounding box center [706, 94] width 221 height 21
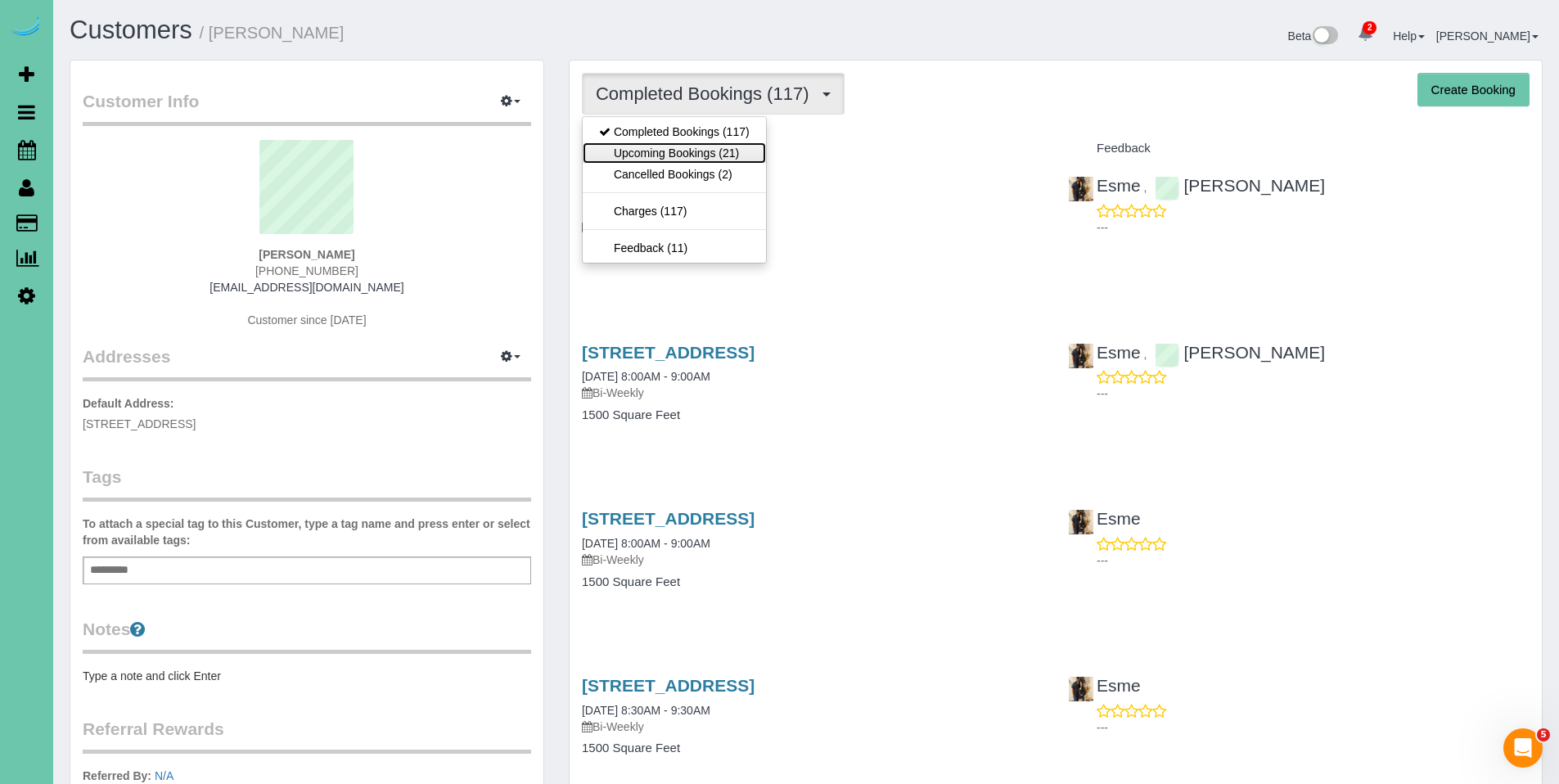
click at [689, 143] on link "Upcoming Bookings (21)" at bounding box center [675, 153] width 184 height 22
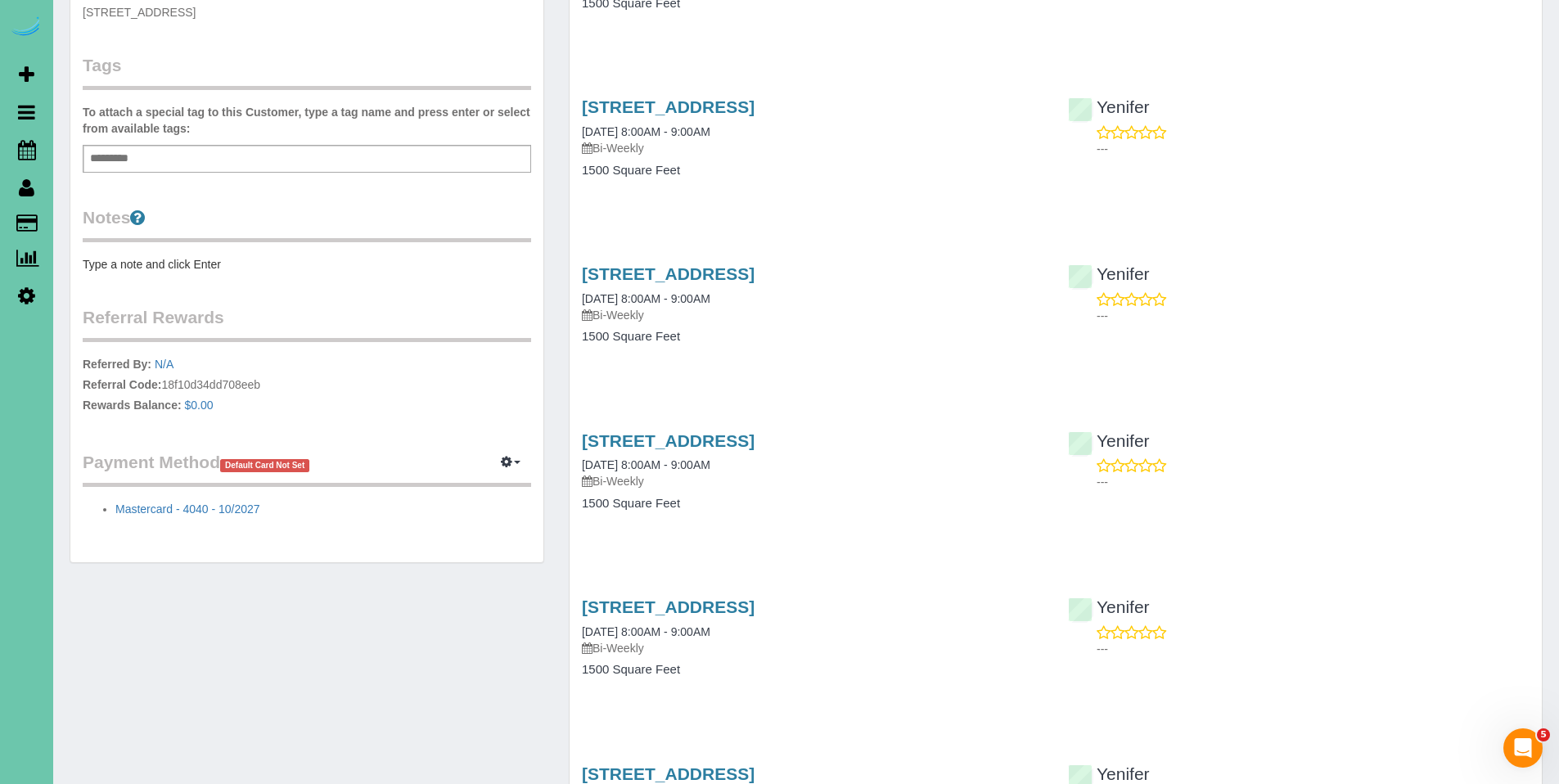
scroll to position [602, 0]
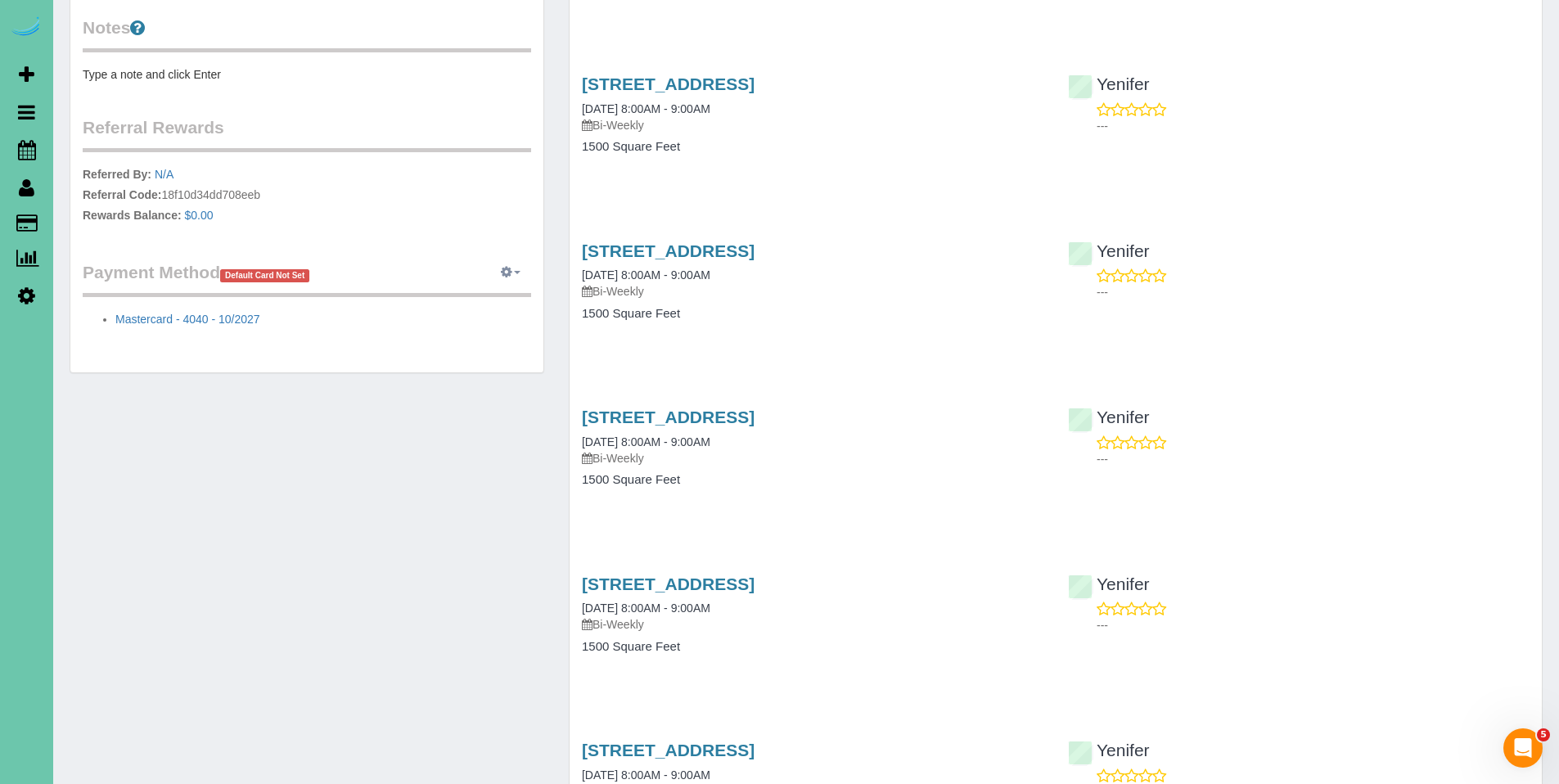
click at [509, 270] on icon "button" at bounding box center [507, 271] width 12 height 10
click at [462, 328] on link "Add Credit/Debit Card" at bounding box center [453, 324] width 153 height 22
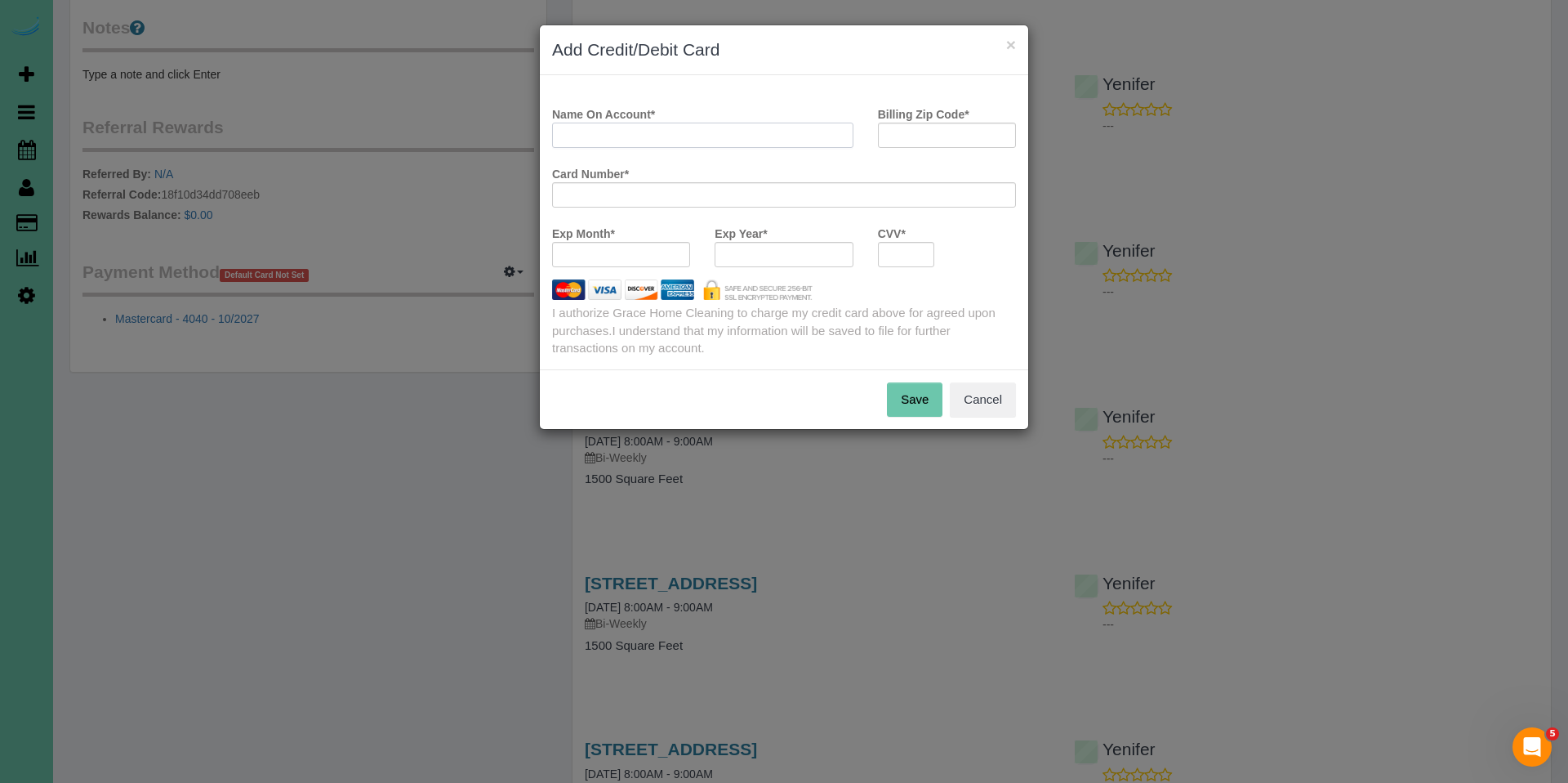
click at [804, 141] on input "Name On Account *" at bounding box center [703, 135] width 301 height 26
type input "[PERSON_NAME]"
type input "68135"
click at [615, 261] on div at bounding box center [621, 255] width 138 height 26
click at [912, 405] on button "Save" at bounding box center [914, 399] width 55 height 34
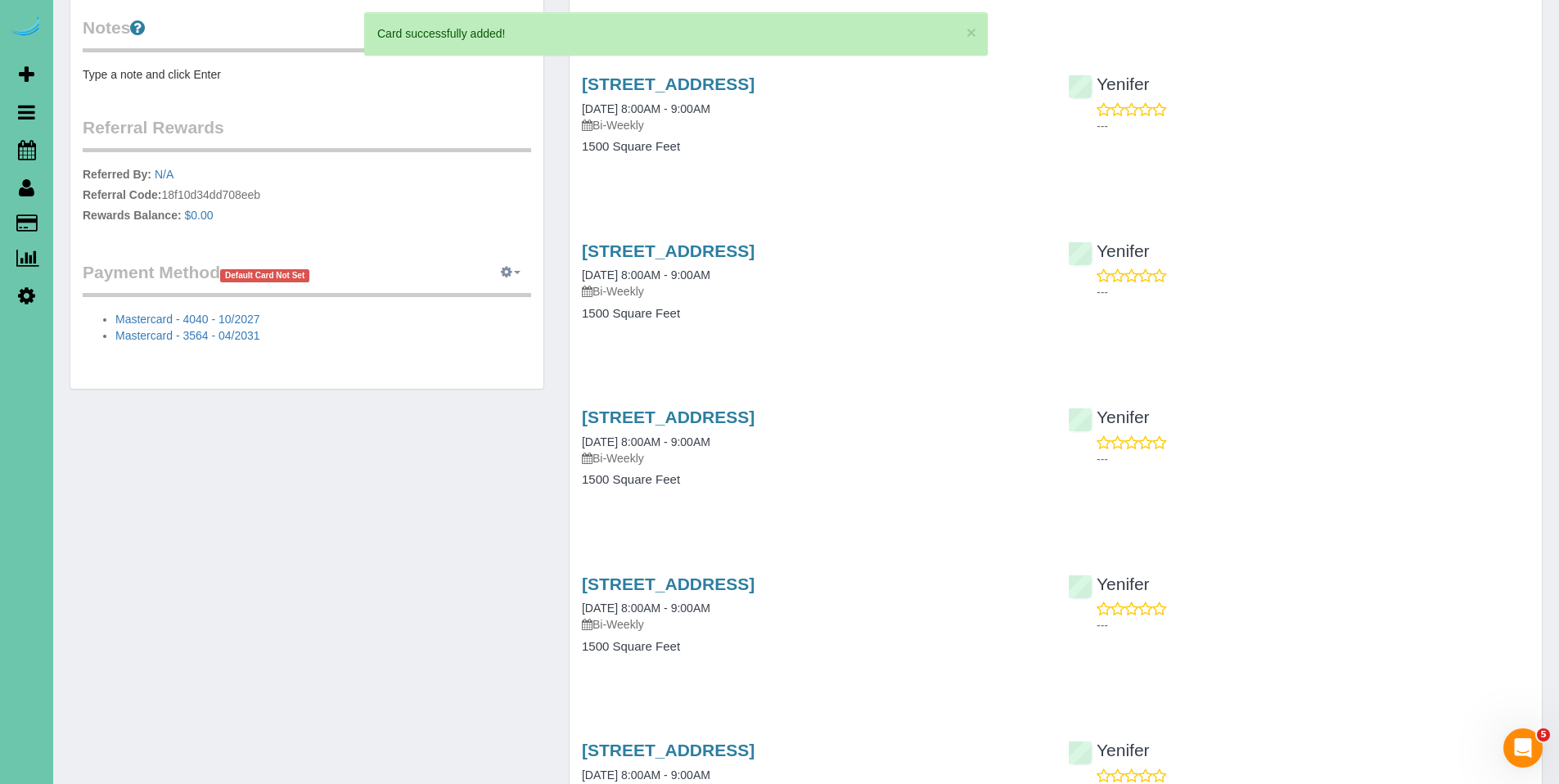
click at [512, 273] on button "button" at bounding box center [510, 273] width 40 height 26
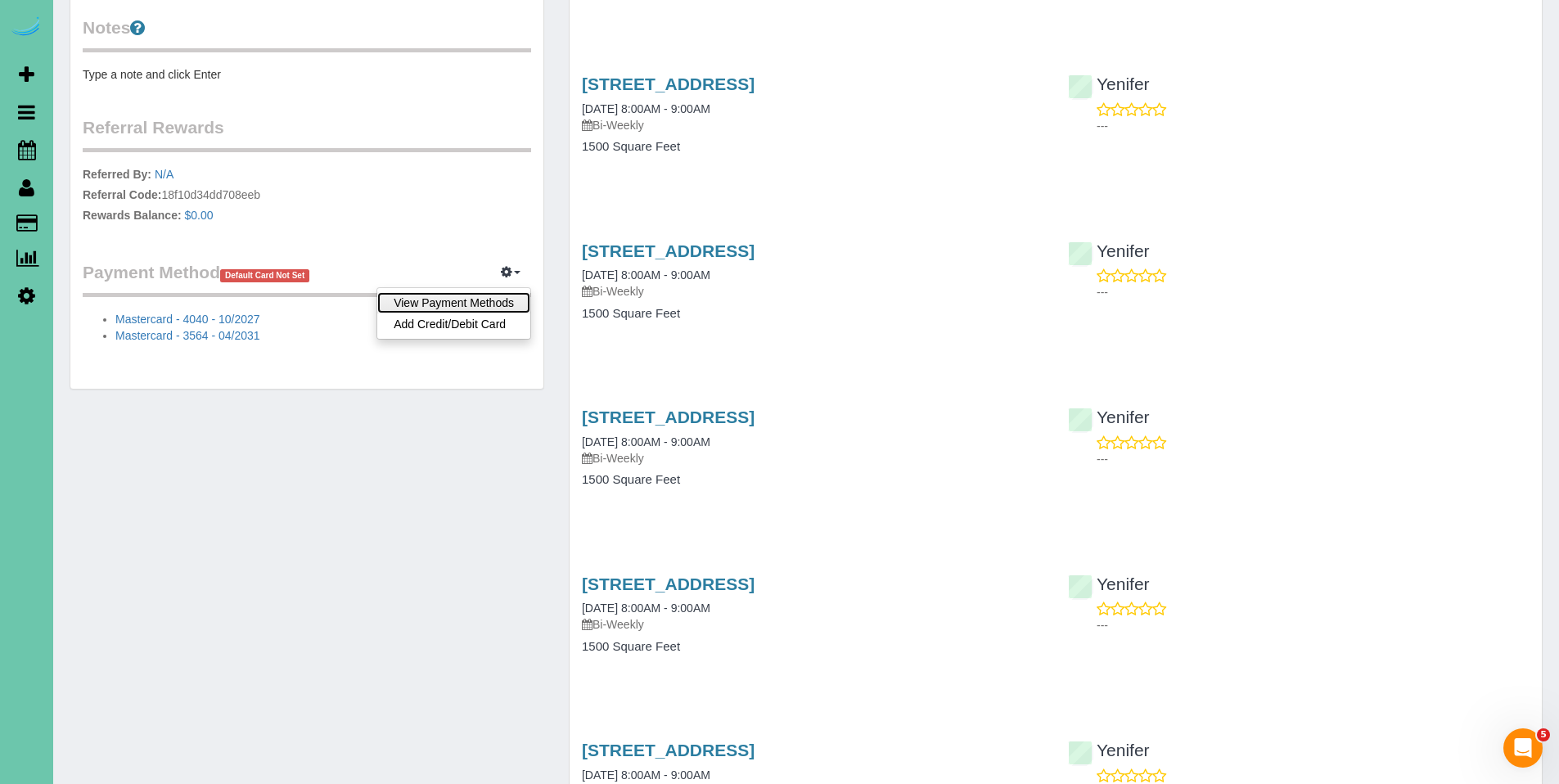
click at [496, 305] on link "View Payment Methods" at bounding box center [453, 303] width 153 height 22
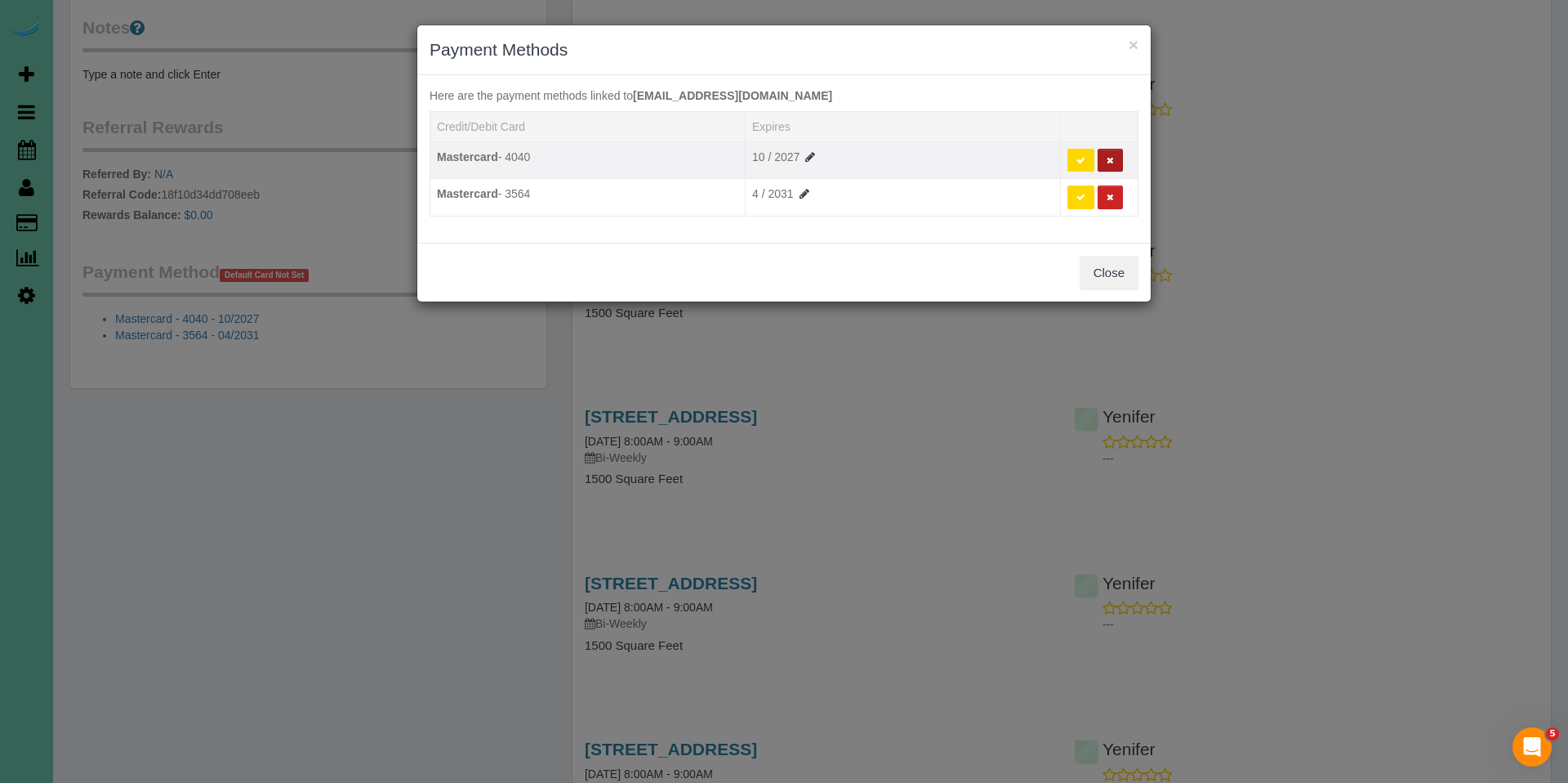
click at [1116, 163] on button at bounding box center [1110, 161] width 26 height 24
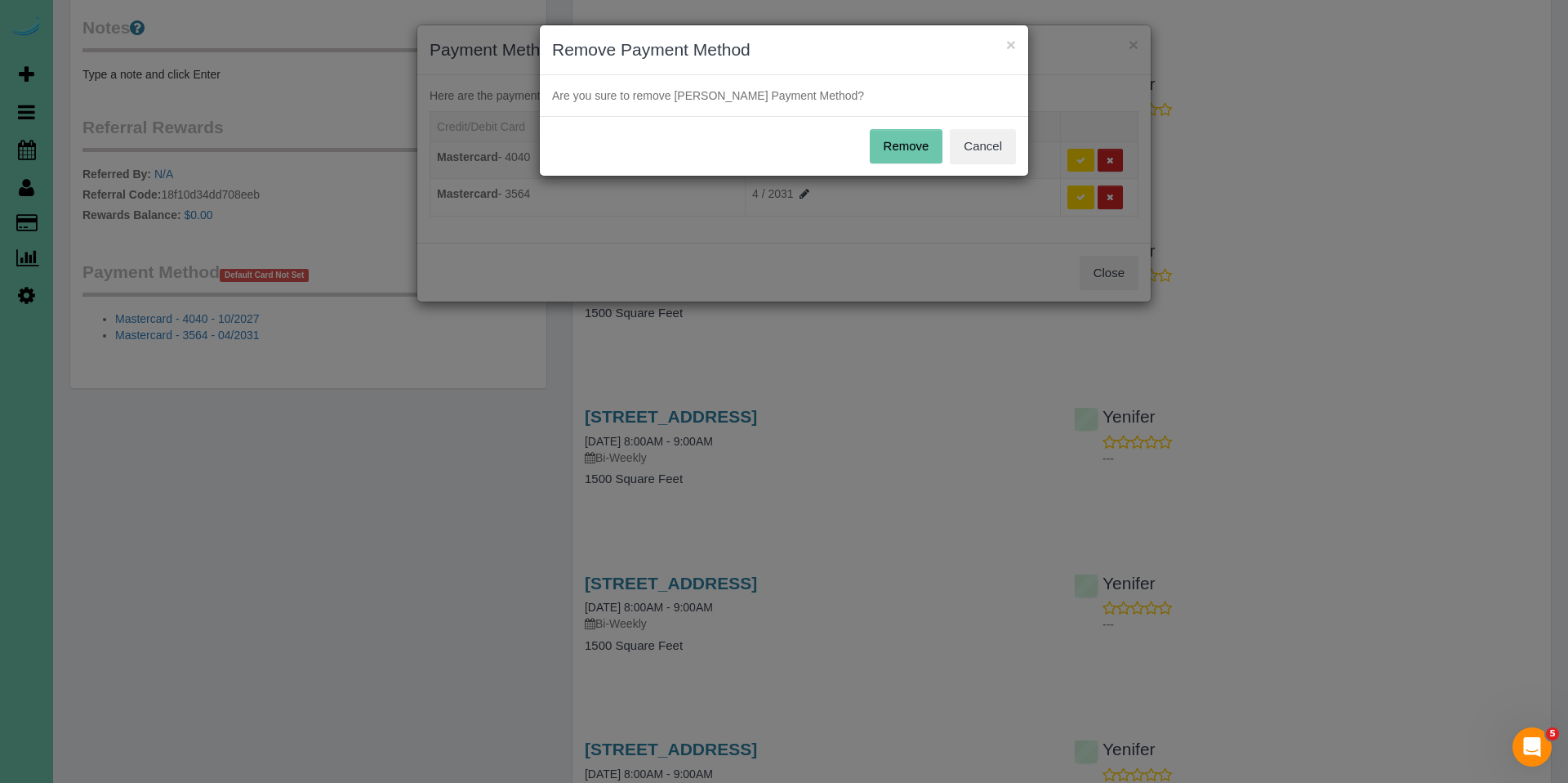
click at [910, 151] on button "Remove" at bounding box center [906, 146] width 74 height 34
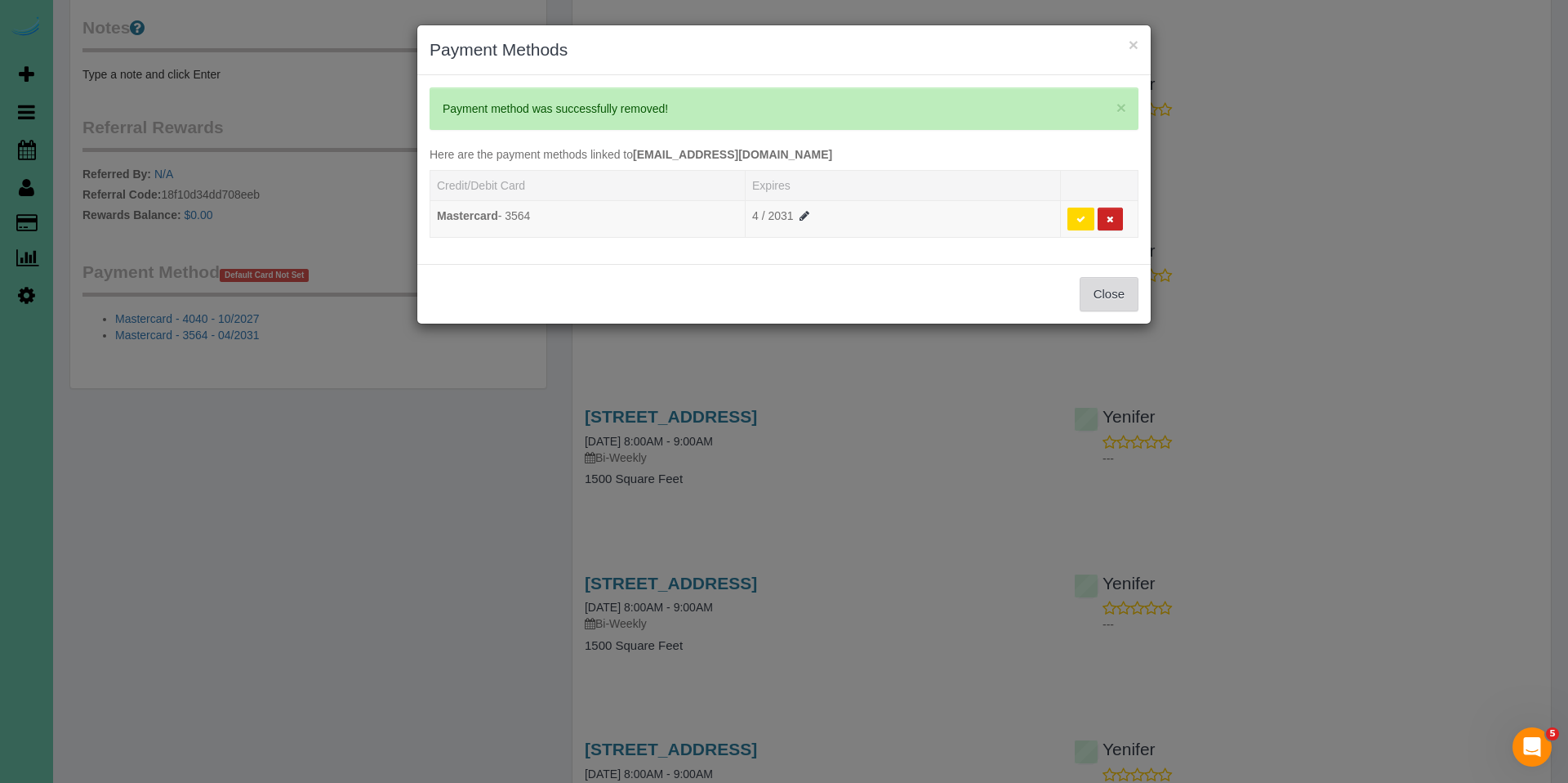
click at [1112, 299] on button "Close" at bounding box center [1109, 294] width 59 height 34
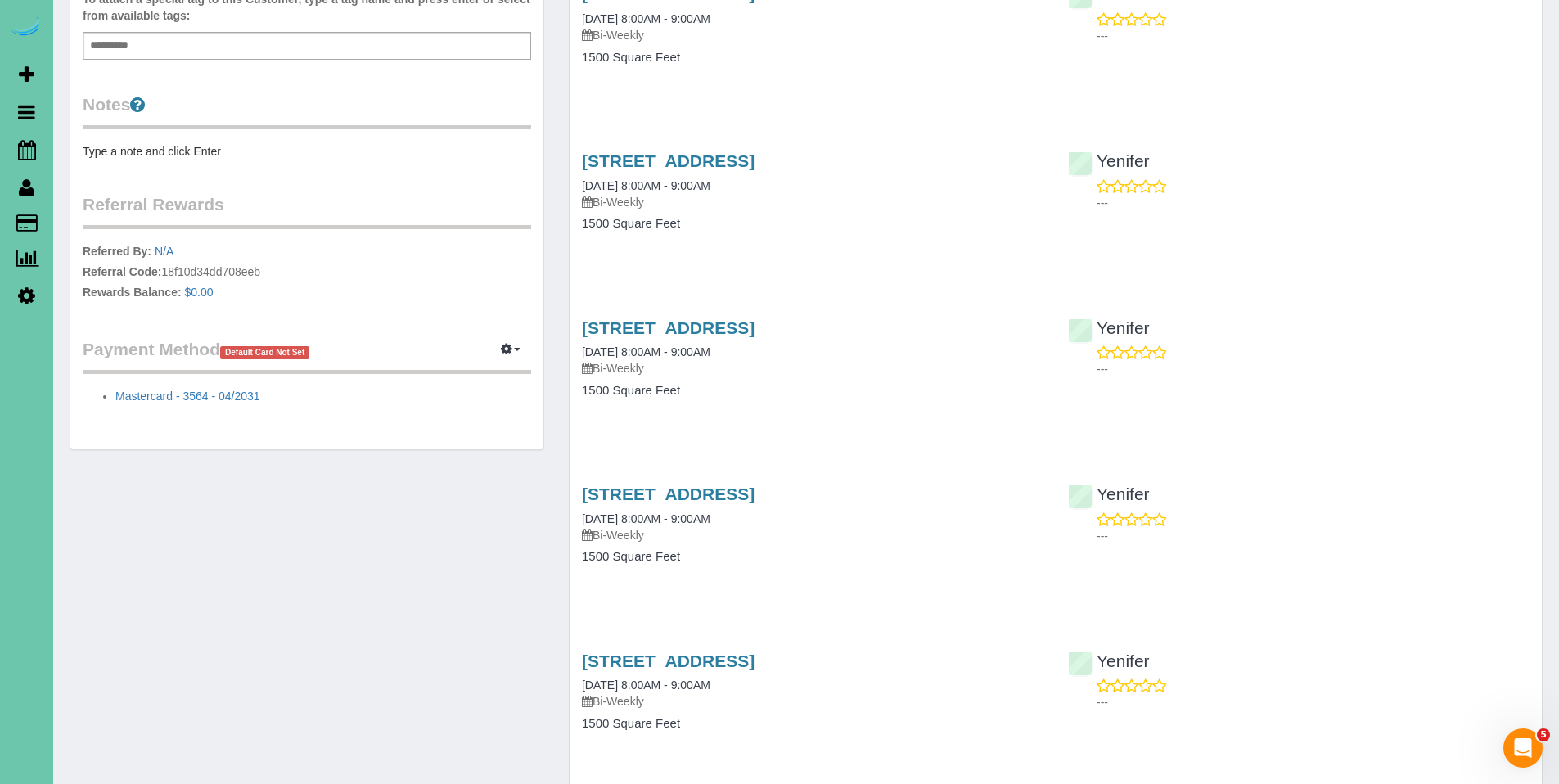
scroll to position [448, 0]
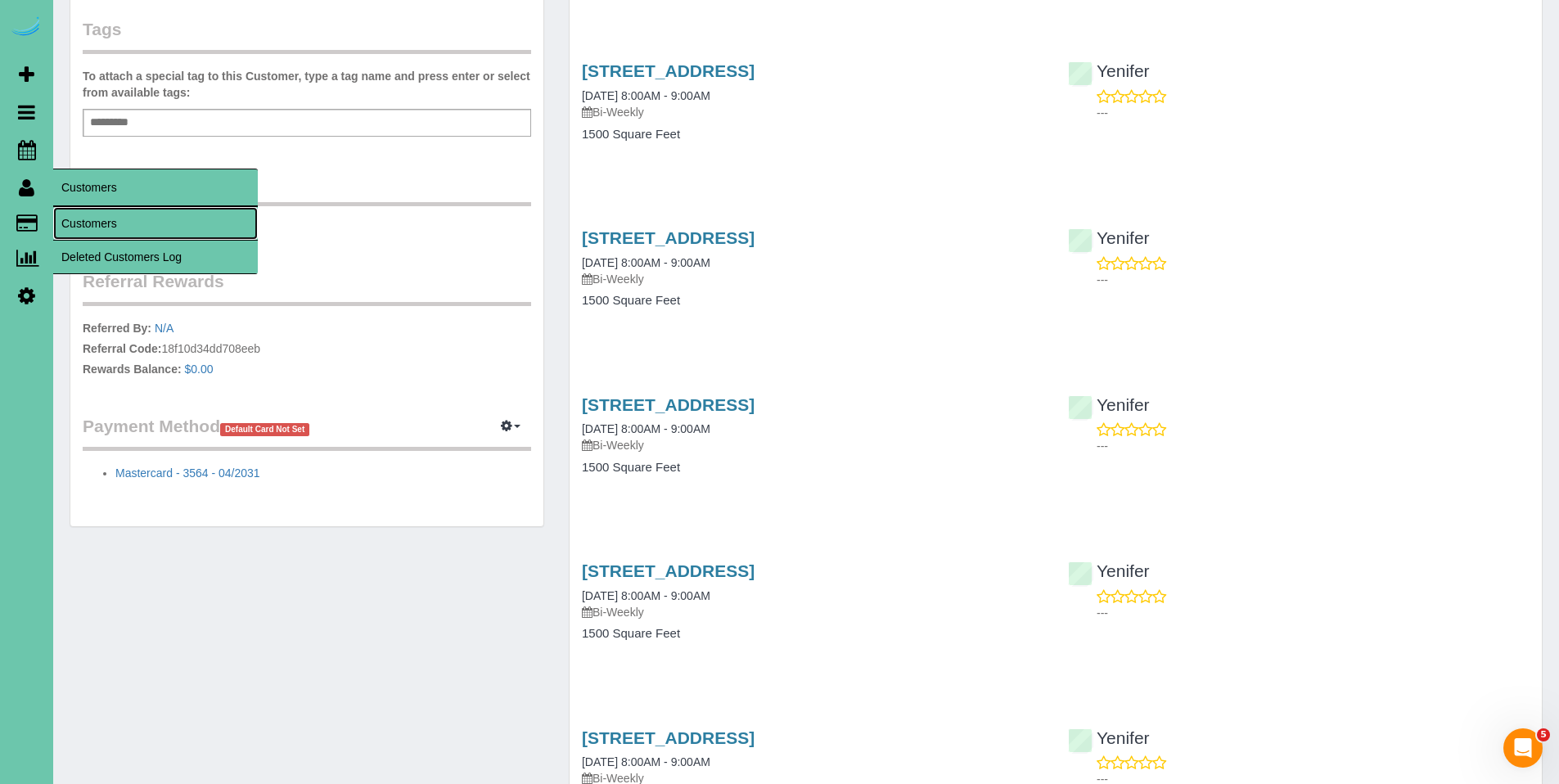
click at [106, 223] on link "Customers" at bounding box center [155, 223] width 204 height 33
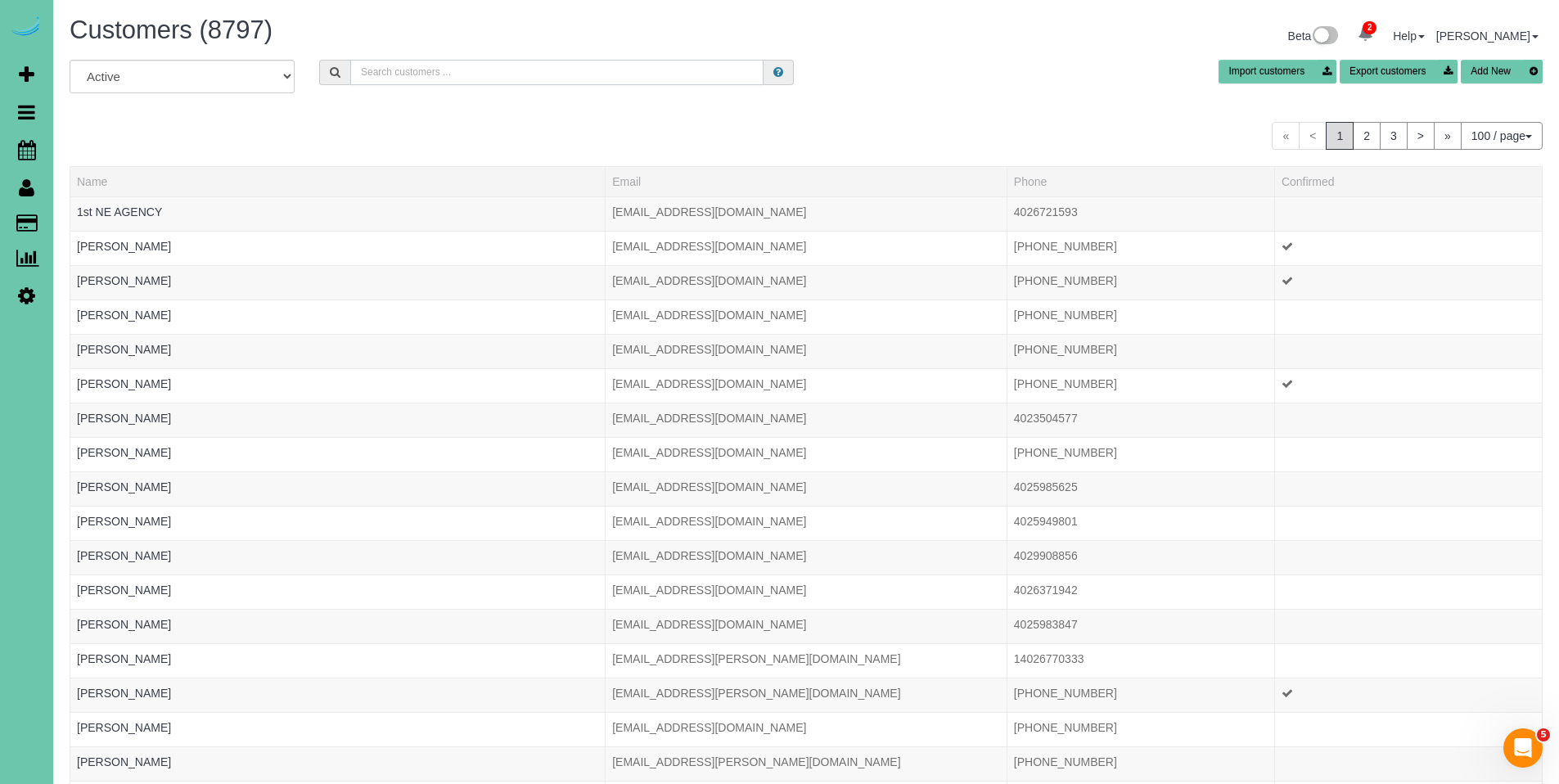
click at [704, 66] on input "text" at bounding box center [557, 73] width 413 height 26
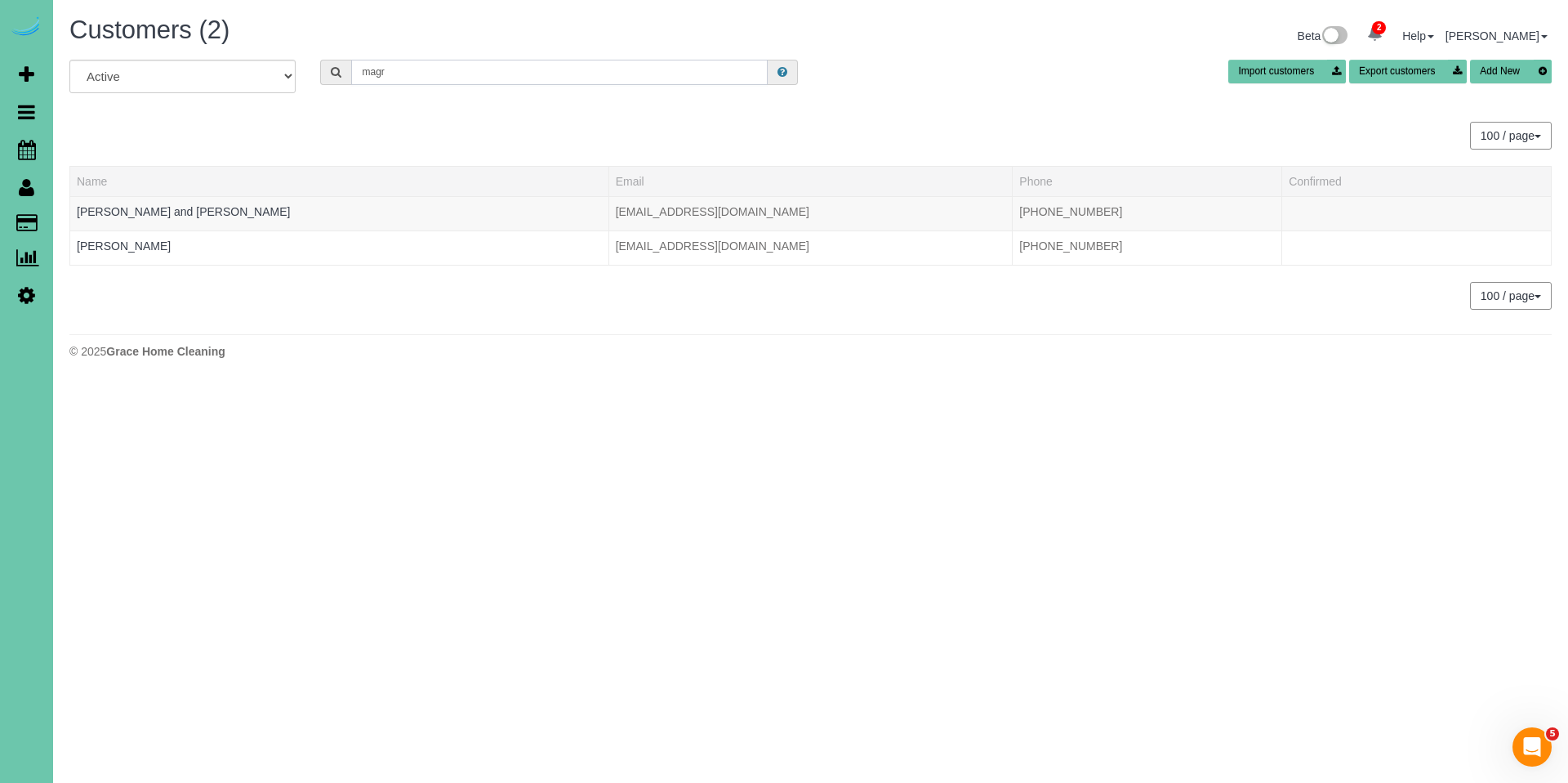
drag, startPoint x: 430, startPoint y: 76, endPoint x: 304, endPoint y: 71, distance: 126.1
click at [304, 71] on div "All Active Archived magr Import customers Export customers Add New" at bounding box center [810, 83] width 1507 height 45
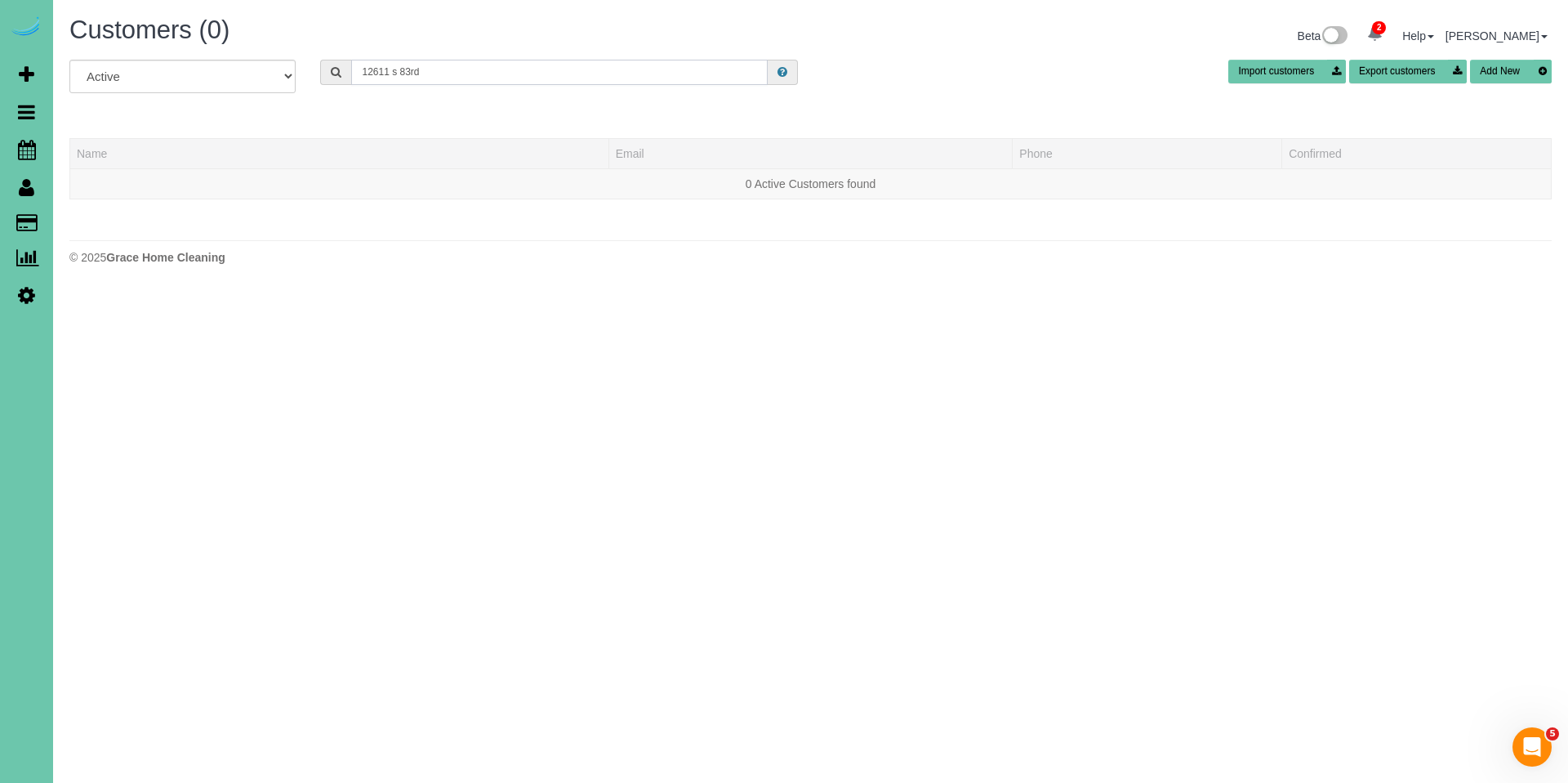
drag, startPoint x: 606, startPoint y: 73, endPoint x: 342, endPoint y: 60, distance: 264.3
click at [342, 60] on div "12611 s 83rd" at bounding box center [558, 73] width 477 height 26
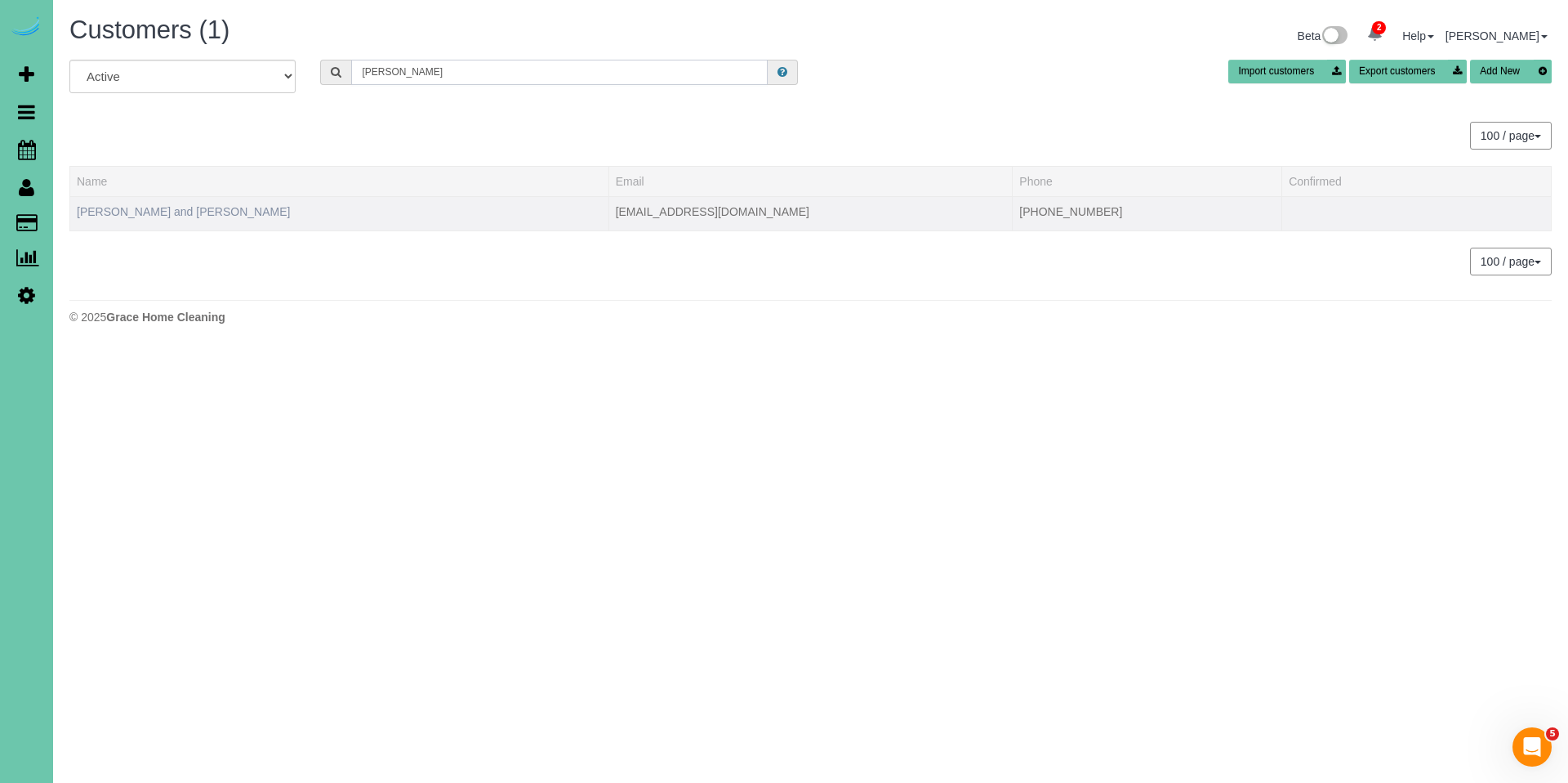
type input "[PERSON_NAME]"
click at [153, 217] on link "[PERSON_NAME] and [PERSON_NAME]" at bounding box center [183, 211] width 214 height 13
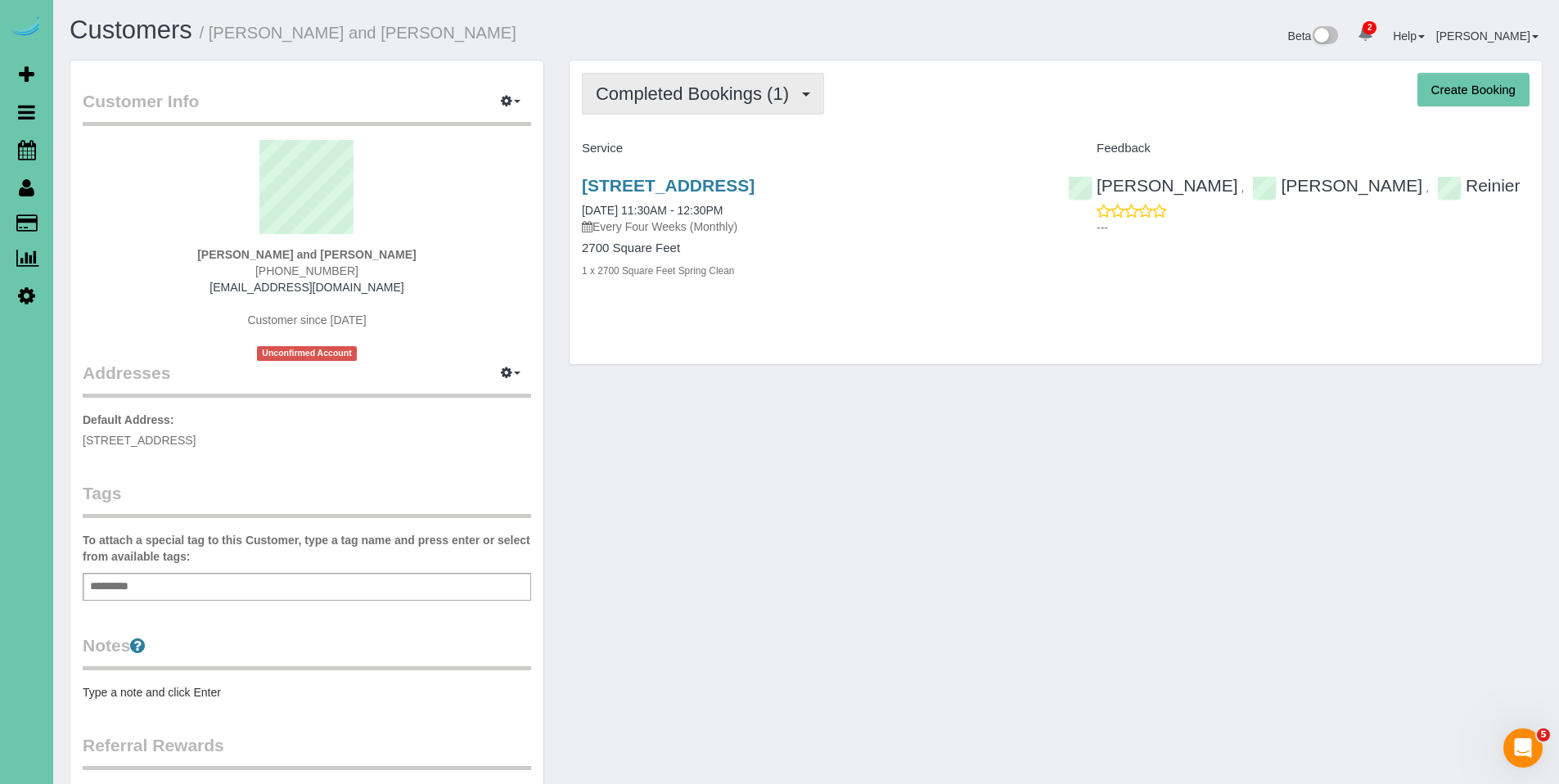
click at [687, 95] on span "Completed Bookings (1)" at bounding box center [697, 94] width 201 height 21
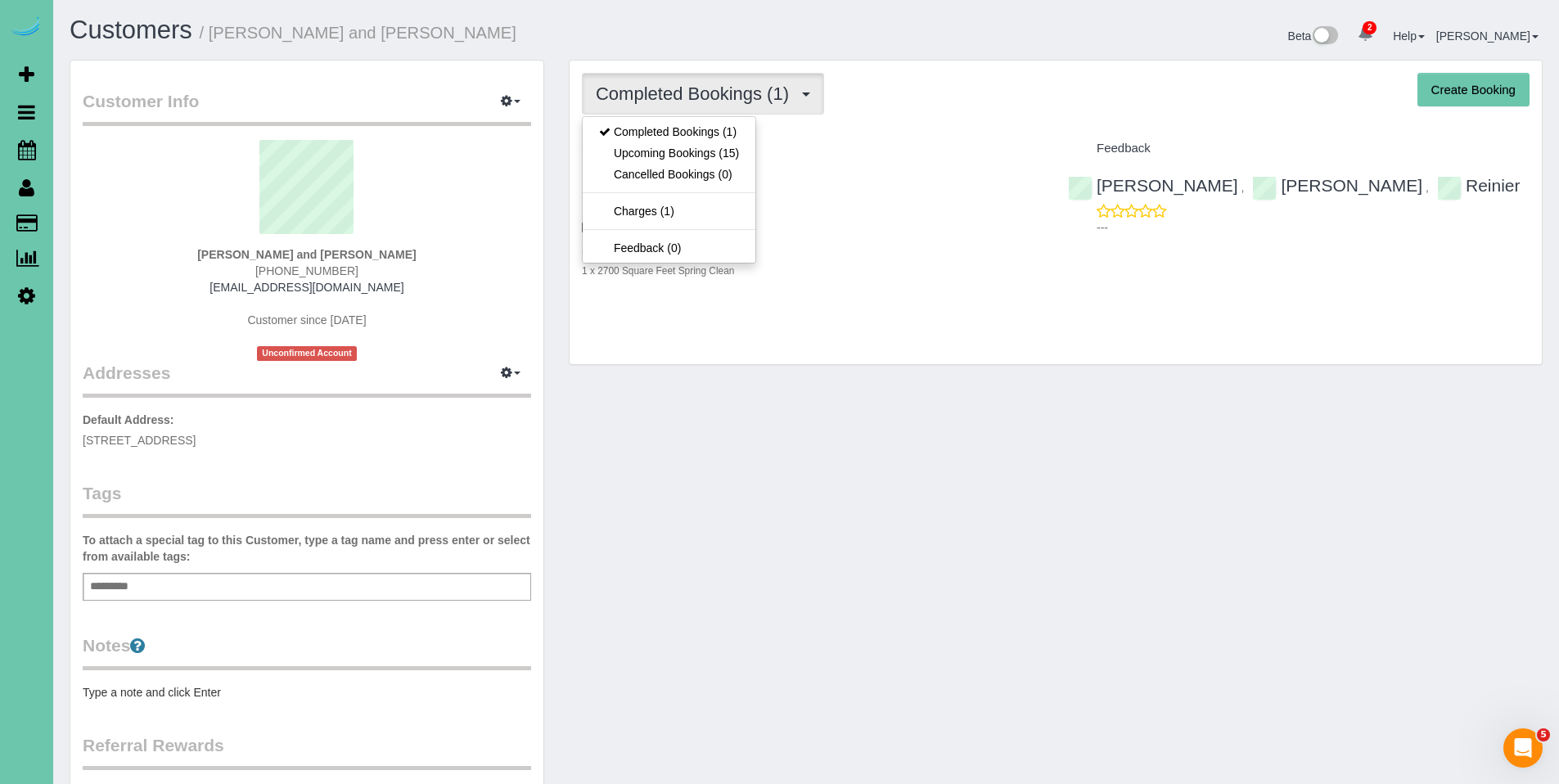
click at [920, 104] on div "Completed Bookings (1) Completed Bookings (1) Upcoming Bookings (15) Cancelled …" at bounding box center [1056, 94] width 948 height 41
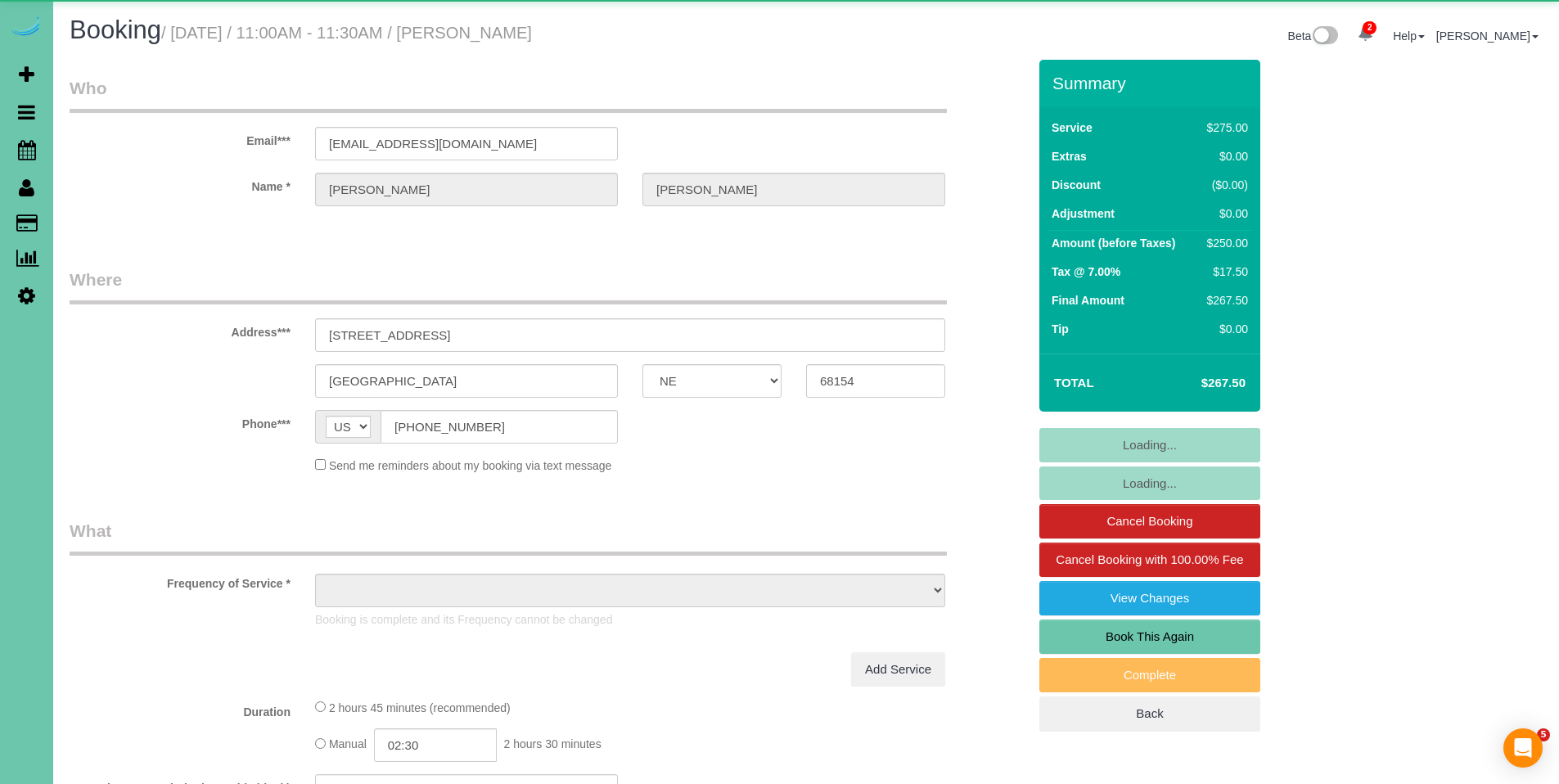
select select "NE"
select select "object:930"
select select "number:37"
select select "number:42"
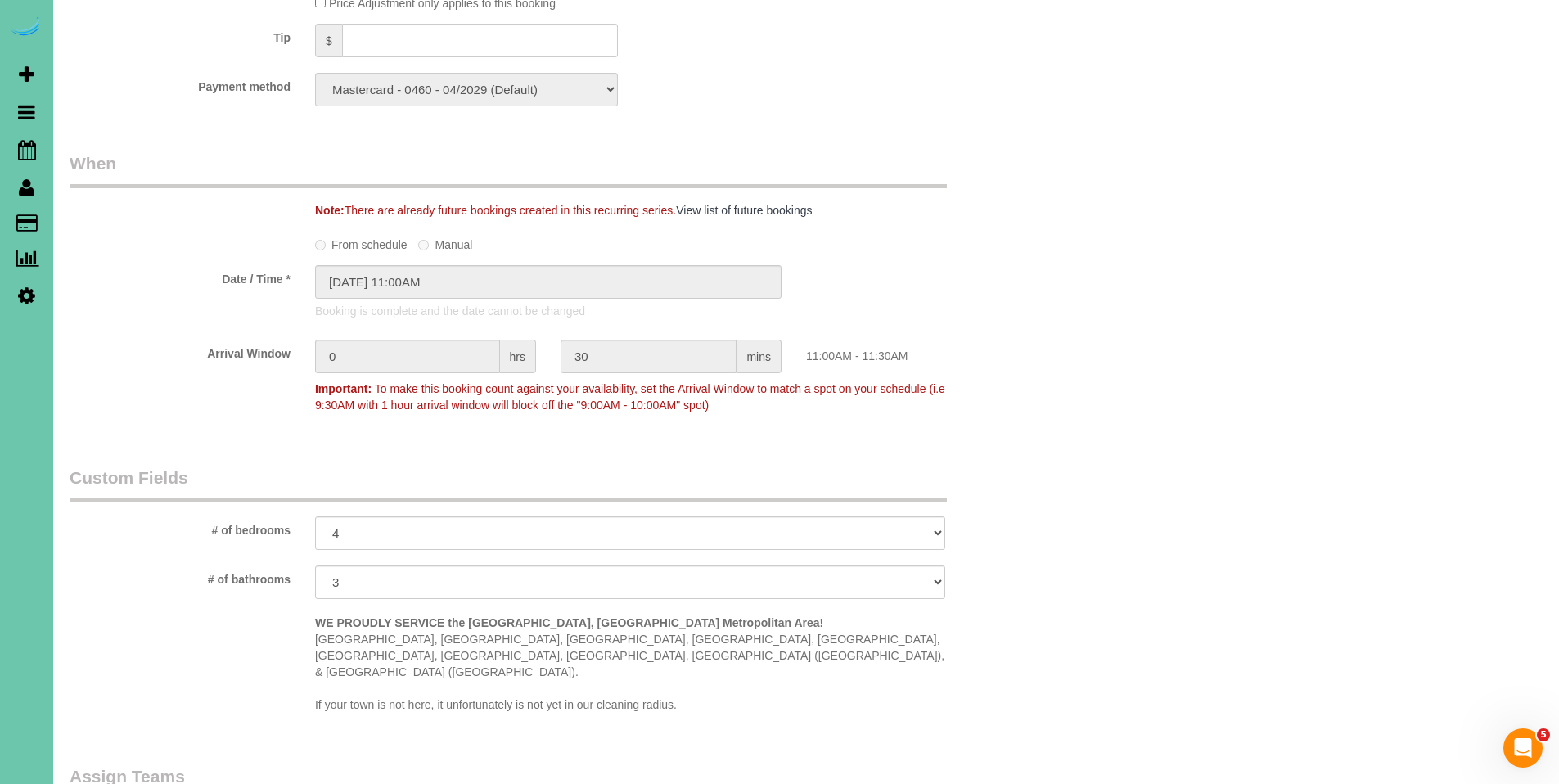
scroll to position [1100, 0]
click at [387, 42] on input "text" at bounding box center [481, 39] width 276 height 34
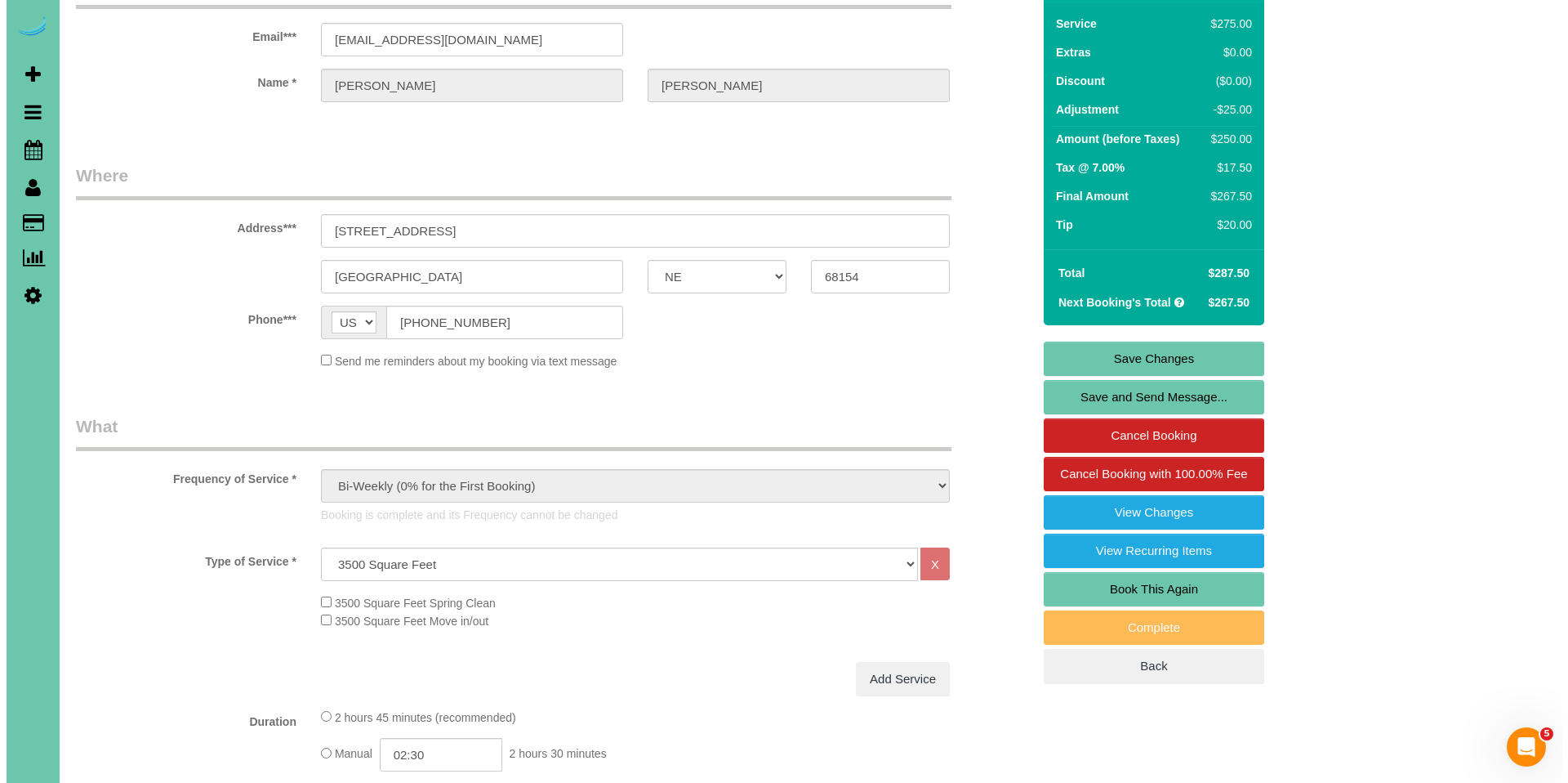
scroll to position [0, 0]
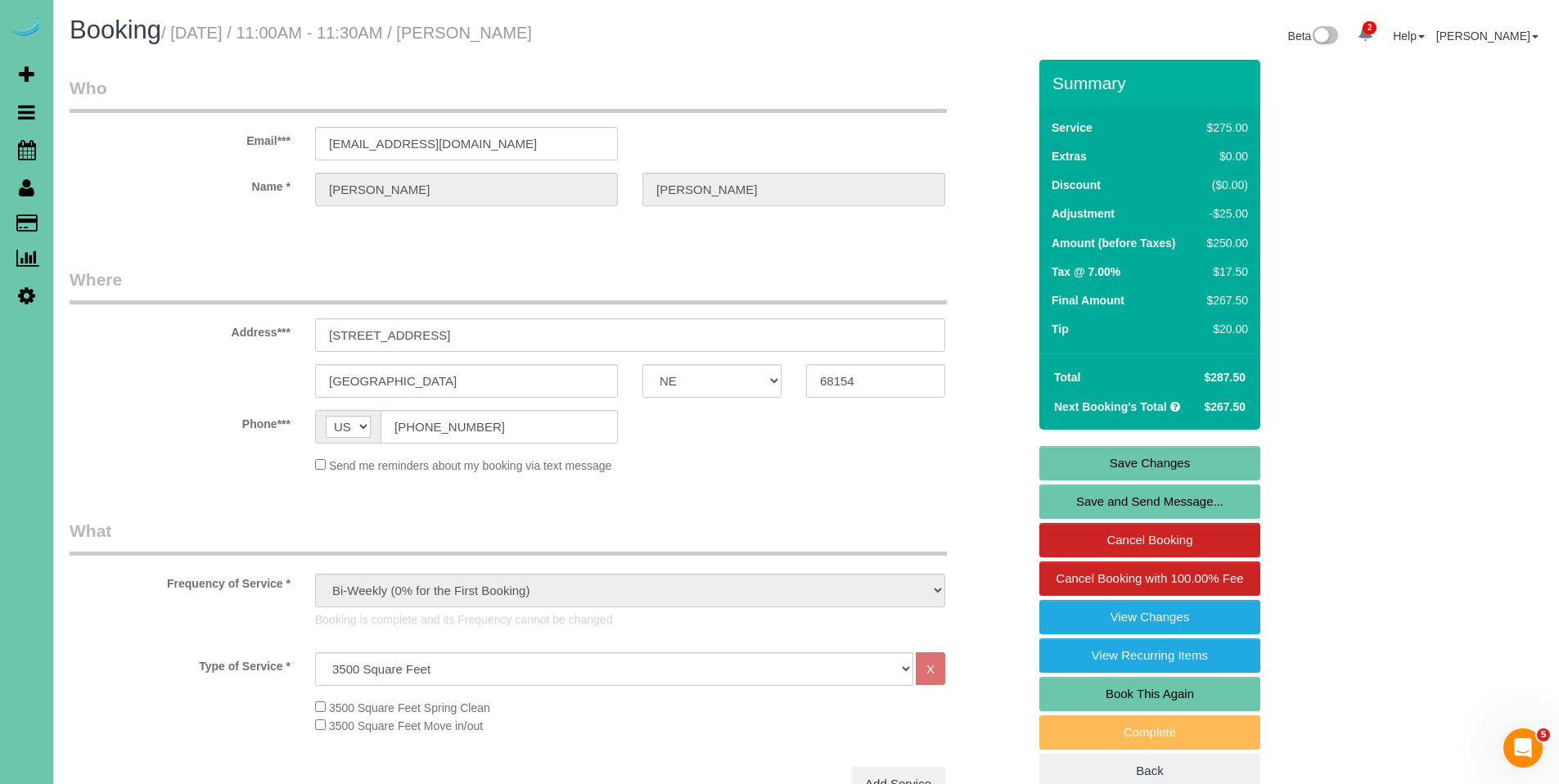
type input "20"
click at [1134, 458] on link "Save Changes" at bounding box center [1151, 463] width 221 height 35
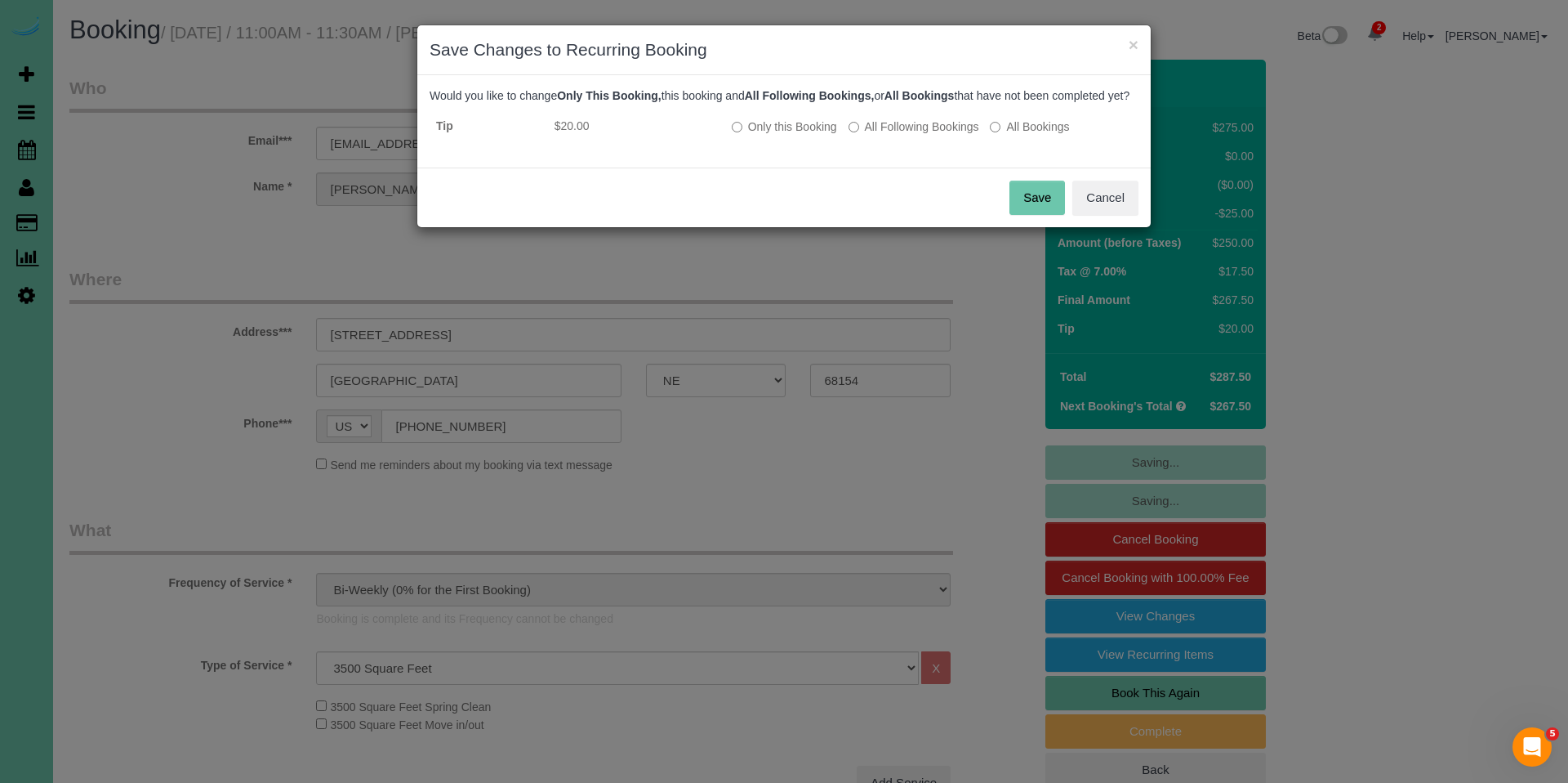
click at [1039, 215] on button "Save" at bounding box center [1036, 197] width 55 height 34
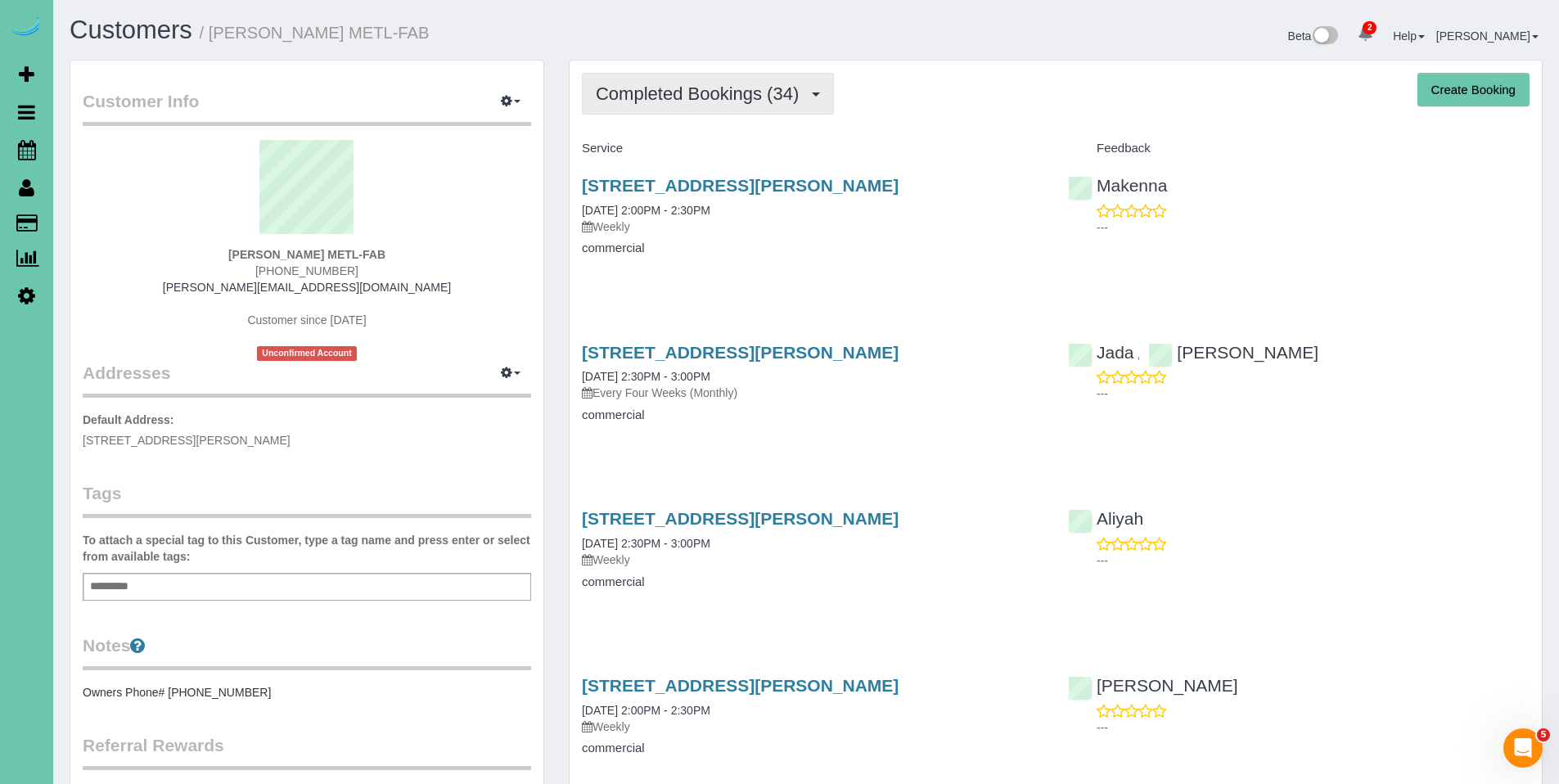
click at [722, 99] on span "Completed Bookings (34)" at bounding box center [702, 94] width 211 height 21
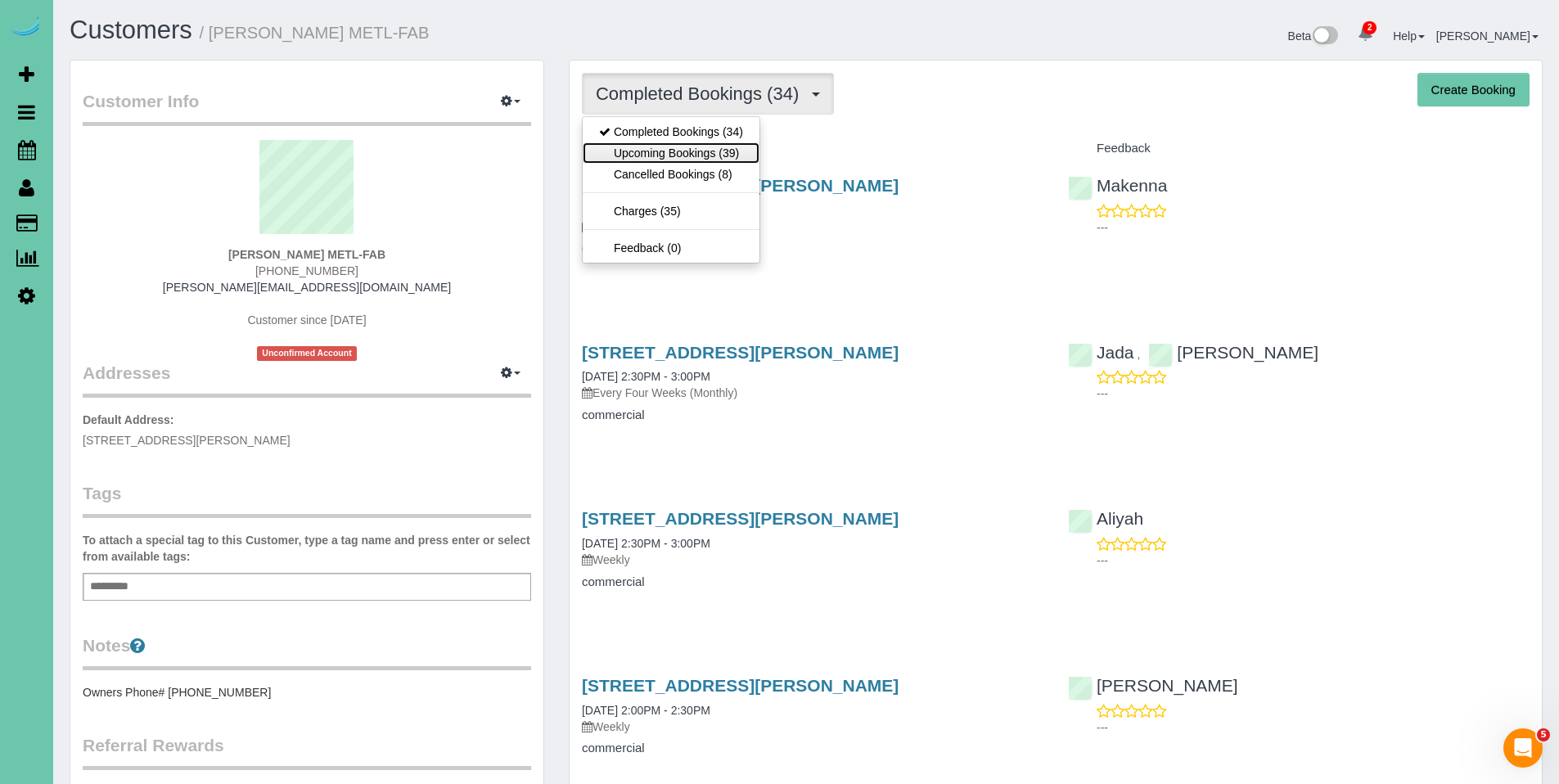
click at [657, 151] on link "Upcoming Bookings (39)" at bounding box center [671, 153] width 177 height 22
